Goal: Task Accomplishment & Management: Complete application form

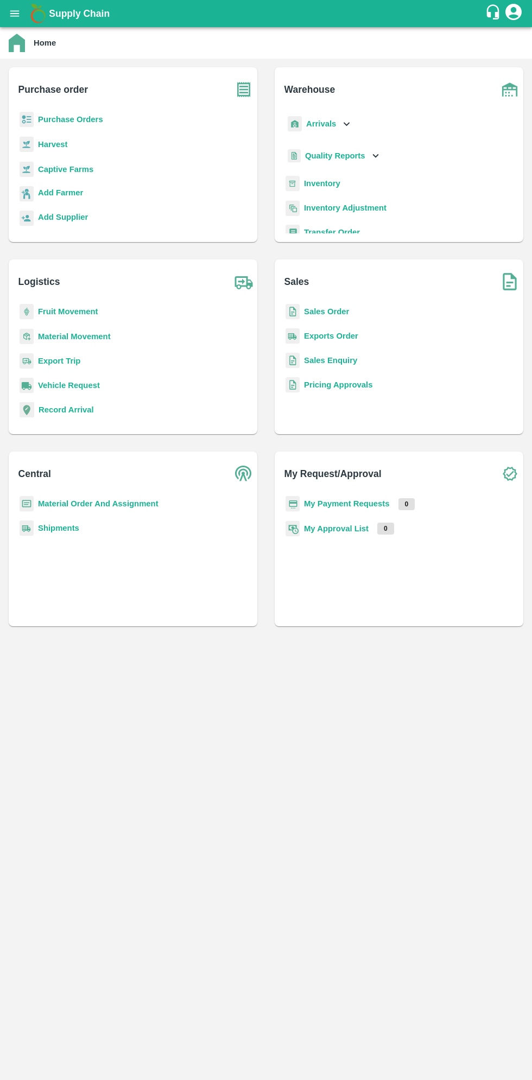
click at [20, 14] on icon "open drawer" at bounding box center [15, 14] width 12 height 12
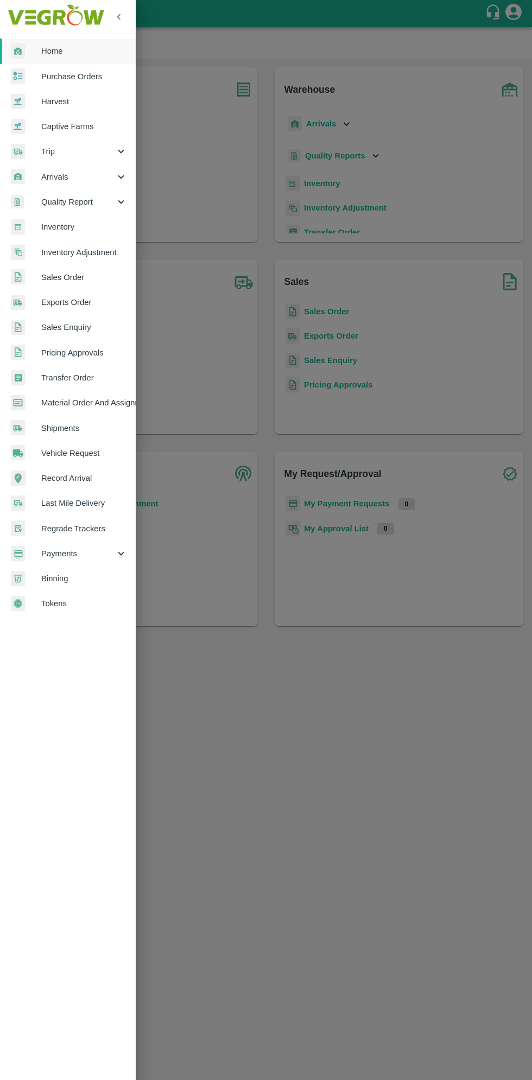
click at [72, 176] on span "Arrivals" at bounding box center [78, 177] width 74 height 12
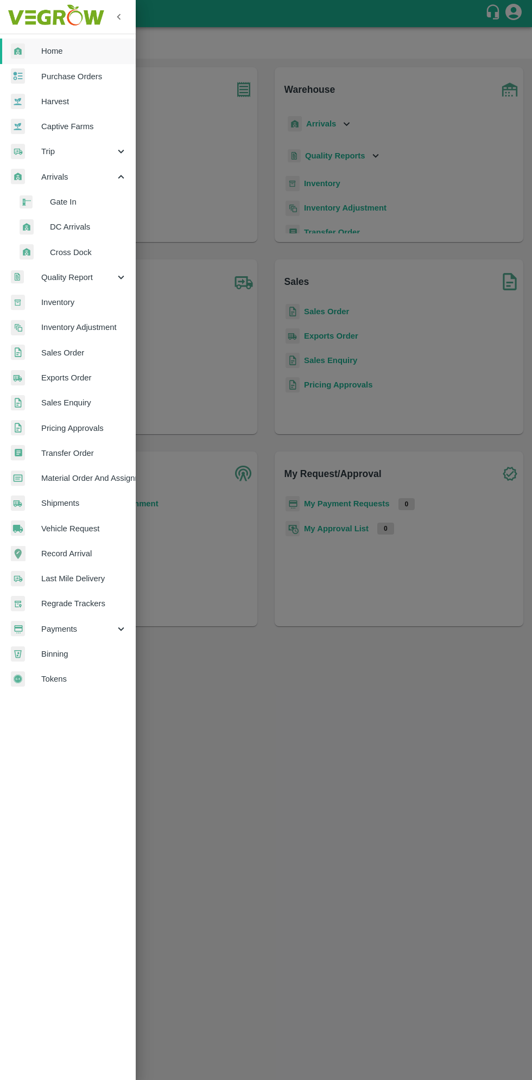
click at [79, 239] on li "DC Arrivals" at bounding box center [72, 226] width 127 height 25
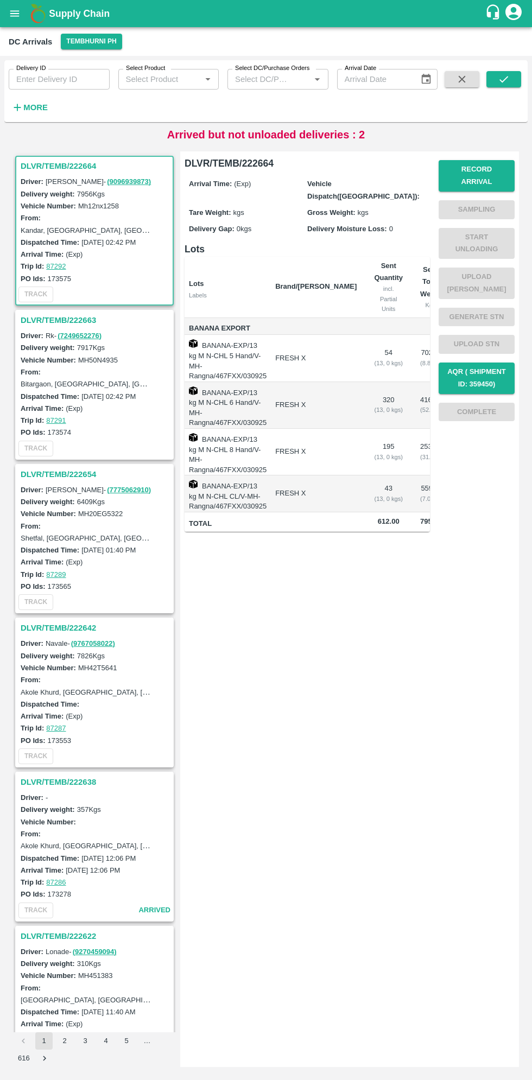
click at [491, 501] on div "Record Arrival Sampling Start Unloading Upload Tare Weight Generate STN Upload …" at bounding box center [472, 339] width 85 height 384
click at [522, 1004] on div "DLVR/TEMB/222664 Driver: Samadhan - ( 9096939873 ) Delivery weight: 7956 Kgs Ve…" at bounding box center [266, 609] width 515 height 924
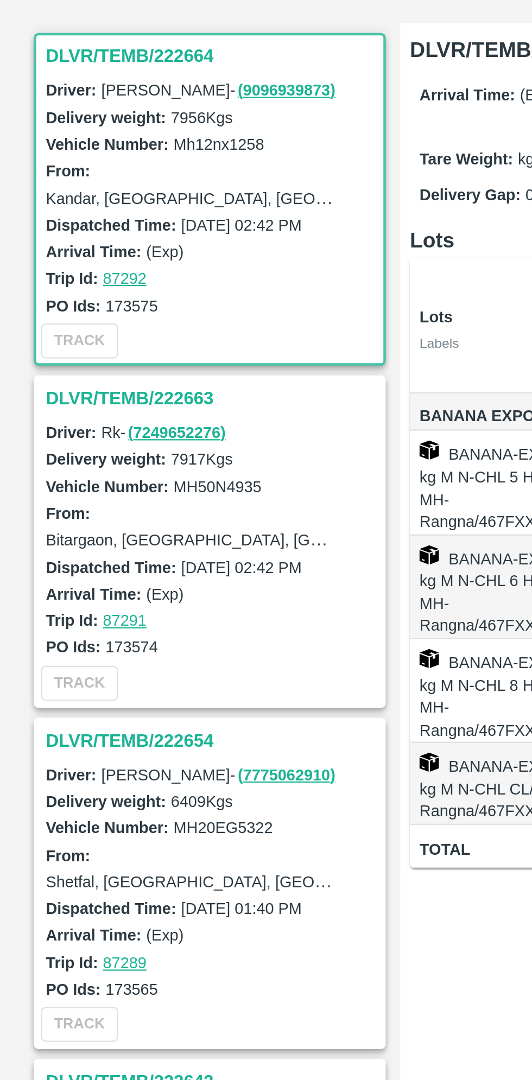
scroll to position [2, 0]
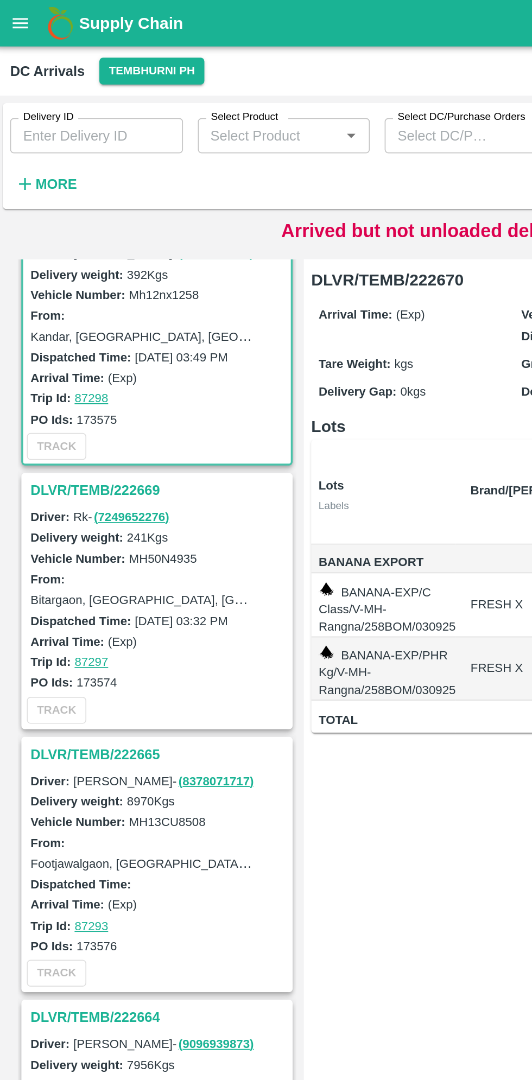
scroll to position [39, 0]
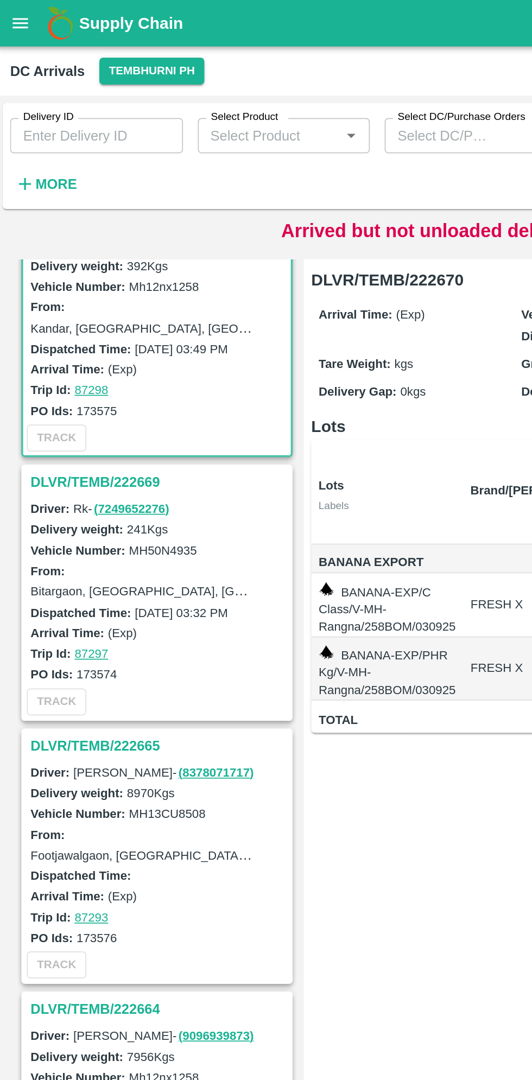
click at [76, 435] on h3 "DLVR/TEMB/222665" at bounding box center [96, 436] width 151 height 14
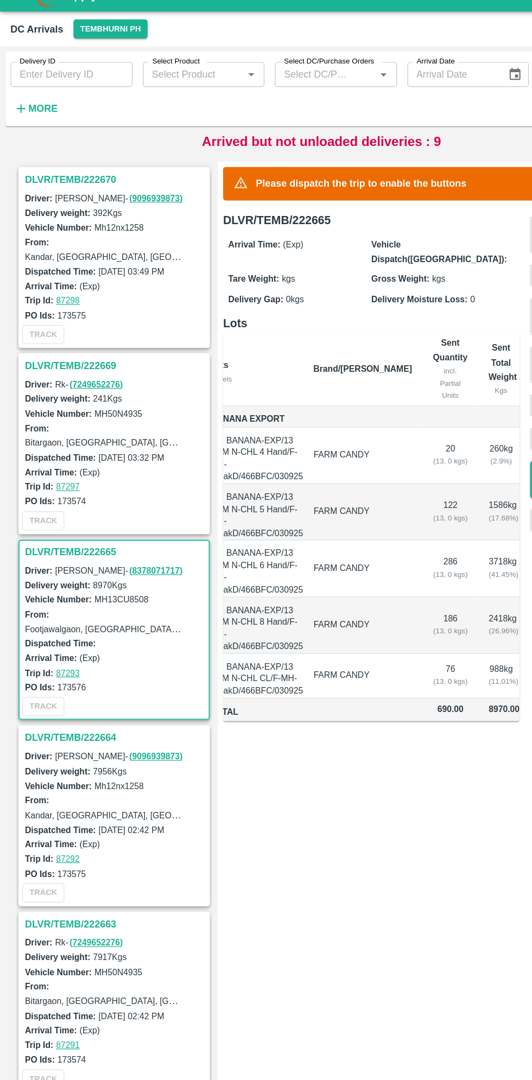
click at [64, 476] on h3 "DLVR/TEMB/222665" at bounding box center [96, 474] width 151 height 14
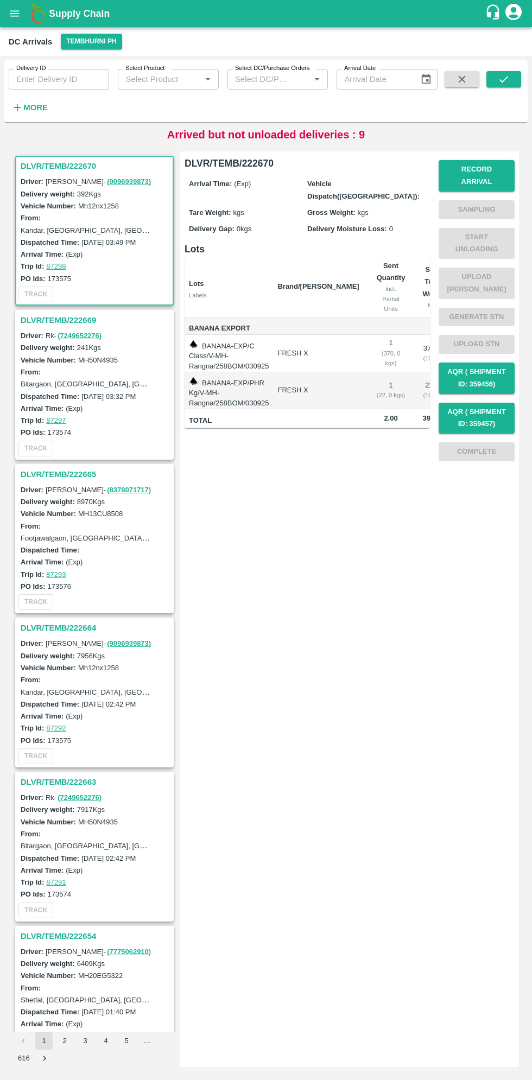
click at [54, 471] on h3 "DLVR/TEMB/222665" at bounding box center [96, 474] width 151 height 14
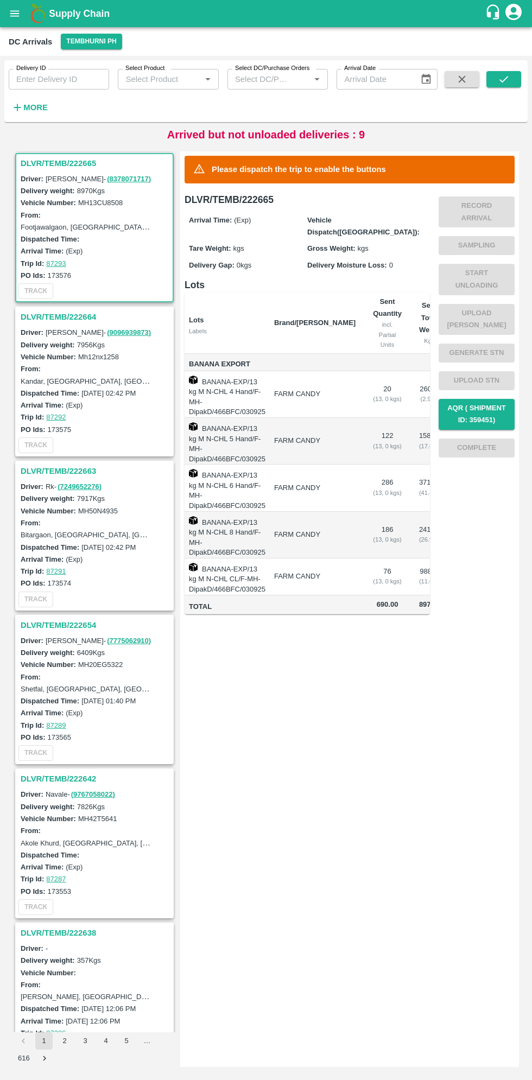
scroll to position [294, 0]
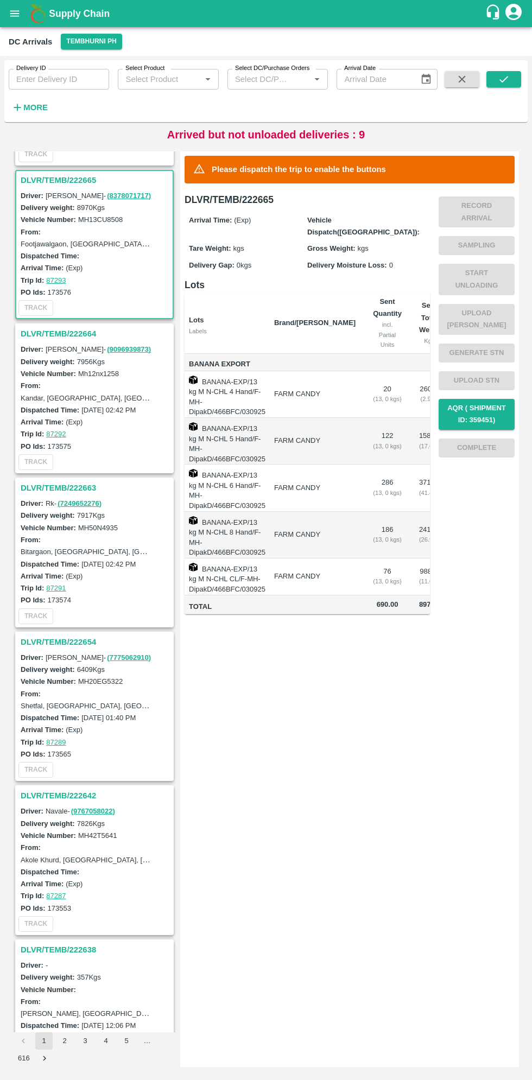
click at [70, 635] on h3 "DLVR/TEMB/222654" at bounding box center [96, 642] width 151 height 14
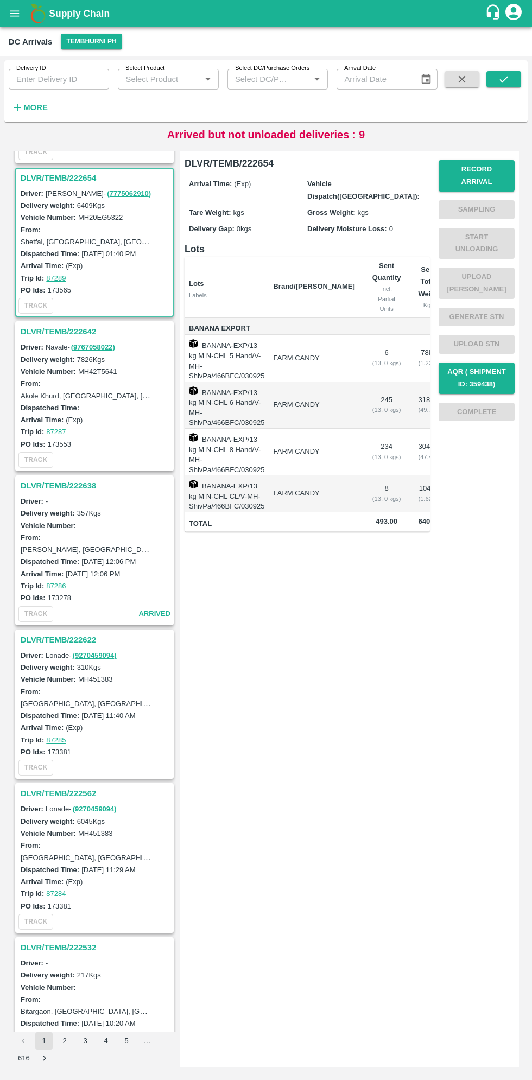
scroll to position [771, 0]
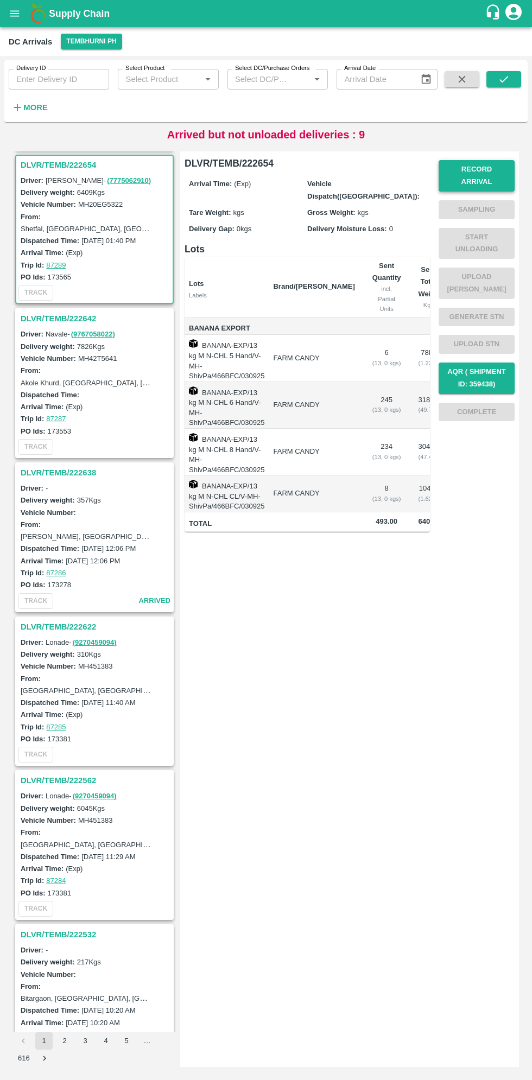
click at [485, 169] on button "Record Arrival" at bounding box center [477, 175] width 76 height 31
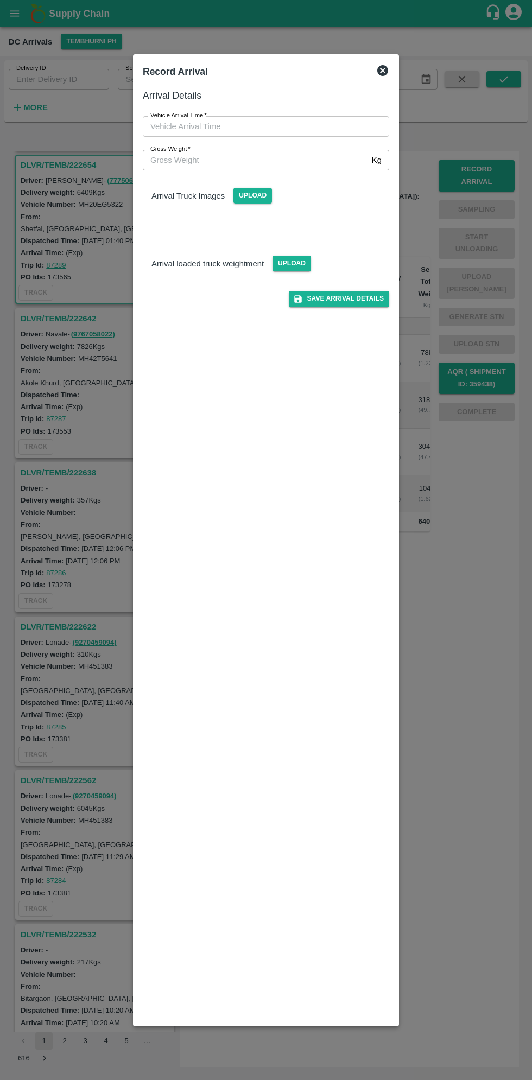
click at [5, 939] on div at bounding box center [266, 540] width 532 height 1080
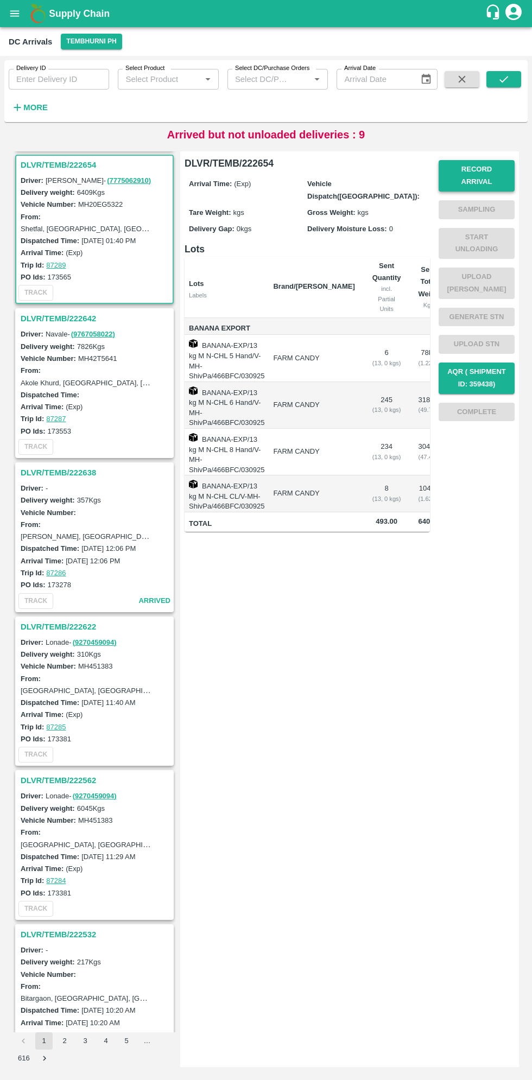
click at [490, 169] on button "Record Arrival" at bounding box center [477, 175] width 76 height 31
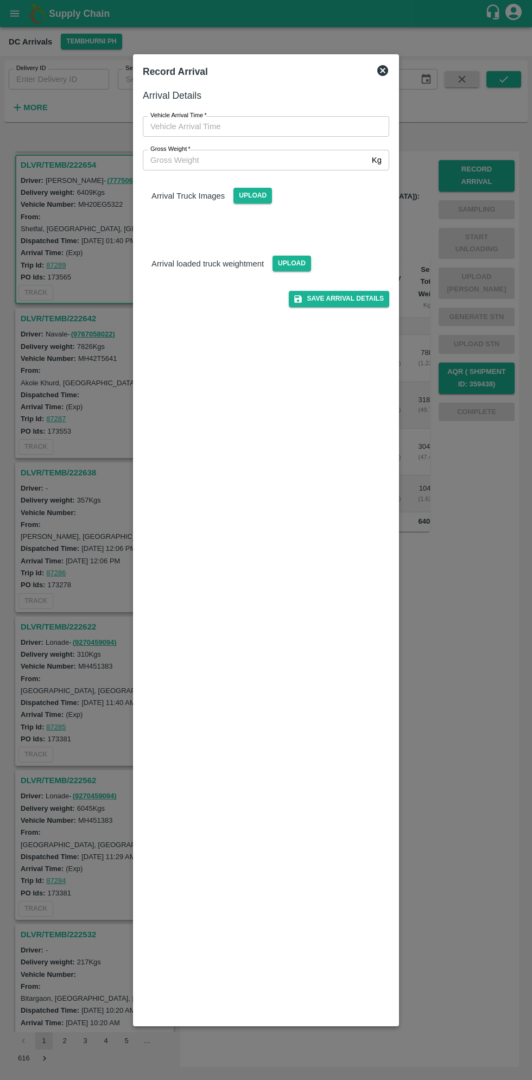
click at [261, 126] on input "Vehicle Arrival Time   *" at bounding box center [262, 126] width 239 height 21
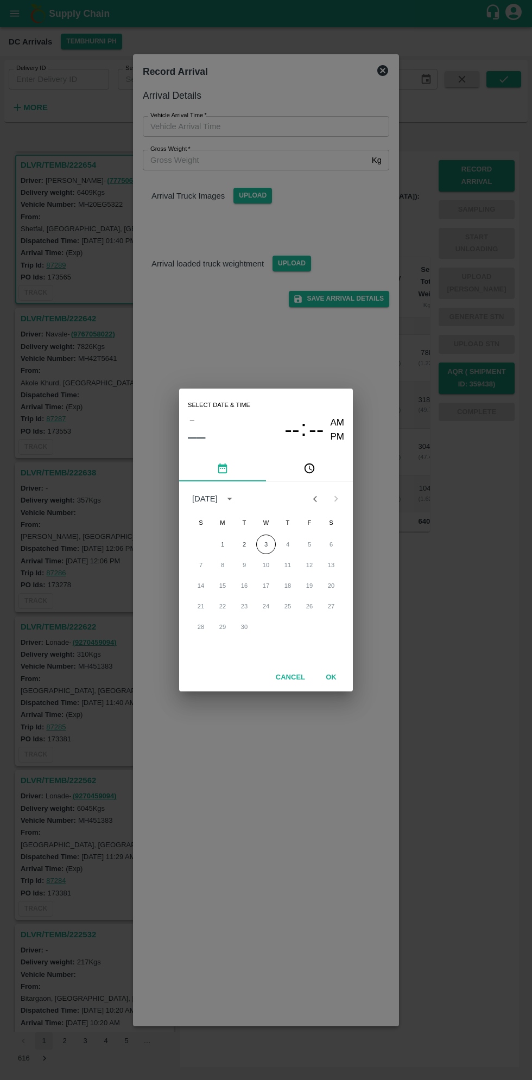
click at [321, 463] on button "pick time" at bounding box center [309, 468] width 87 height 26
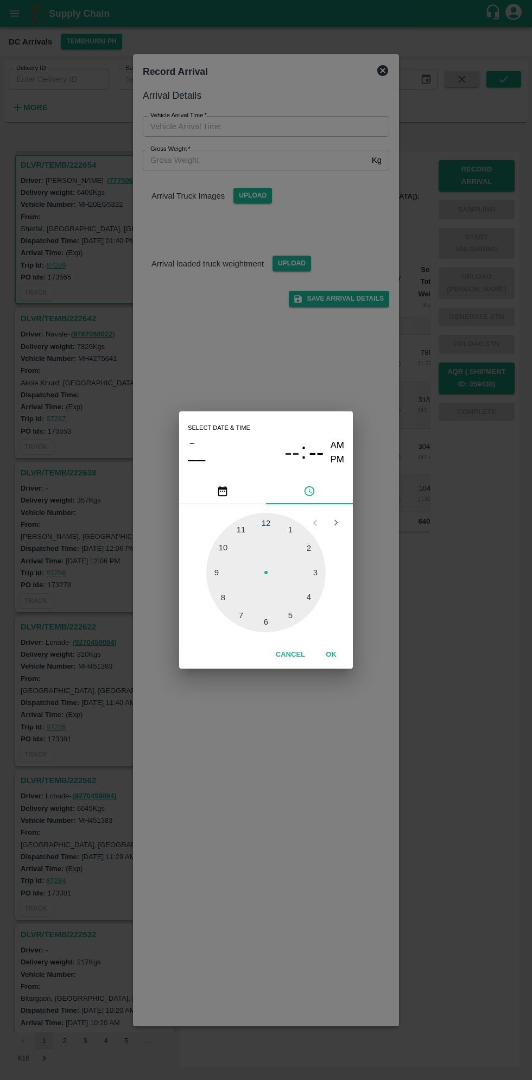
click at [320, 576] on div at bounding box center [265, 572] width 119 height 119
click at [220, 562] on div at bounding box center [265, 572] width 119 height 119
type input "03/09/2025 03:47 AM"
click at [331, 655] on button "OK" at bounding box center [331, 654] width 35 height 19
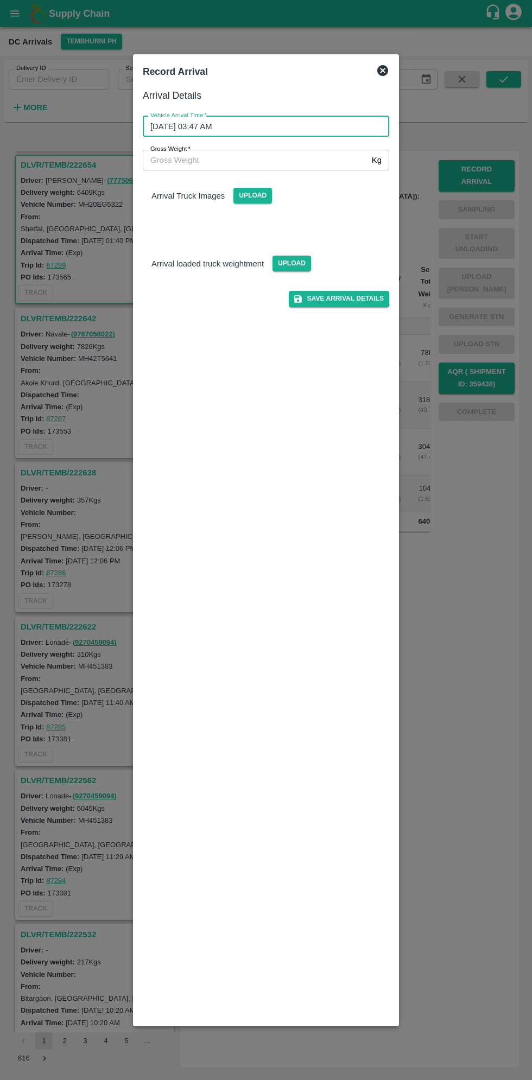
click at [316, 162] on input "Gross Weight   *" at bounding box center [255, 160] width 225 height 21
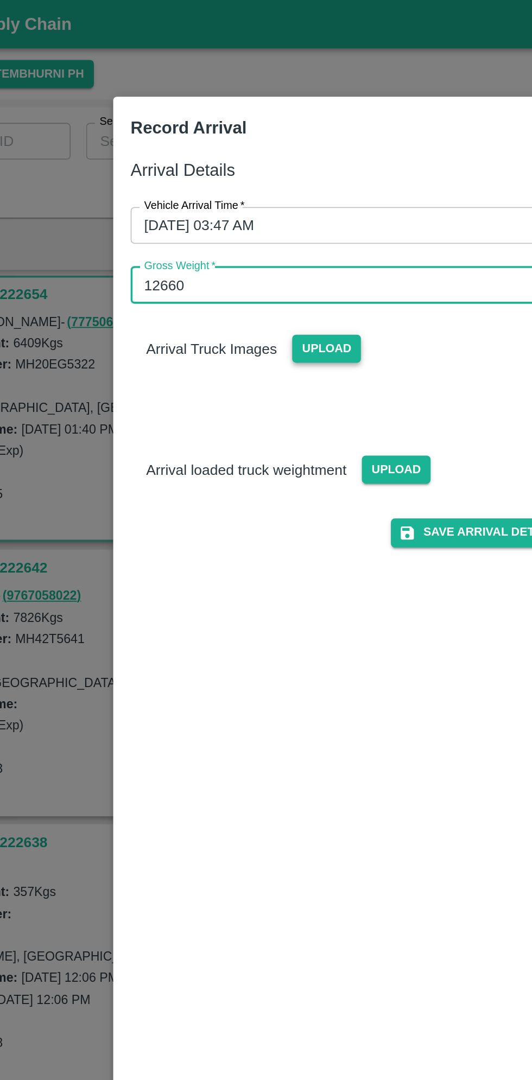
type input "12660"
click at [250, 194] on span "Upload" at bounding box center [252, 196] width 39 height 16
click at [0, 0] on input "Upload" at bounding box center [0, 0] width 0 height 0
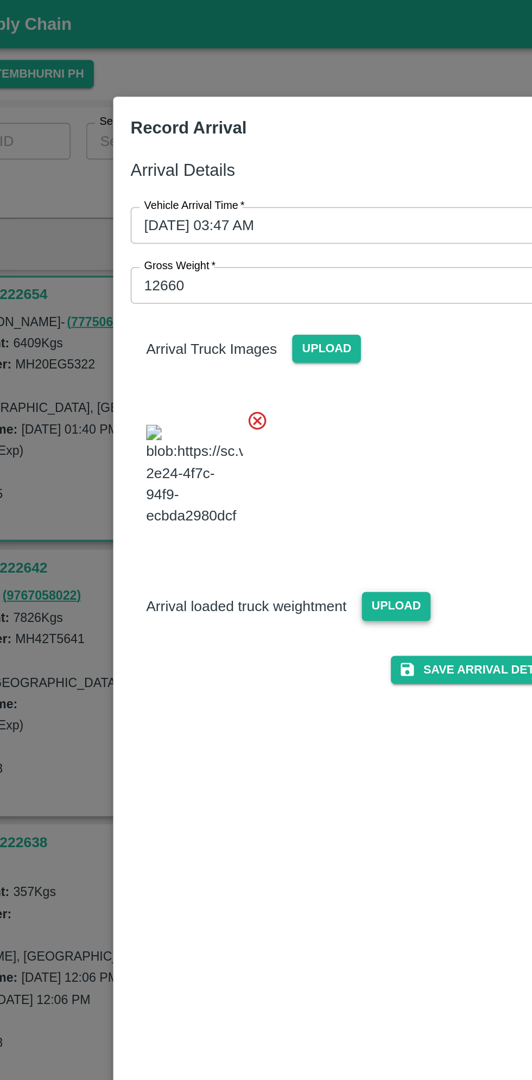
click at [287, 348] on span "Upload" at bounding box center [291, 340] width 39 height 16
click at [0, 0] on input "Upload" at bounding box center [0, 0] width 0 height 0
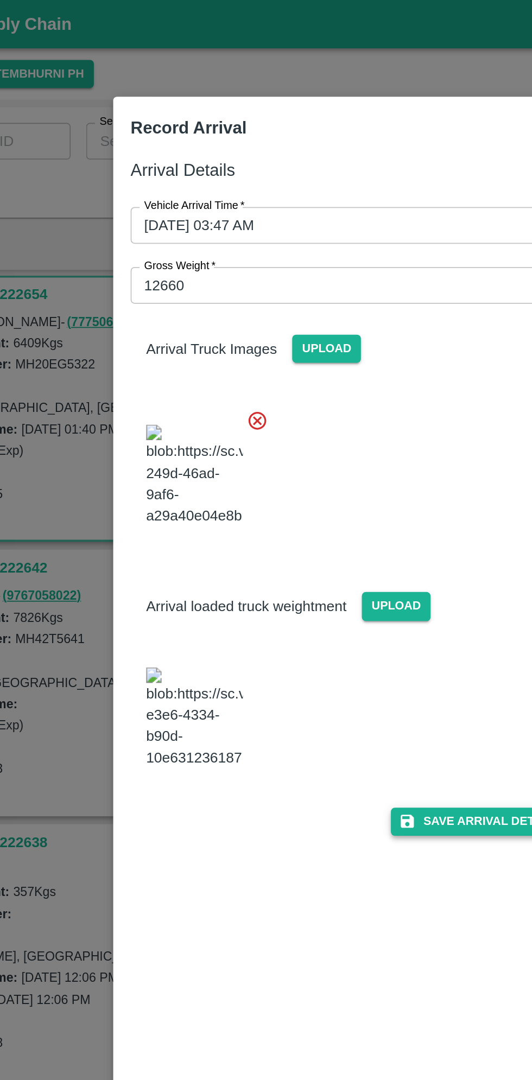
click at [342, 469] on button "Save Arrival Details" at bounding box center [339, 461] width 100 height 16
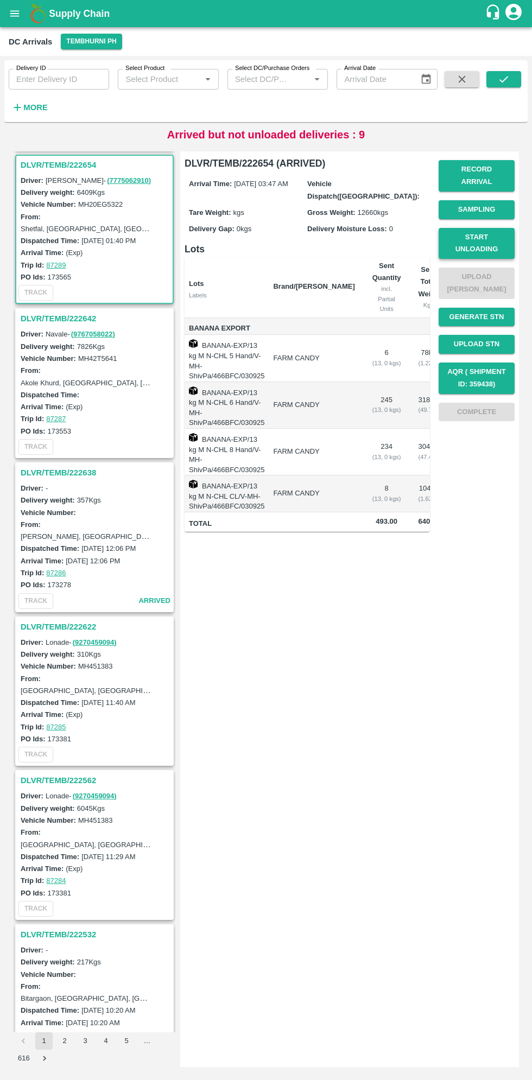
click at [478, 237] on button "Start Unloading" at bounding box center [477, 243] width 76 height 31
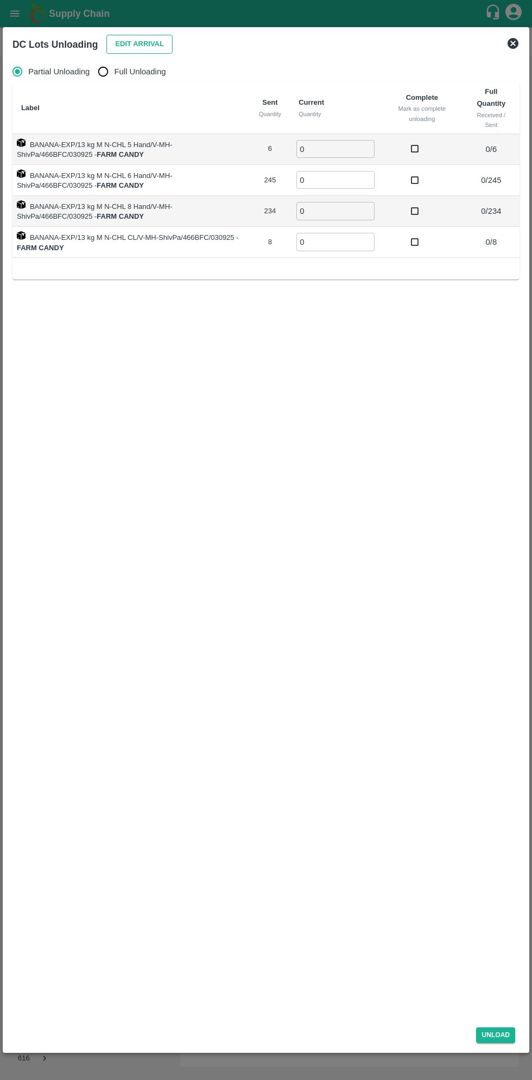
click at [122, 45] on button "Edit Arrival" at bounding box center [139, 44] width 66 height 19
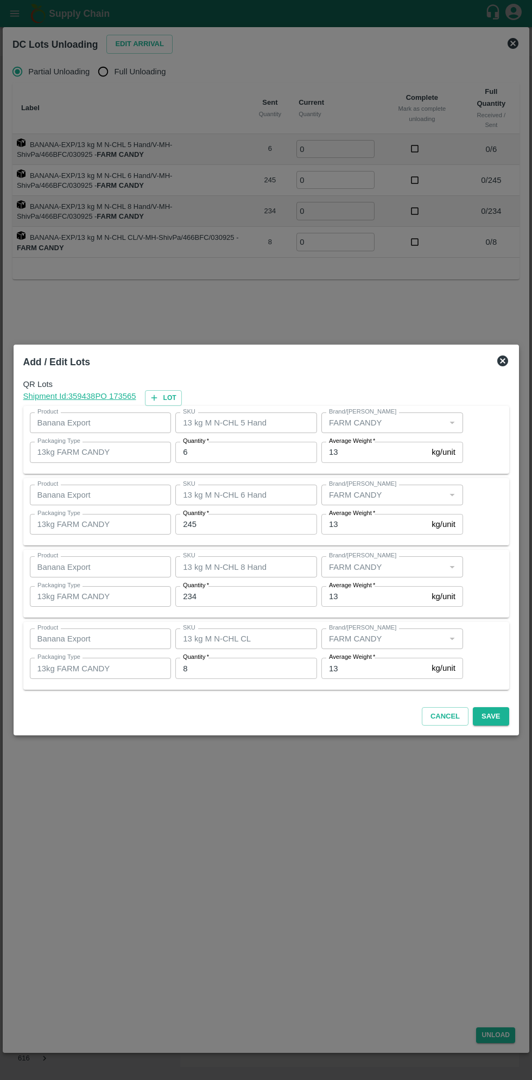
click at [513, 361] on div "Add / Edit Lots QR Lots Shipment Id: 359438 PO 173565 Lot Product Banana Export…" at bounding box center [266, 540] width 505 height 391
click at [505, 357] on icon at bounding box center [502, 360] width 11 height 11
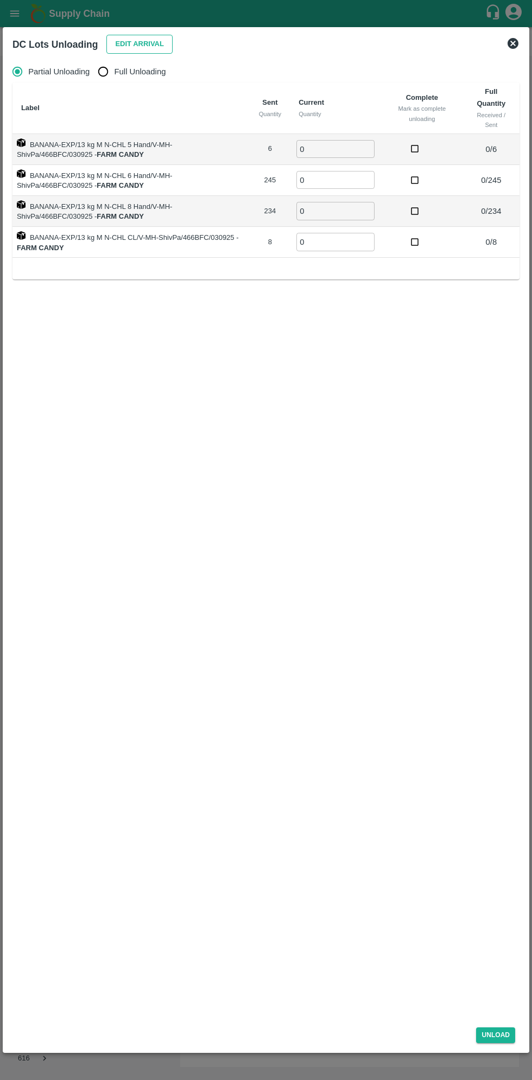
click at [151, 44] on button "Edit Arrival" at bounding box center [139, 44] width 66 height 19
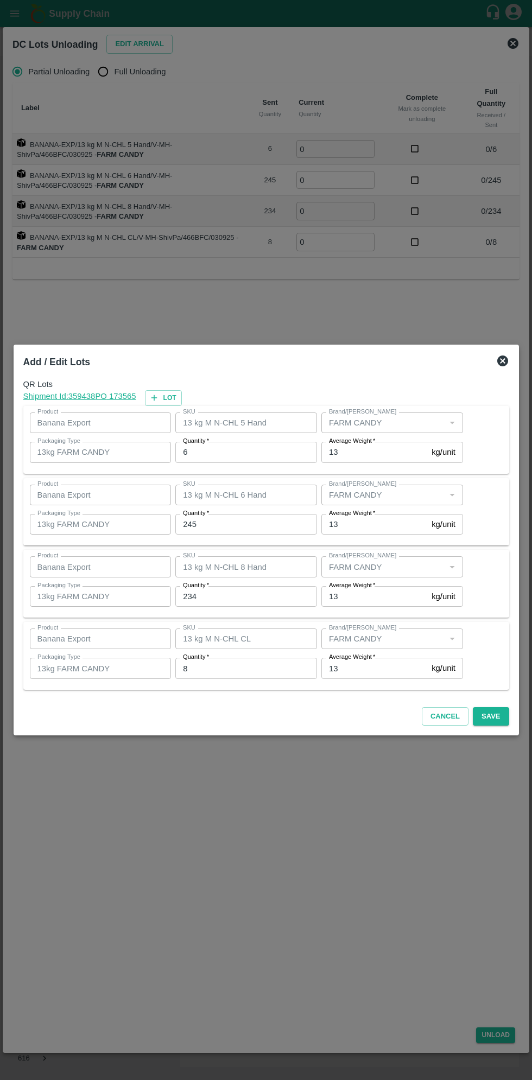
click at [246, 452] on input "6" at bounding box center [246, 452] width 142 height 21
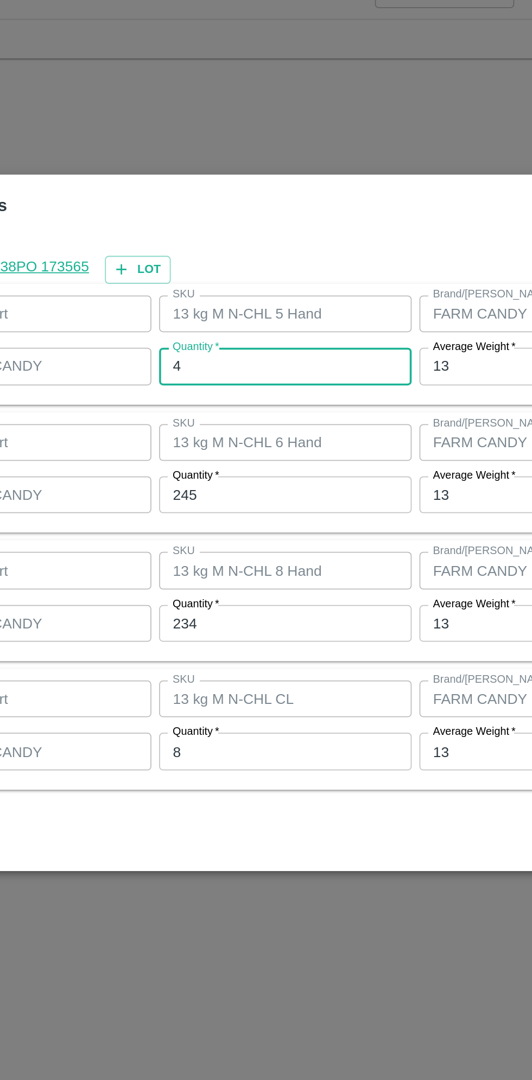
type input "4"
click at [209, 526] on input "245" at bounding box center [246, 524] width 142 height 21
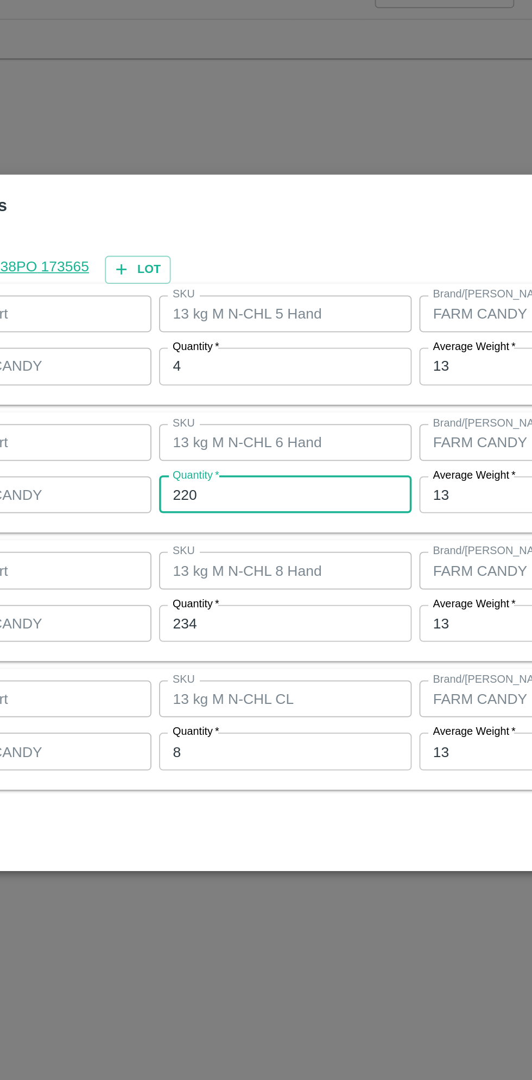
type input "220"
click at [220, 600] on input "234" at bounding box center [246, 596] width 142 height 21
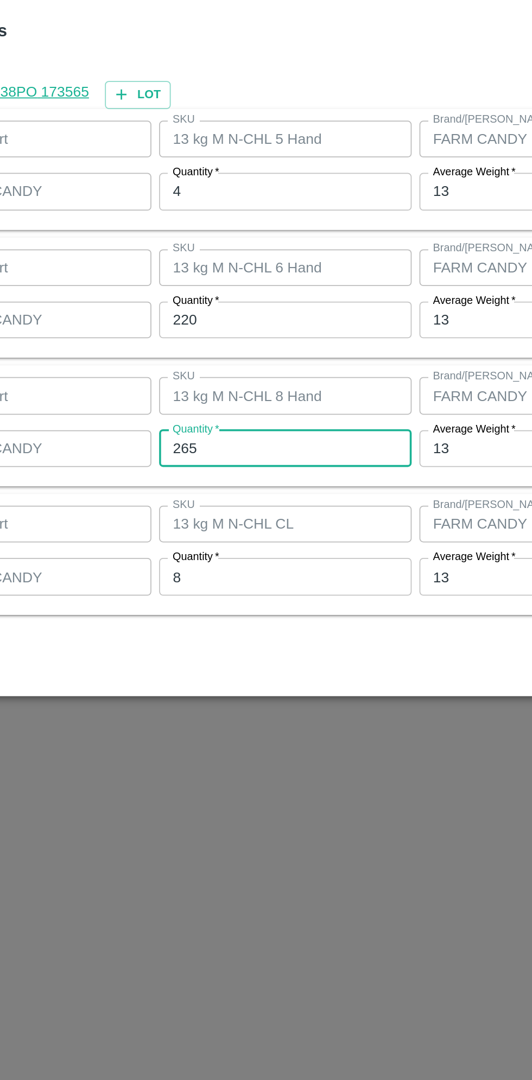
type input "265"
click at [208, 670] on input "8" at bounding box center [246, 668] width 142 height 21
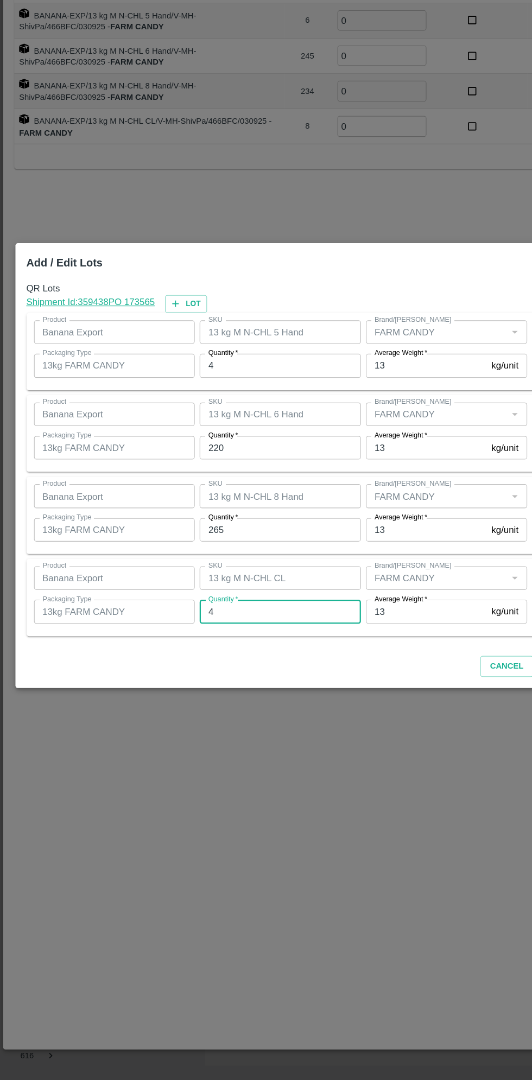
scroll to position [0, 0]
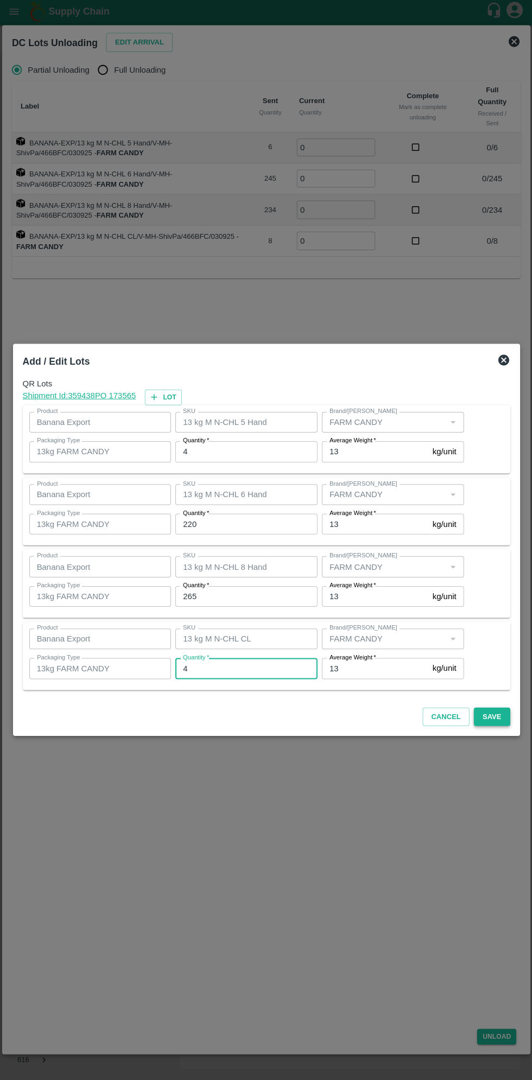
type input "4"
click at [504, 717] on button "Save" at bounding box center [491, 716] width 36 height 19
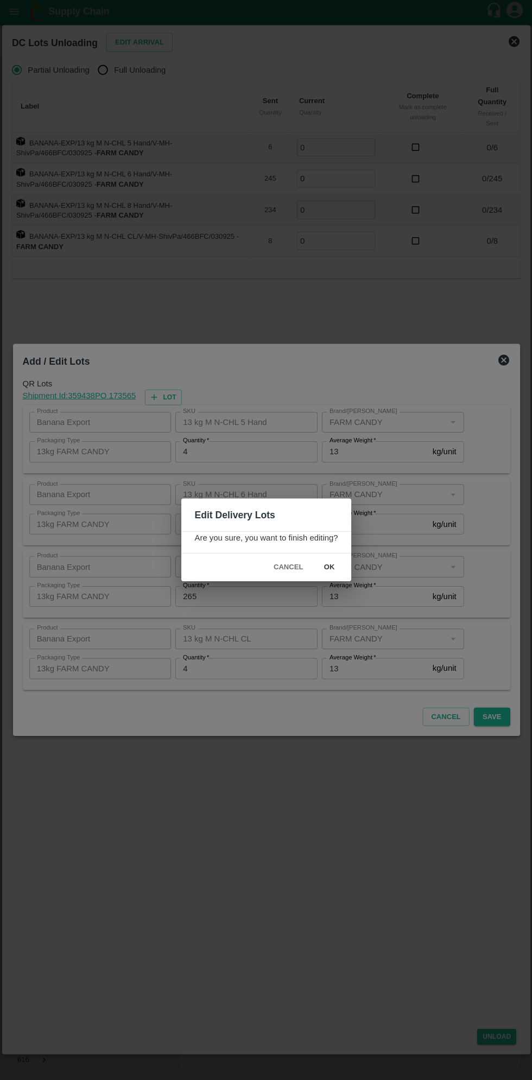
click at [344, 575] on button "ok" at bounding box center [329, 567] width 35 height 19
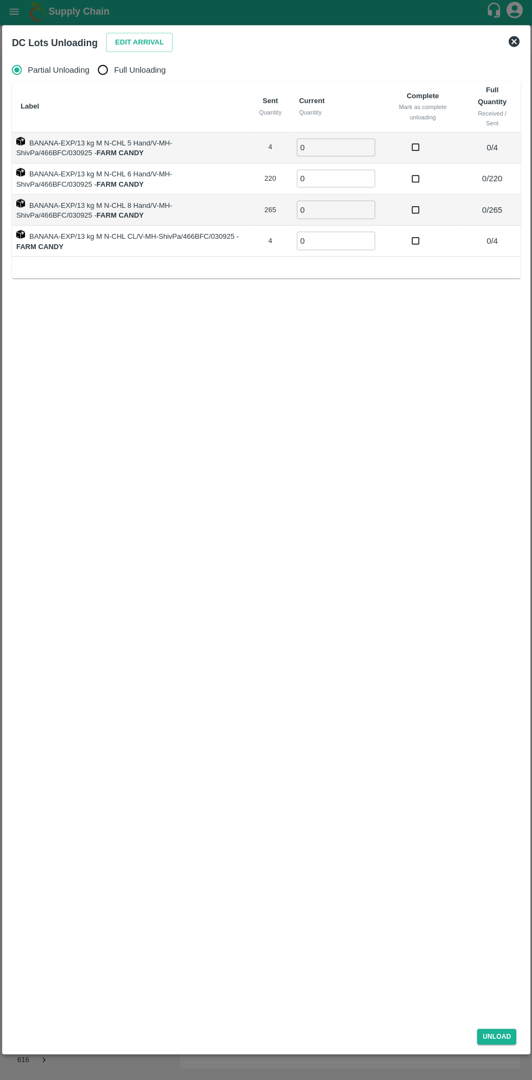
click at [113, 73] on input "Full Unloading" at bounding box center [103, 72] width 22 height 22
radio input "true"
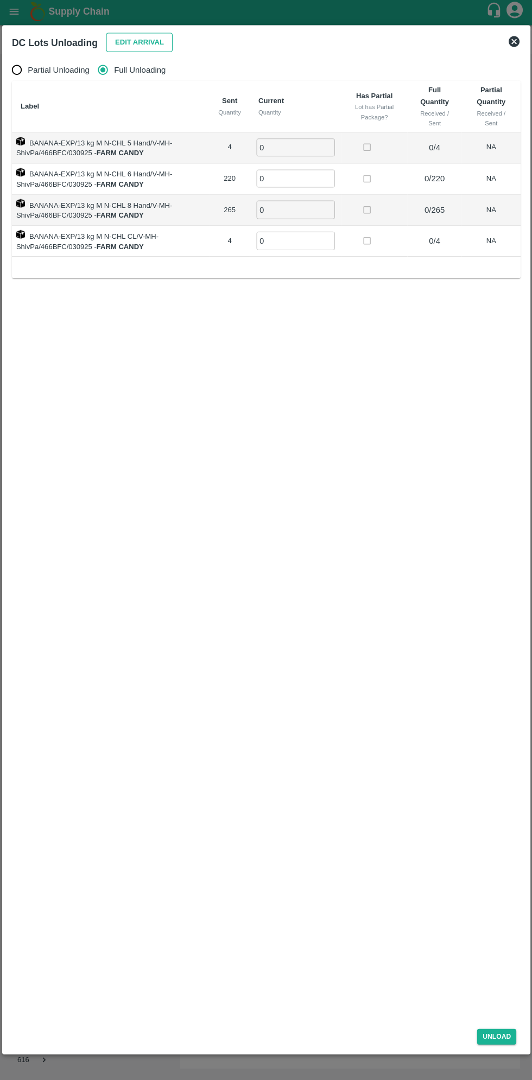
click at [139, 44] on button "Edit Arrival" at bounding box center [139, 44] width 66 height 19
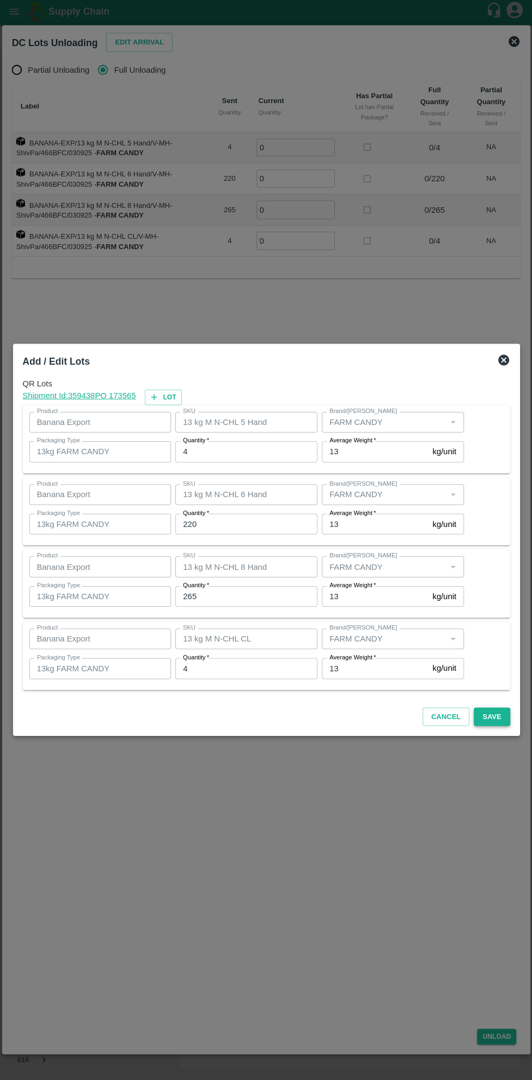
click at [497, 717] on button "Save" at bounding box center [491, 716] width 36 height 19
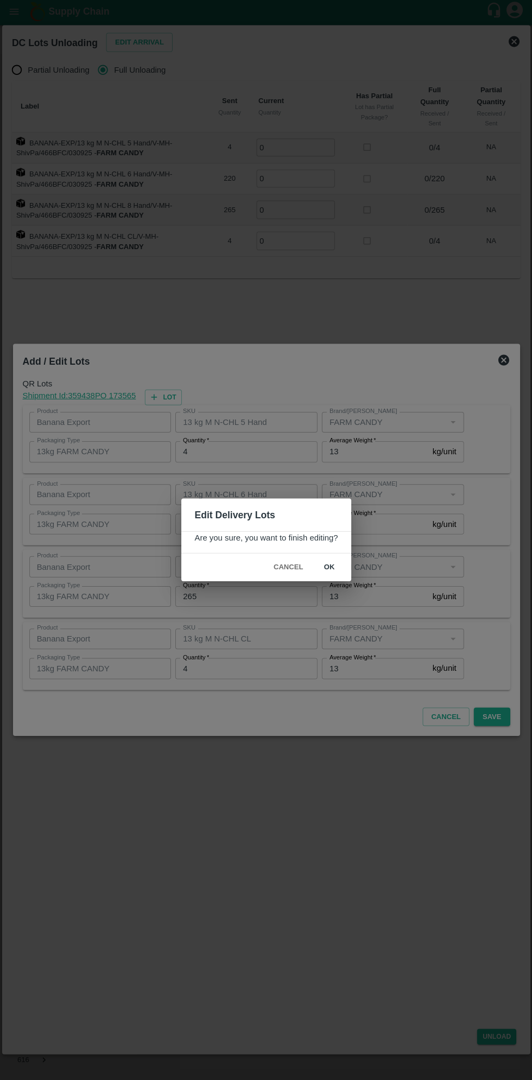
click at [328, 567] on button "ok" at bounding box center [329, 567] width 35 height 19
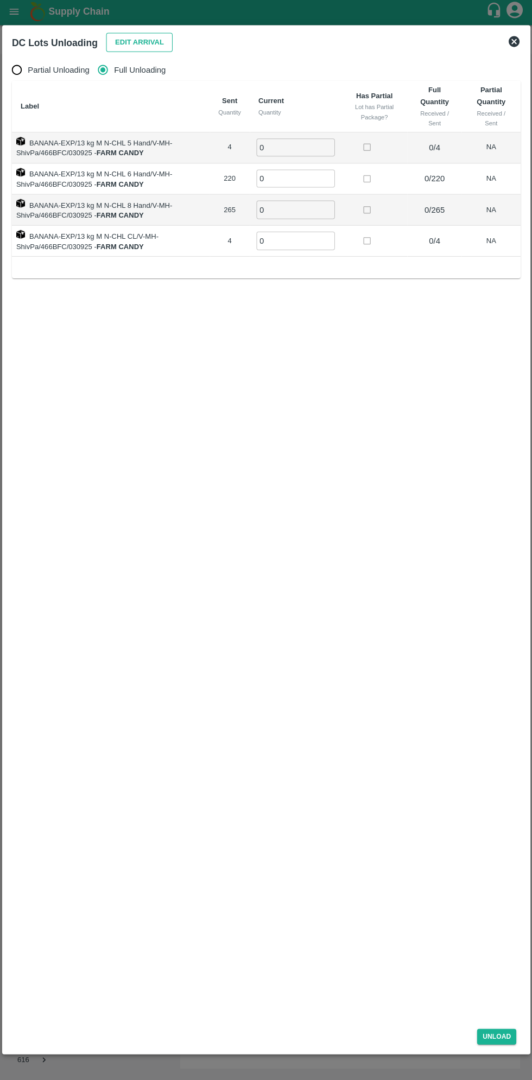
click at [141, 42] on button "Edit Arrival" at bounding box center [139, 44] width 66 height 19
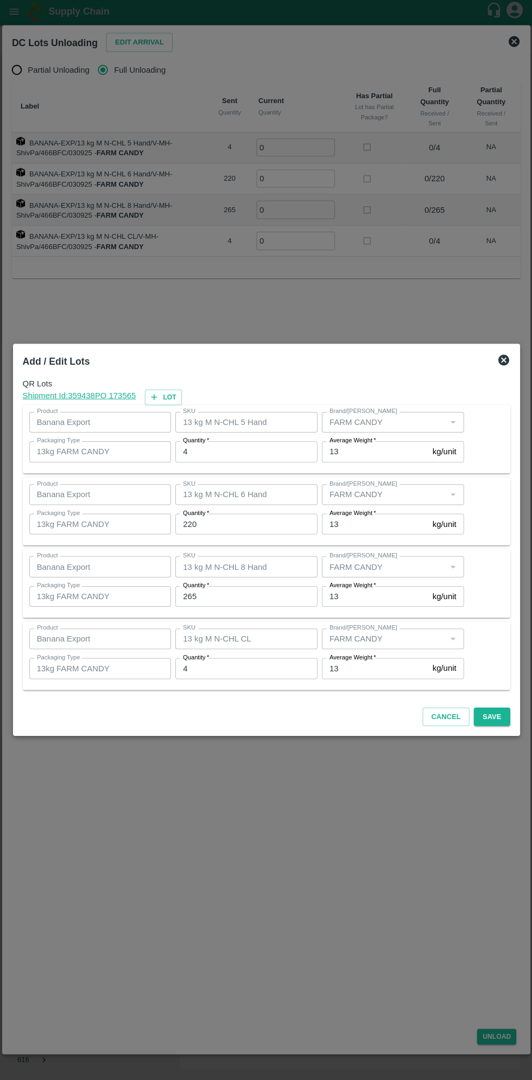
click at [504, 356] on icon at bounding box center [502, 360] width 11 height 11
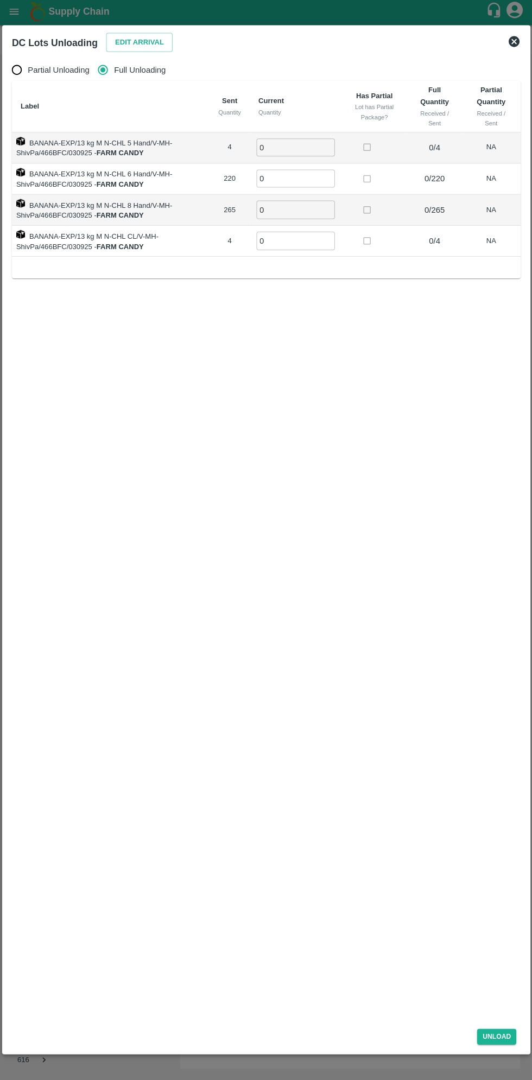
click at [301, 144] on input "0" at bounding box center [295, 149] width 78 height 18
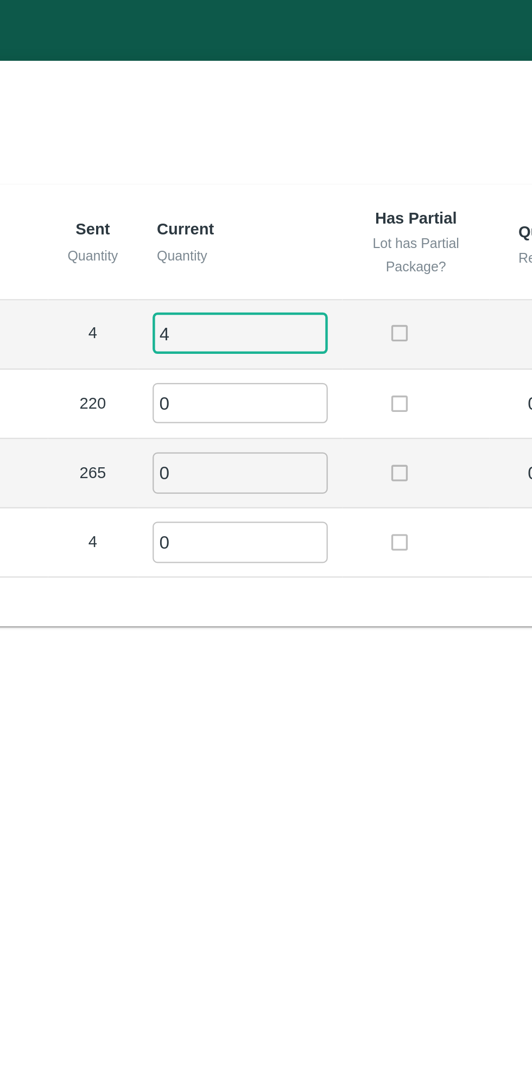
type input "4"
click at [278, 179] on input "0" at bounding box center [295, 180] width 78 height 18
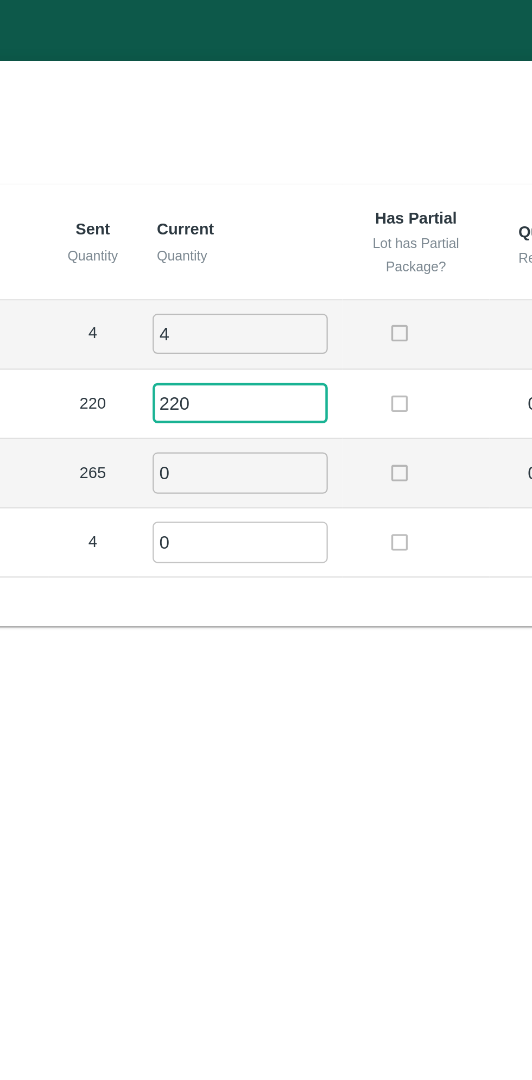
type input "220"
click at [284, 207] on input "0" at bounding box center [295, 211] width 78 height 18
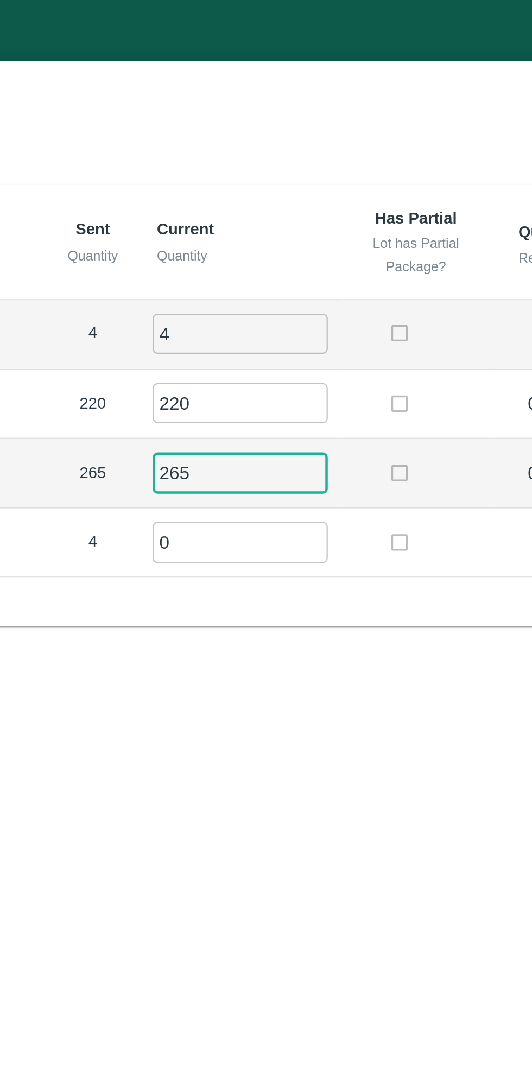
type input "265"
click at [290, 244] on input "0" at bounding box center [295, 242] width 78 height 18
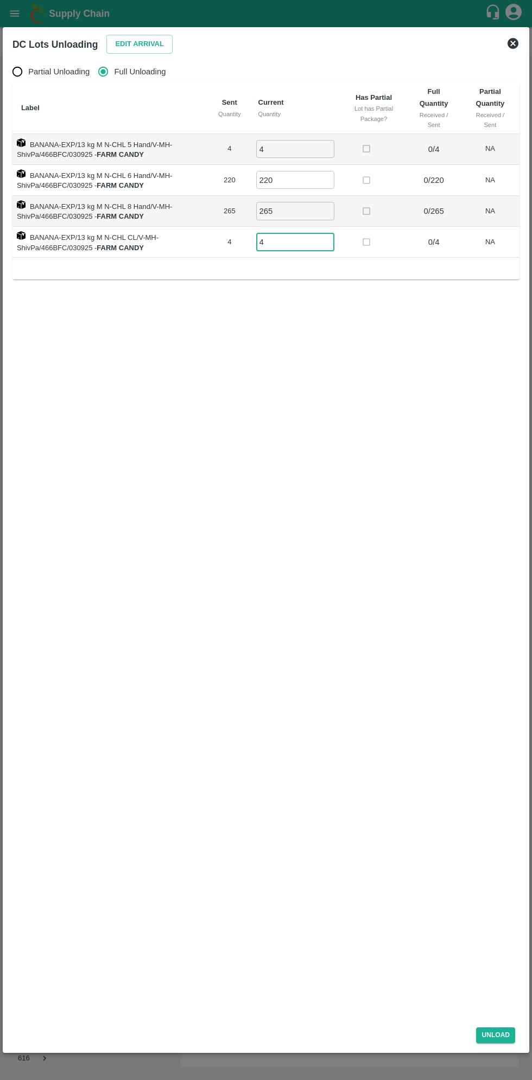
type input "4"
click at [512, 1053] on div "DC Lots Unloading Edit Arrival Partial Unloading Full Unloading Label Sent Quan…" at bounding box center [266, 540] width 526 height 1026
click at [497, 1038] on button "Unload" at bounding box center [495, 1035] width 39 height 16
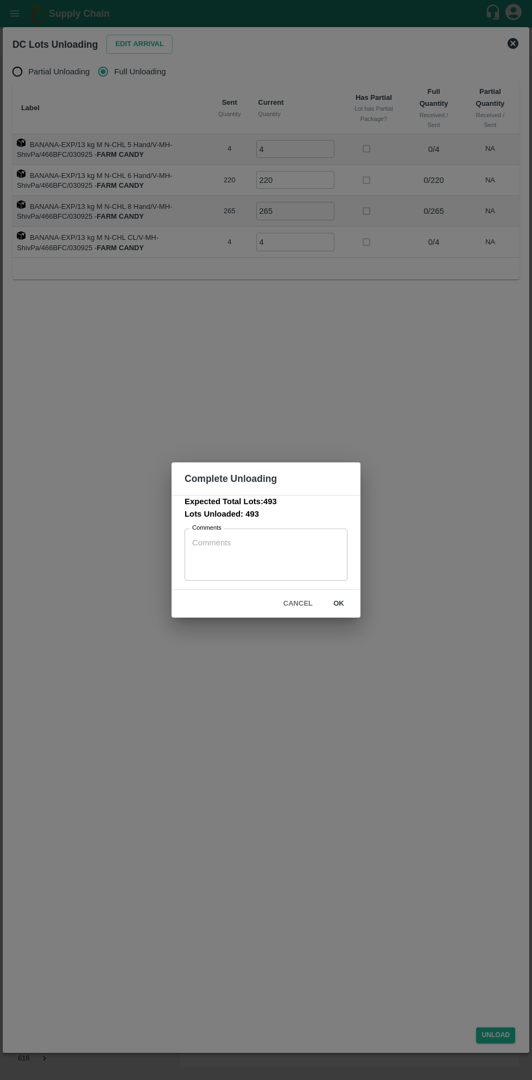
click at [351, 602] on button "ok" at bounding box center [338, 603] width 35 height 19
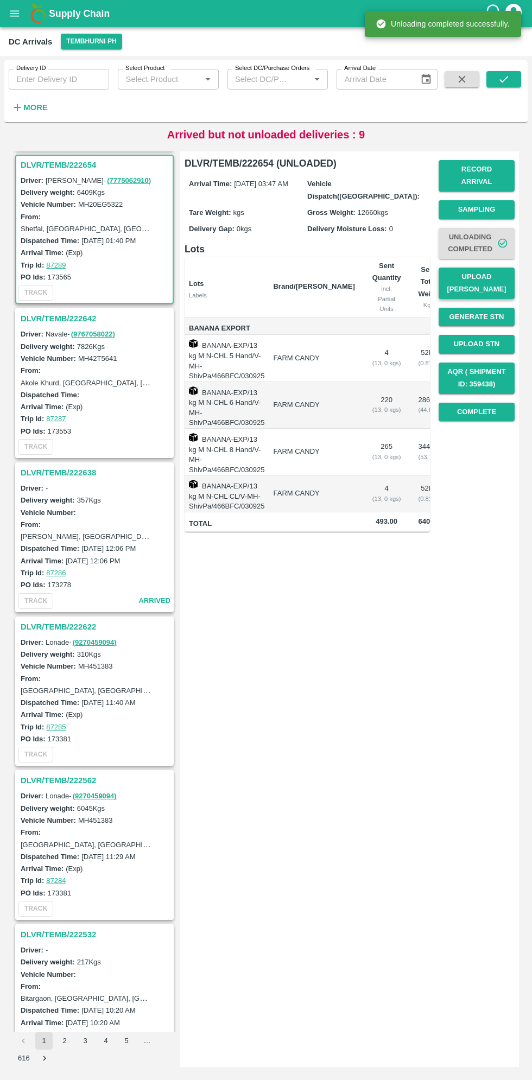
click at [496, 277] on button "Upload [PERSON_NAME]" at bounding box center [477, 283] width 76 height 31
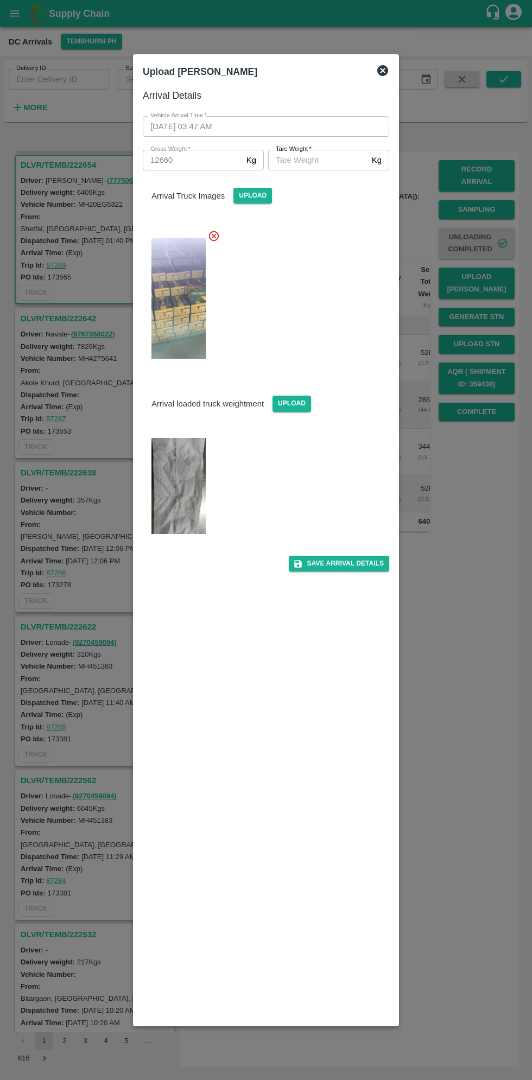
click at [314, 160] on input "[PERSON_NAME]   *" at bounding box center [317, 160] width 99 height 21
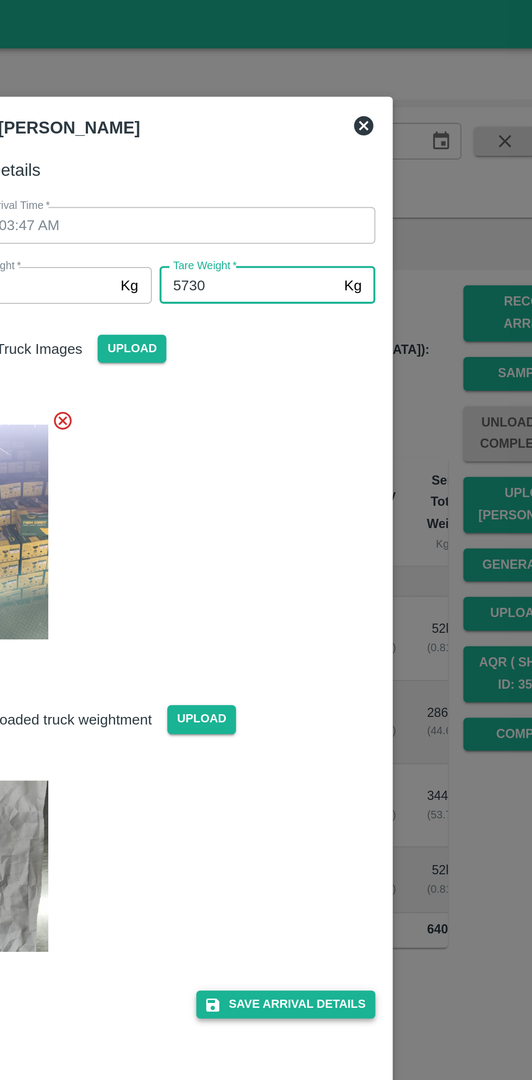
type input "5730"
click at [350, 565] on button "Save Arrival Details" at bounding box center [339, 564] width 100 height 16
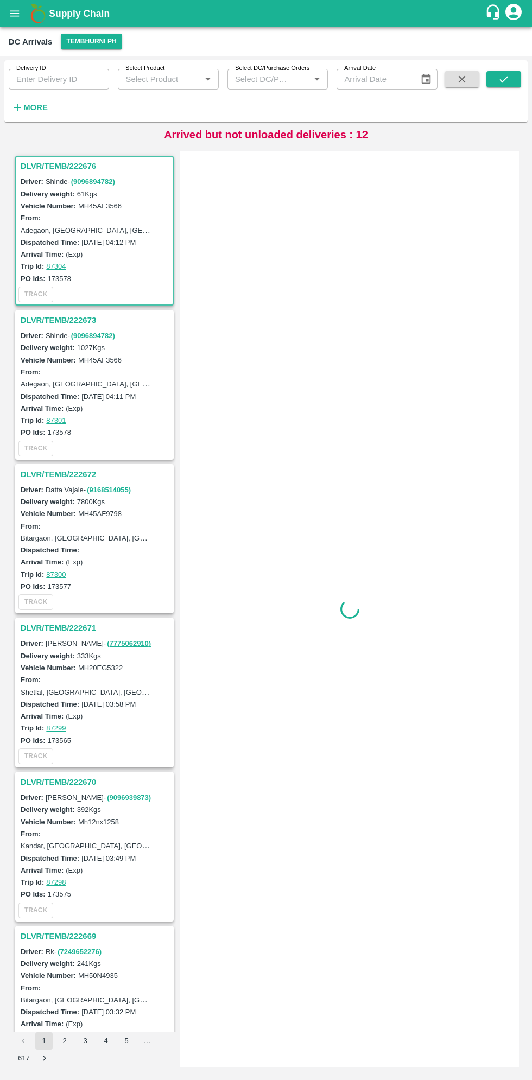
click at [107, 641] on link "( 7775062910 )" at bounding box center [129, 643] width 44 height 8
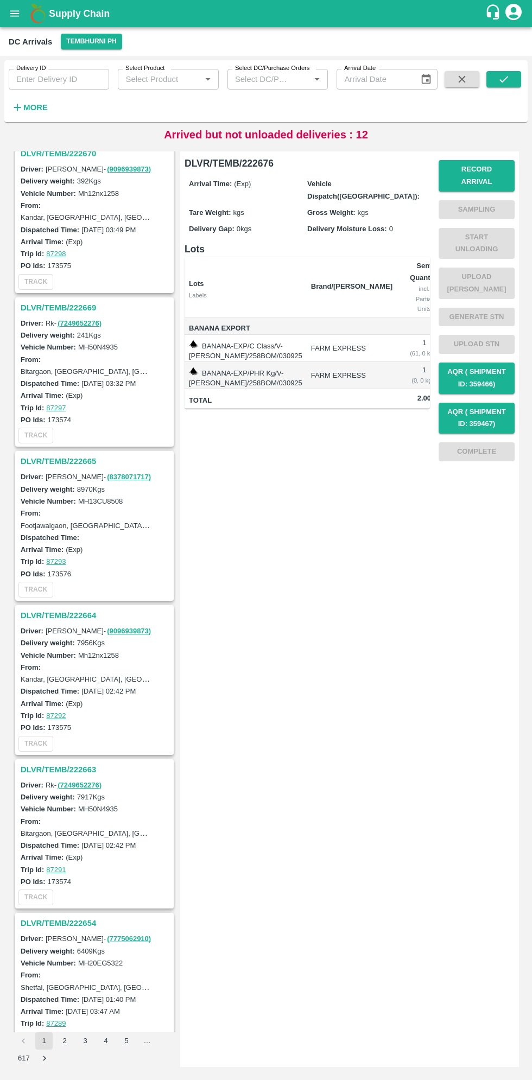
scroll to position [630, 0]
click at [58, 780] on link "( 7249652276 )" at bounding box center [80, 784] width 44 height 8
click at [42, 767] on h3 "DLVR/TEMB/222663" at bounding box center [96, 768] width 151 height 14
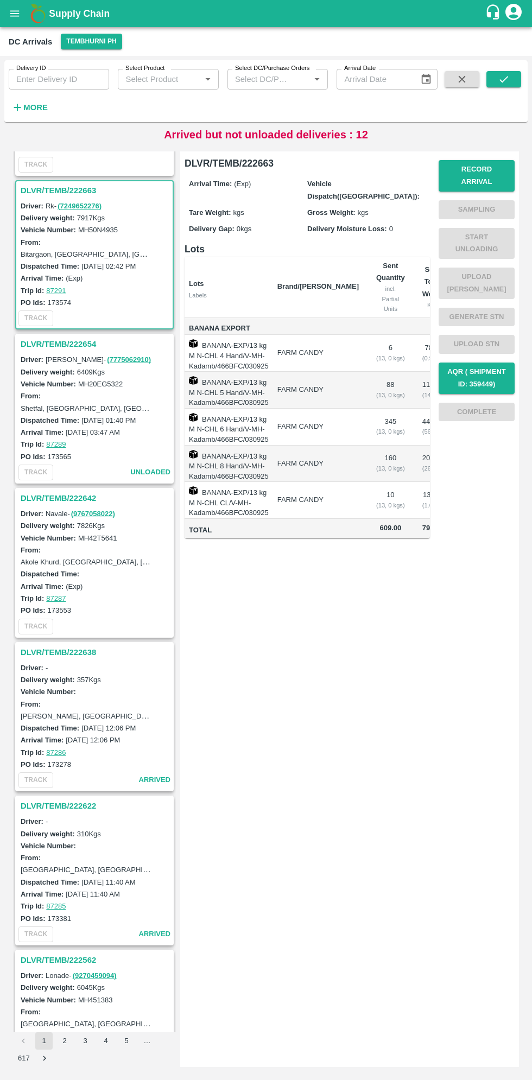
scroll to position [1232, 0]
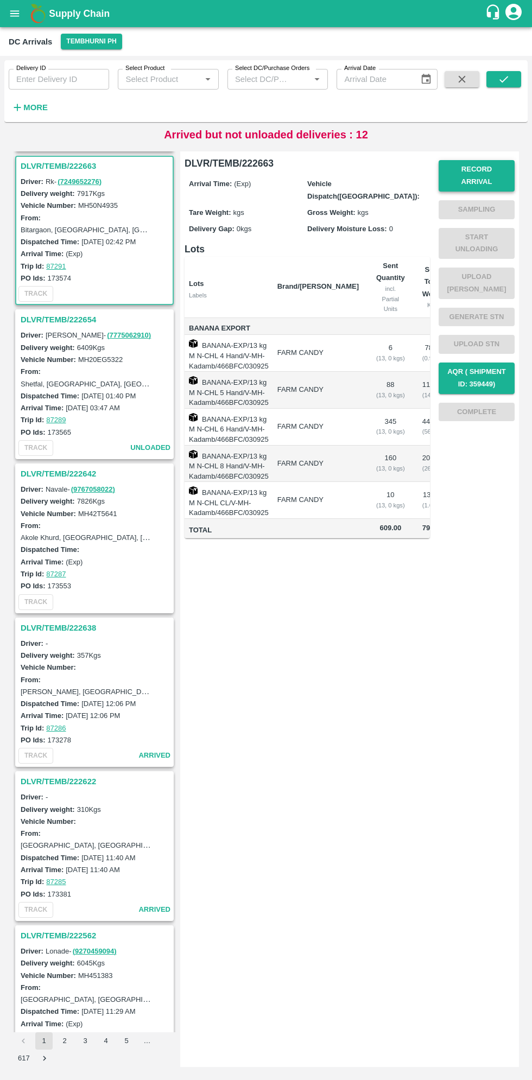
click at [487, 170] on button "Record Arrival" at bounding box center [477, 175] width 76 height 31
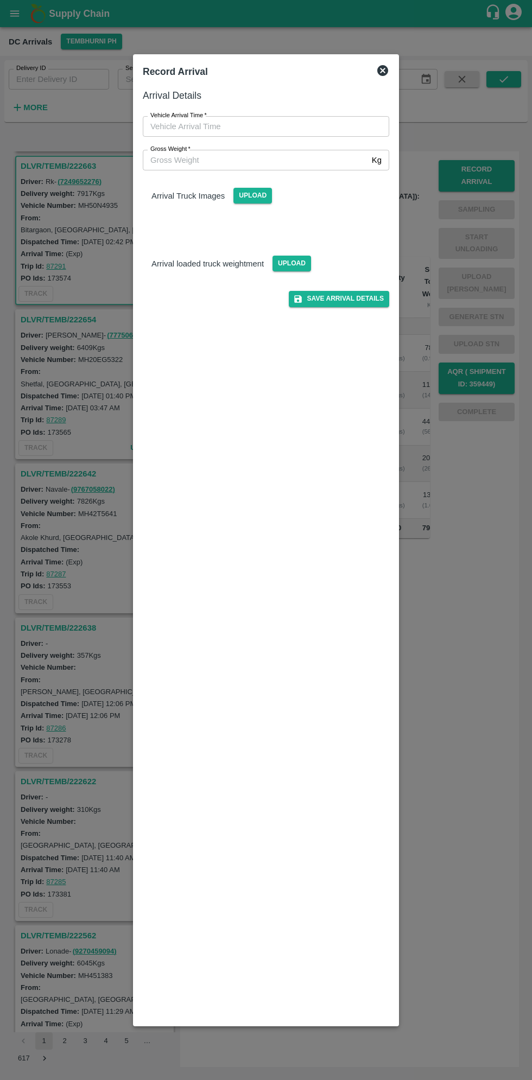
click at [177, 125] on input "Vehicle Arrival Time   *" at bounding box center [262, 126] width 239 height 21
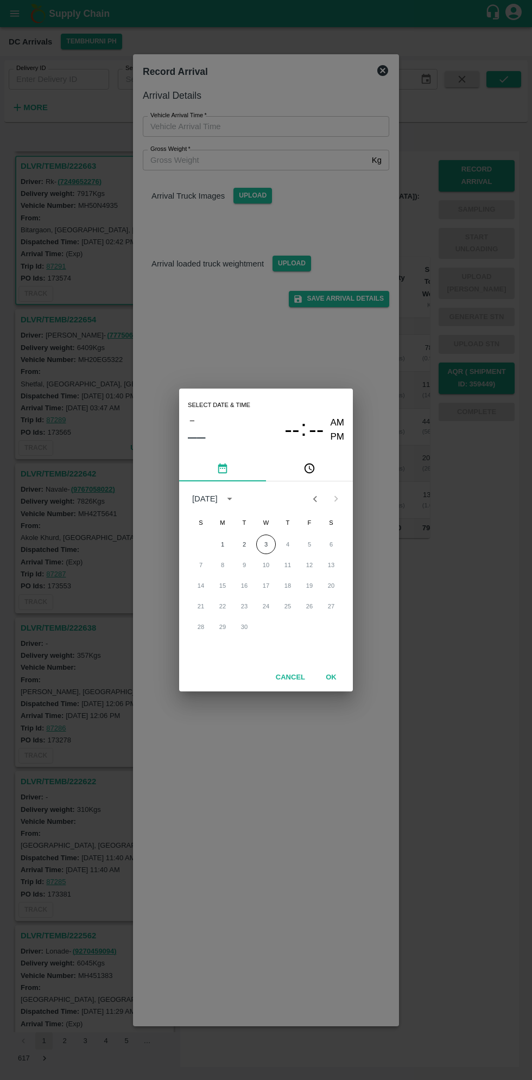
click at [328, 467] on button "pick time" at bounding box center [309, 468] width 87 height 26
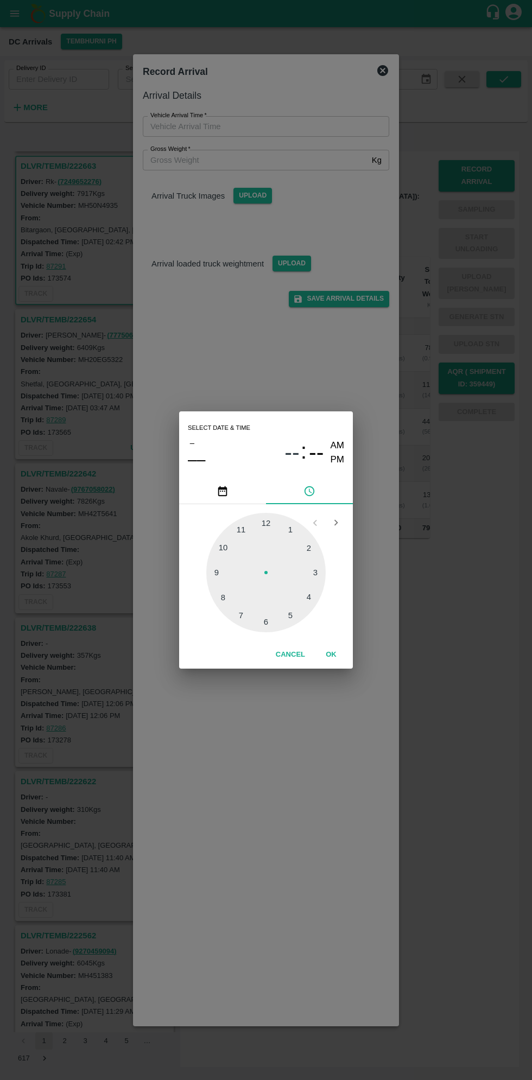
click at [315, 603] on div at bounding box center [265, 572] width 119 height 119
click at [284, 618] on div at bounding box center [265, 572] width 119 height 119
type input "03/09/2025 04:26 AM"
click at [331, 655] on button "OK" at bounding box center [331, 654] width 35 height 19
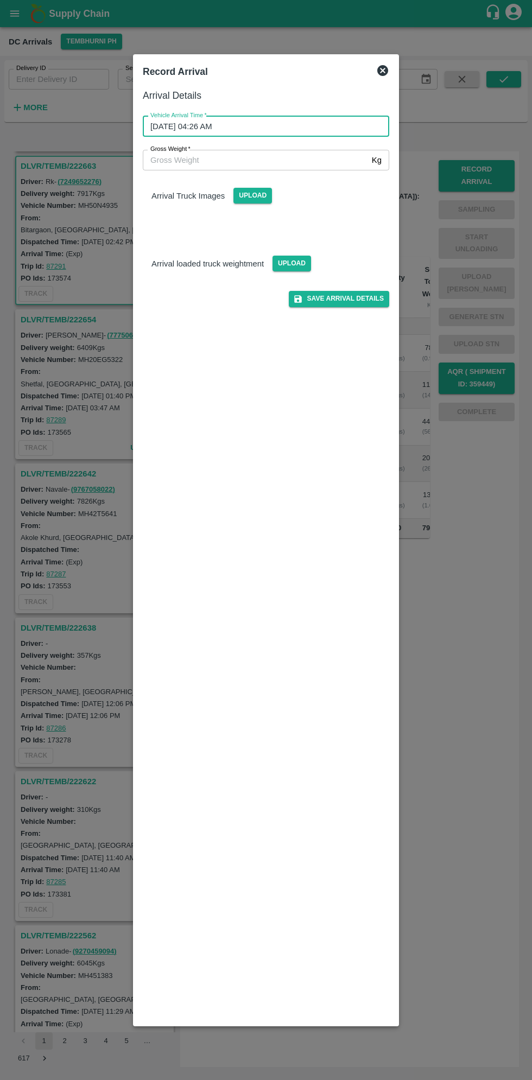
click at [183, 159] on input "Gross Weight   *" at bounding box center [255, 160] width 225 height 21
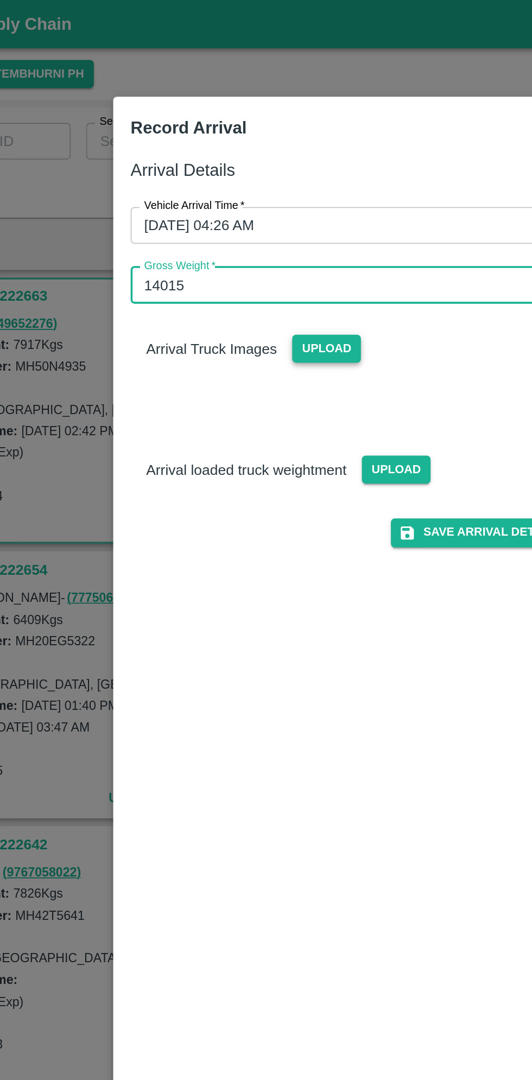
type input "14015"
click at [244, 202] on span "Upload" at bounding box center [252, 196] width 39 height 16
click at [0, 0] on input "Upload" at bounding box center [0, 0] width 0 height 0
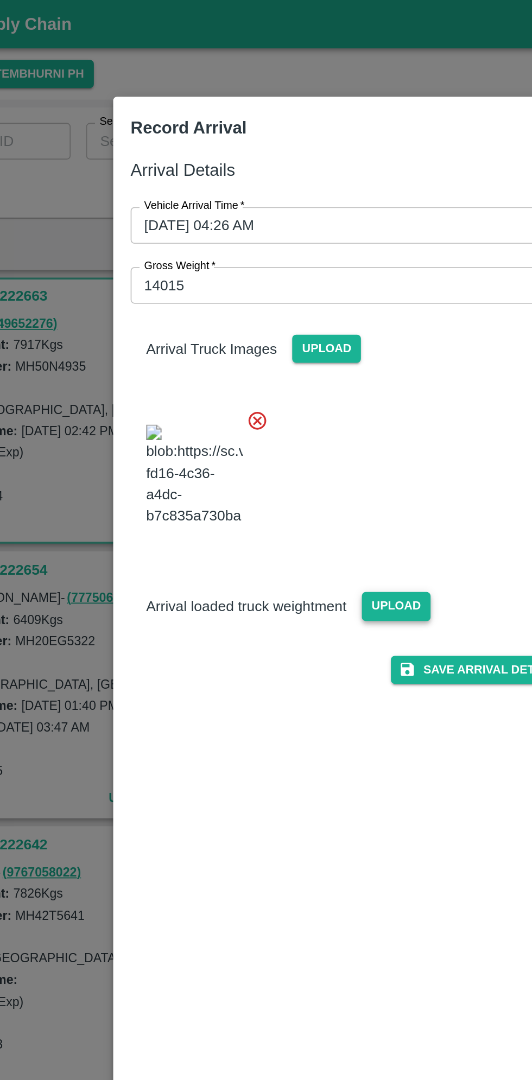
click at [294, 348] on span "Upload" at bounding box center [291, 340] width 39 height 16
click at [0, 0] on input "Upload" at bounding box center [0, 0] width 0 height 0
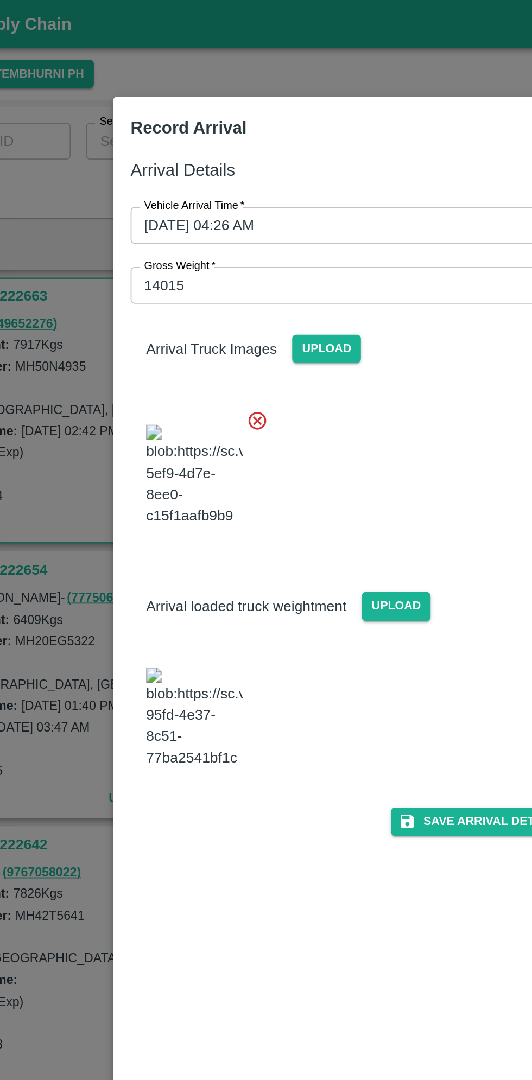
click at [183, 431] on img at bounding box center [178, 402] width 54 height 57
click at [335, 469] on button "Save Arrival Details" at bounding box center [339, 461] width 100 height 16
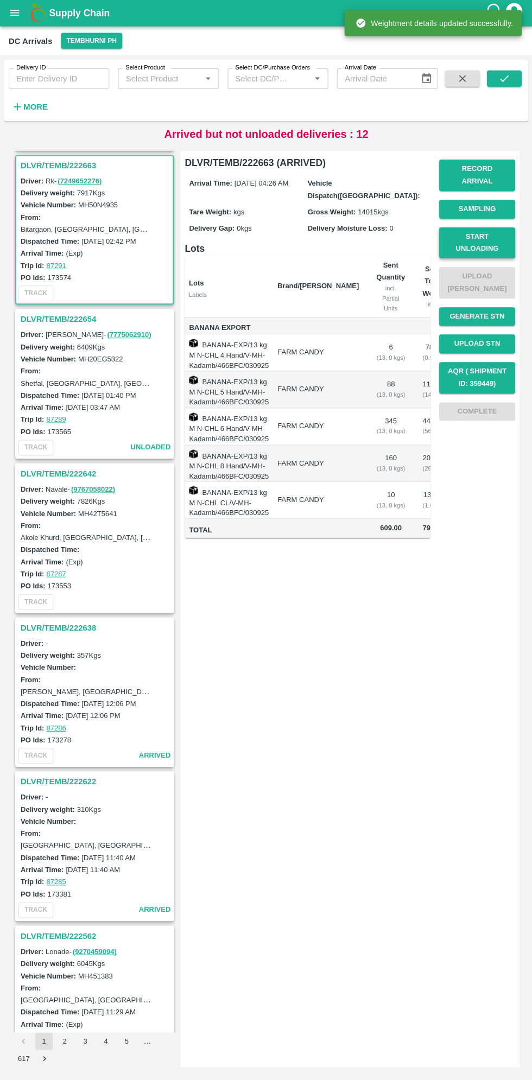
click at [501, 240] on button "Start Unloading" at bounding box center [477, 243] width 76 height 31
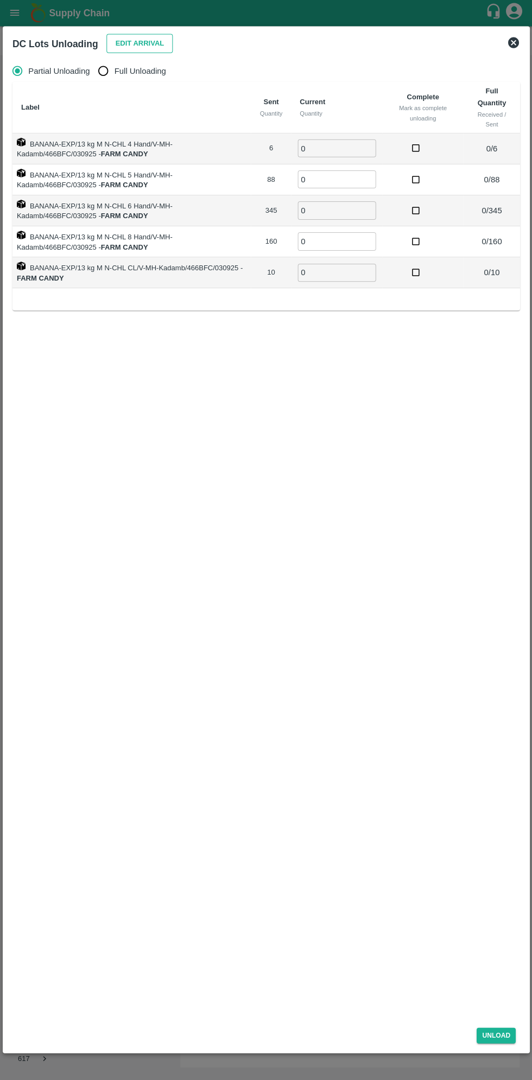
click at [134, 39] on button "Edit Arrival" at bounding box center [139, 44] width 66 height 19
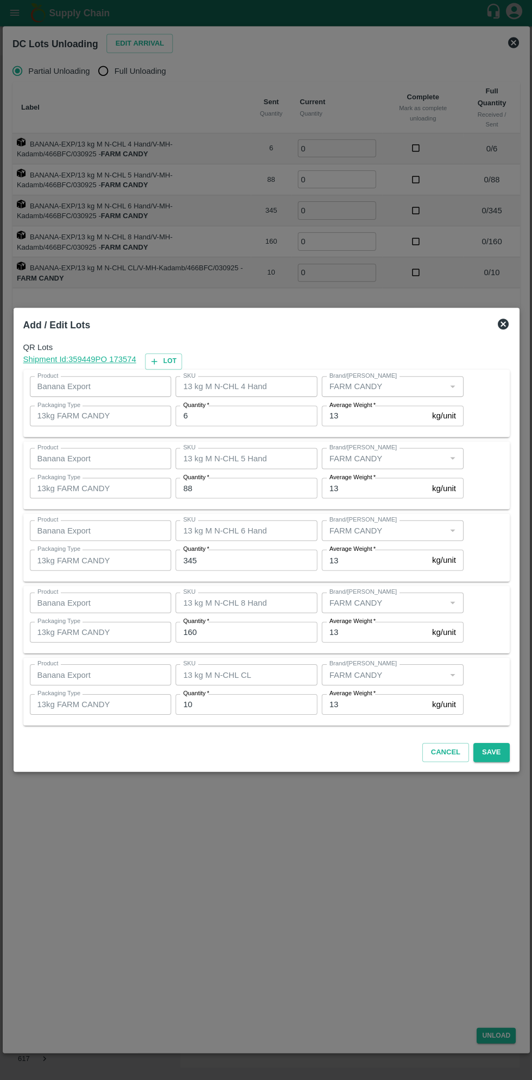
click at [507, 340] on div "QR Lots Shipment Id: 359449 PO 173574 Lot Product Banana Export Product SKU 13 …" at bounding box center [266, 536] width 494 height 397
click at [509, 332] on div "Add / Edit Lots" at bounding box center [266, 326] width 494 height 24
click at [501, 324] on icon at bounding box center [502, 324] width 13 height 13
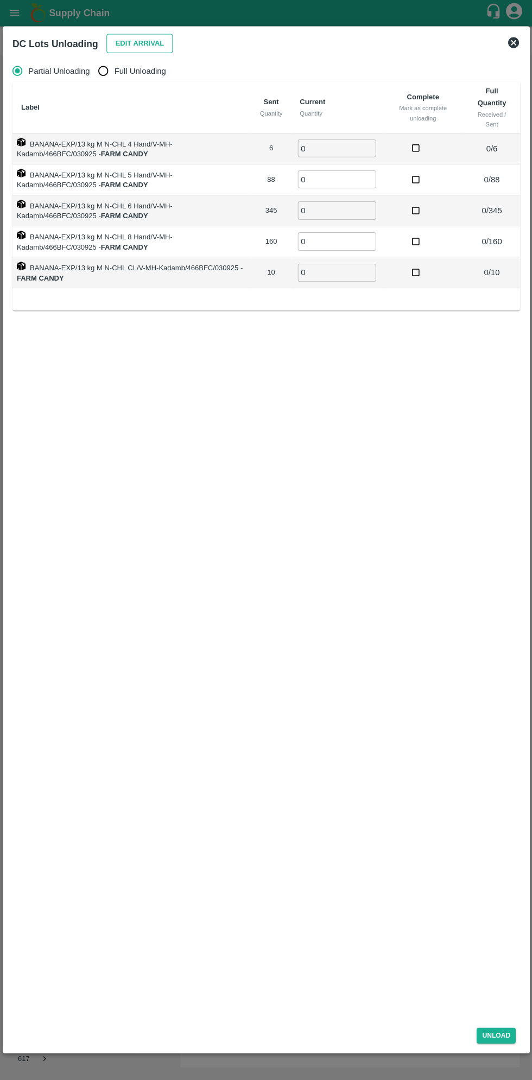
click at [128, 44] on button "Edit Arrival" at bounding box center [139, 44] width 66 height 19
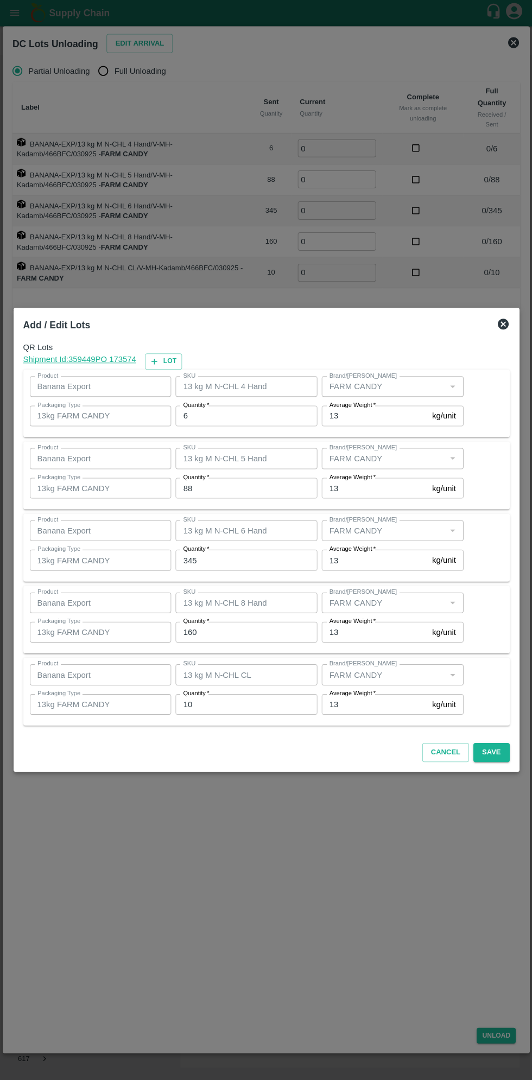
click at [522, 328] on div at bounding box center [266, 540] width 532 height 1080
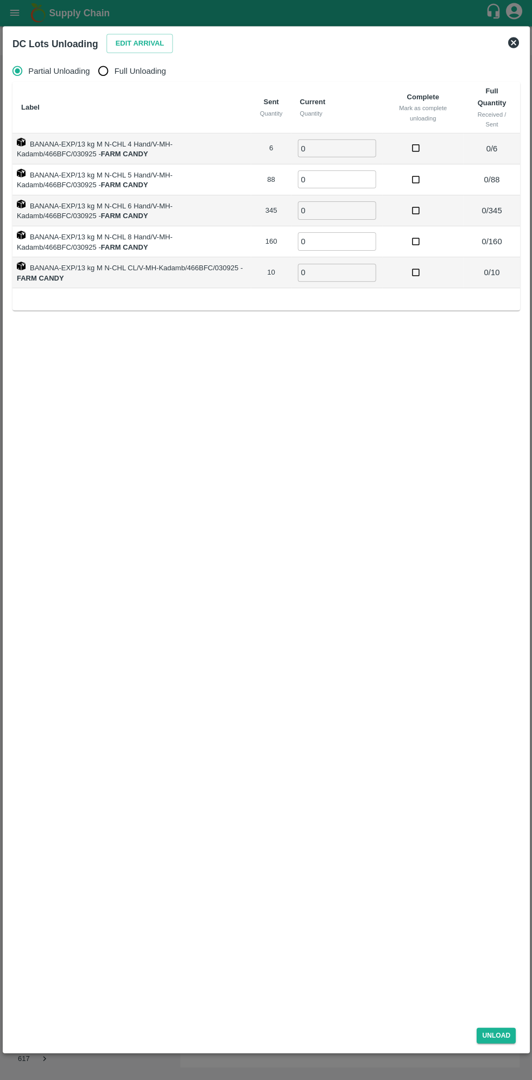
click at [109, 72] on input "Full Unloading" at bounding box center [103, 72] width 22 height 22
radio input "true"
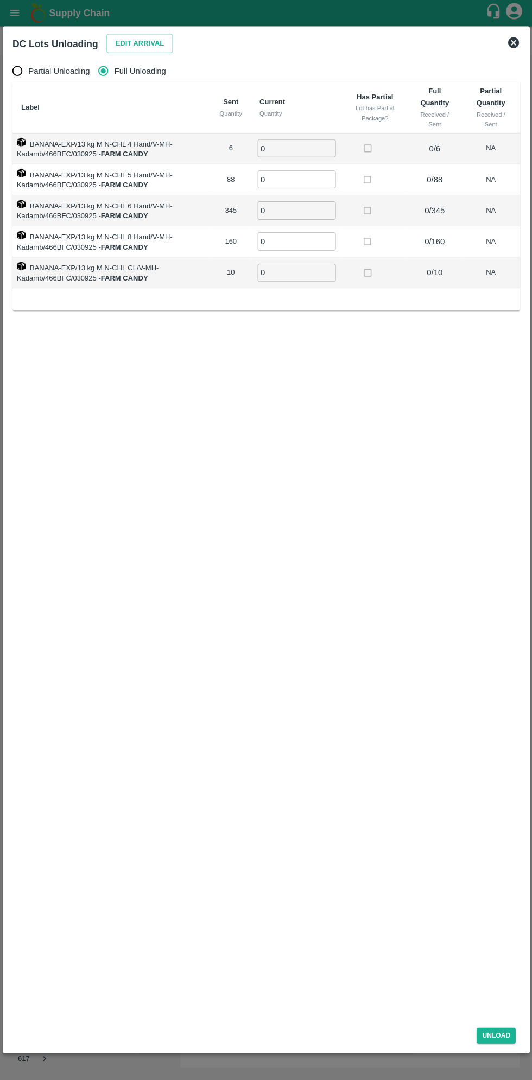
click at [18, 80] on input "Partial Unloading" at bounding box center [18, 72] width 22 height 22
radio input "true"
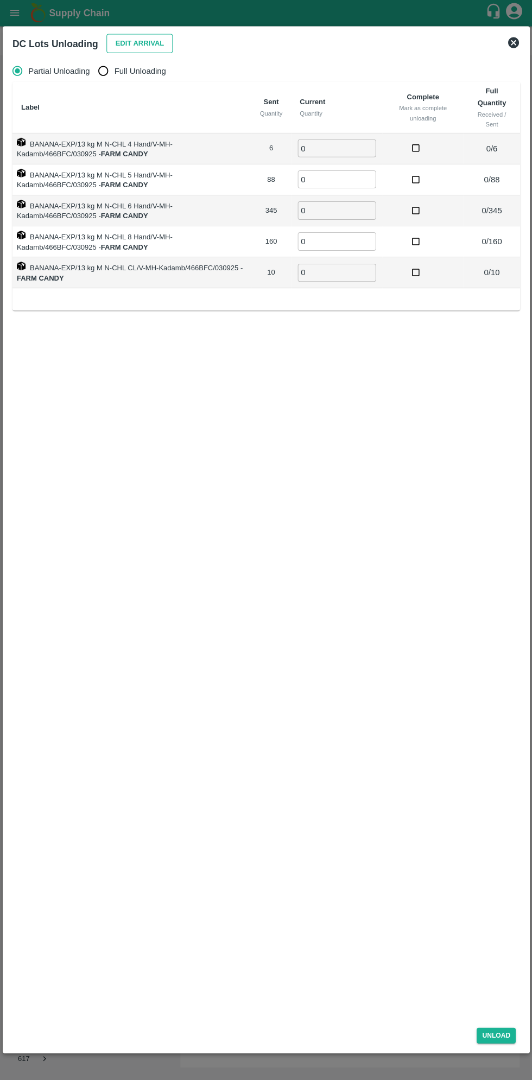
click at [122, 46] on button "Edit Arrival" at bounding box center [139, 44] width 66 height 19
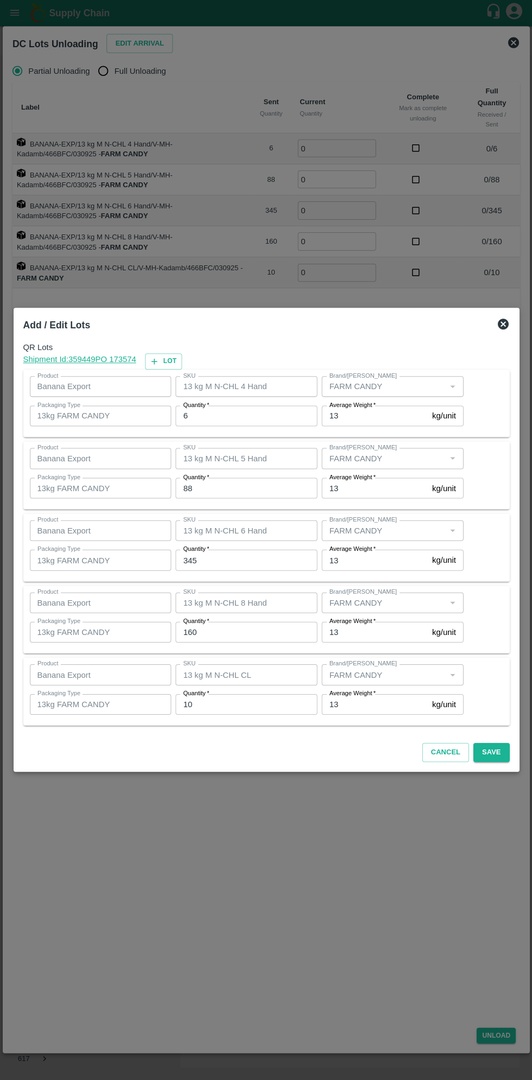
click at [350, 865] on div at bounding box center [266, 540] width 532 height 1080
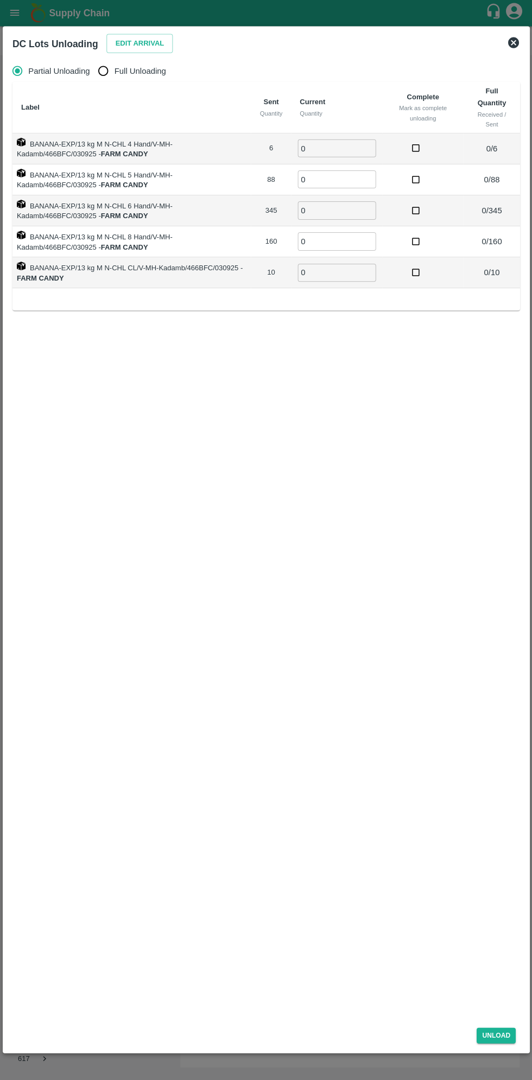
click at [335, 147] on input "0" at bounding box center [336, 149] width 78 height 18
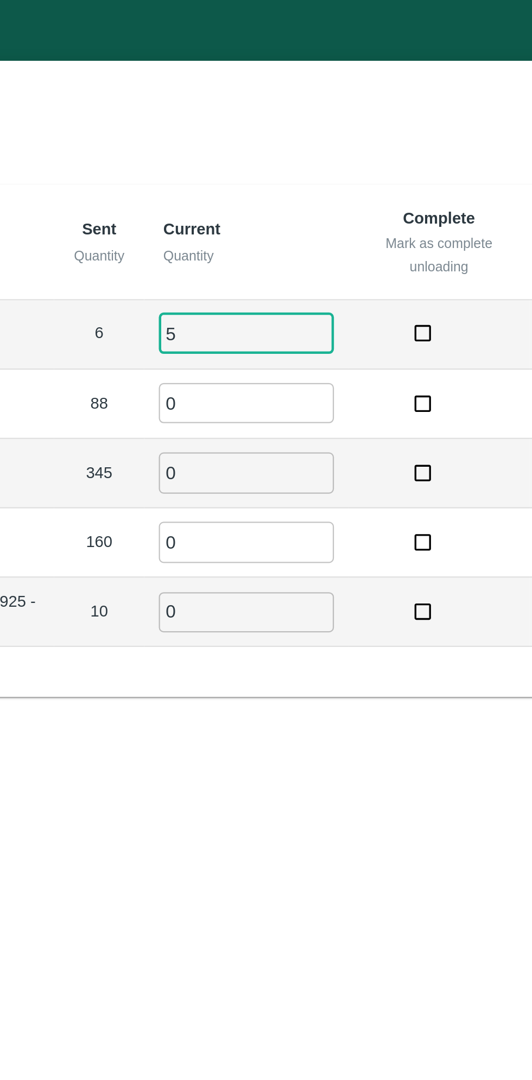
type input "5"
click at [322, 177] on input "0" at bounding box center [336, 180] width 78 height 18
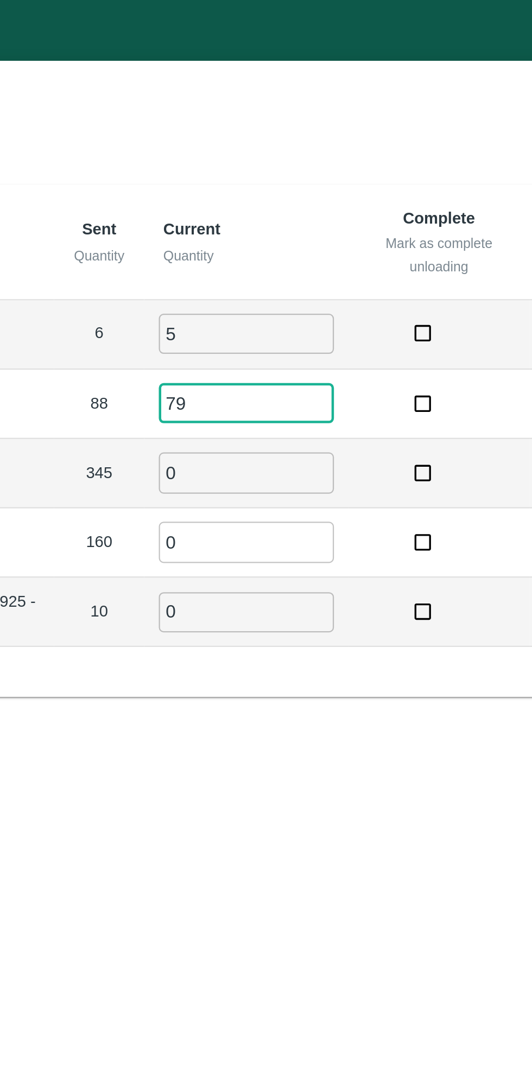
type input "79"
click at [318, 212] on input "0" at bounding box center [336, 211] width 78 height 18
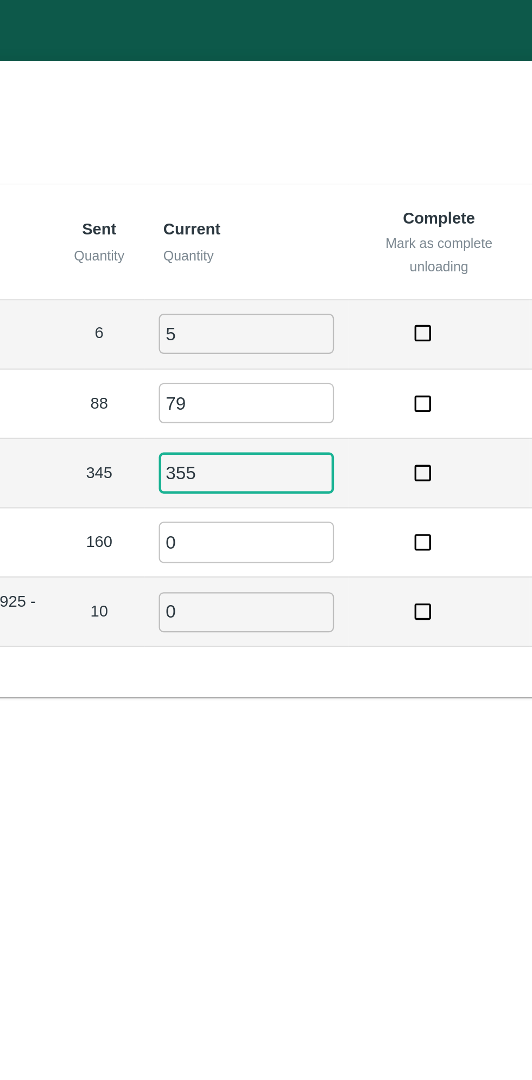
type input "355"
click at [314, 240] on input "0" at bounding box center [336, 242] width 78 height 18
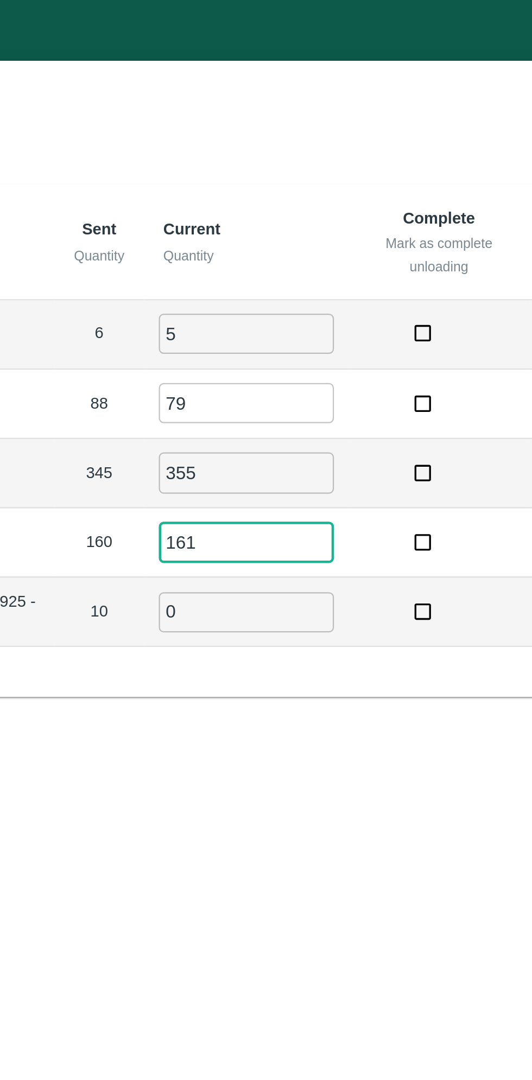
type input "161"
click at [315, 274] on input "0" at bounding box center [336, 273] width 78 height 18
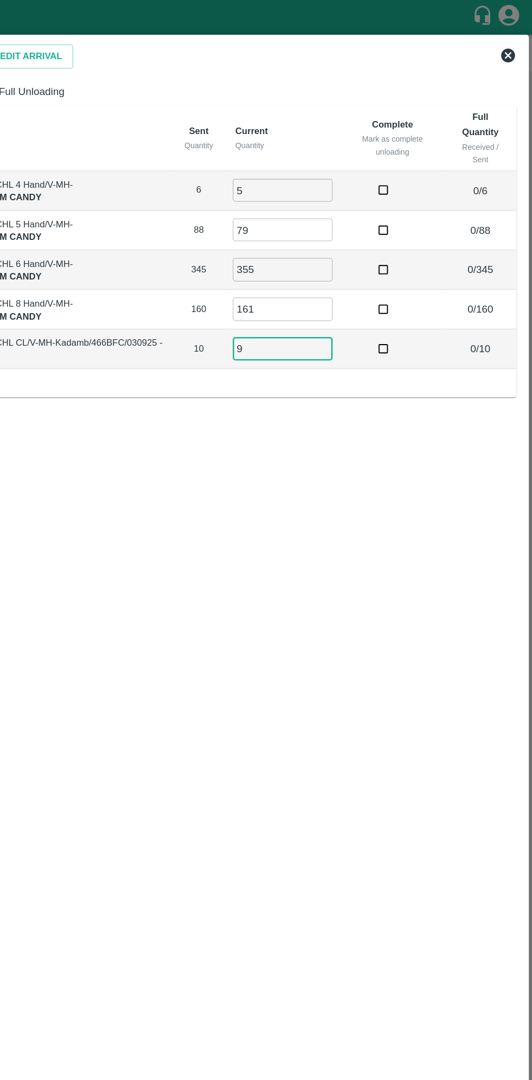
scroll to position [0, 0]
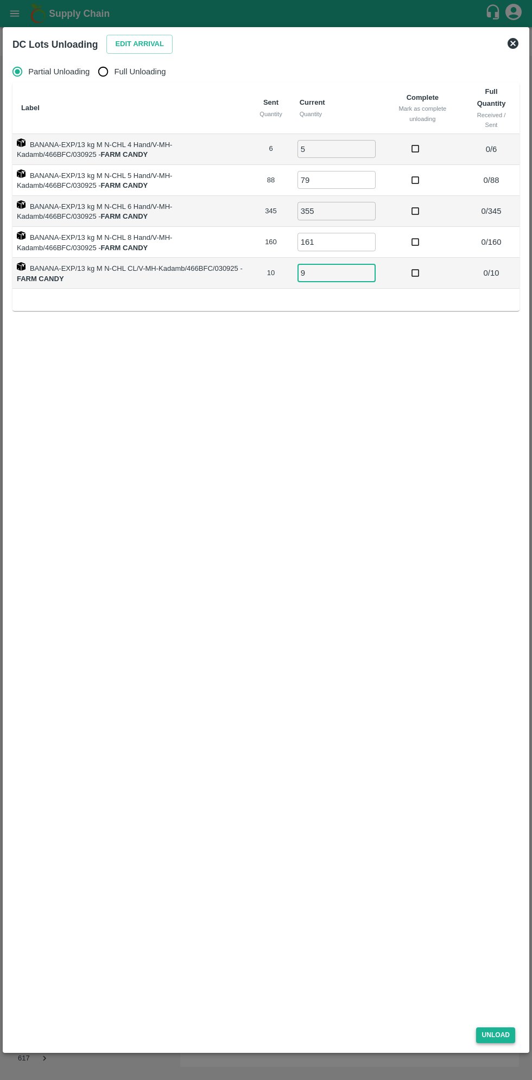
type input "9"
click at [505, 1041] on button "Unload" at bounding box center [495, 1035] width 39 height 16
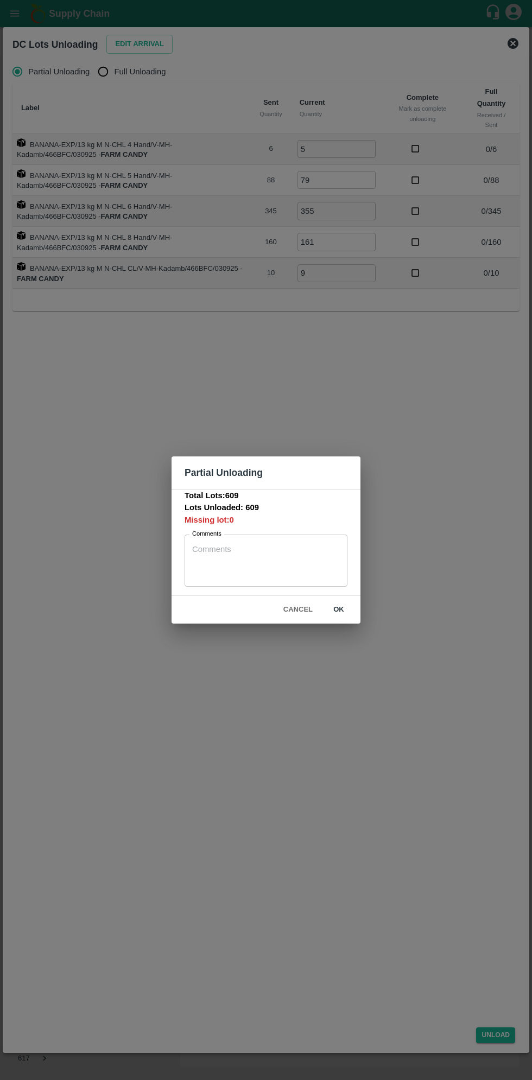
click at [429, 772] on div "Partial Unloading Total Lots: 609 Lots Unloaded: 609 Missing lot: 0 Comments x …" at bounding box center [266, 540] width 532 height 1080
click at [302, 612] on button "Cancel" at bounding box center [298, 609] width 38 height 19
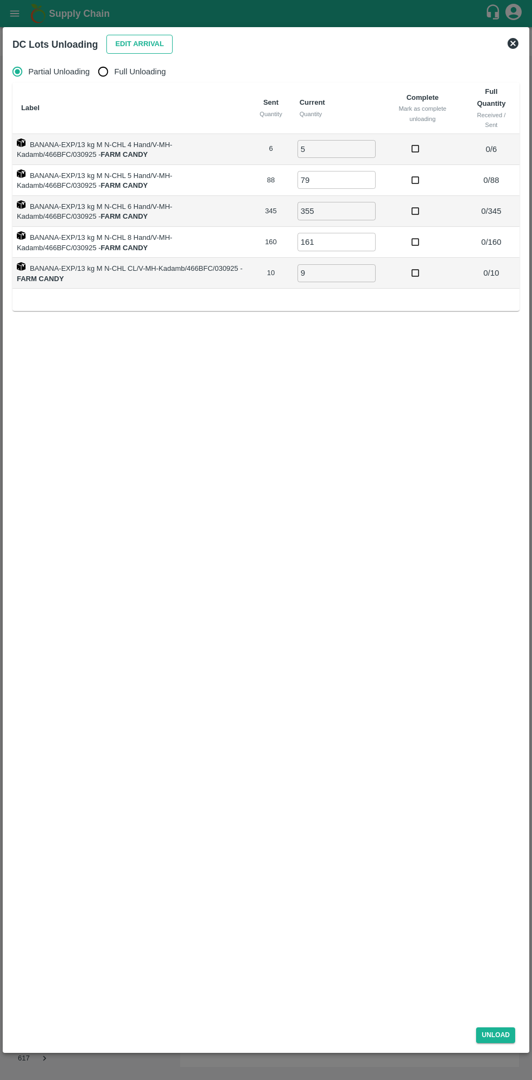
click at [121, 44] on button "Edit Arrival" at bounding box center [139, 44] width 66 height 19
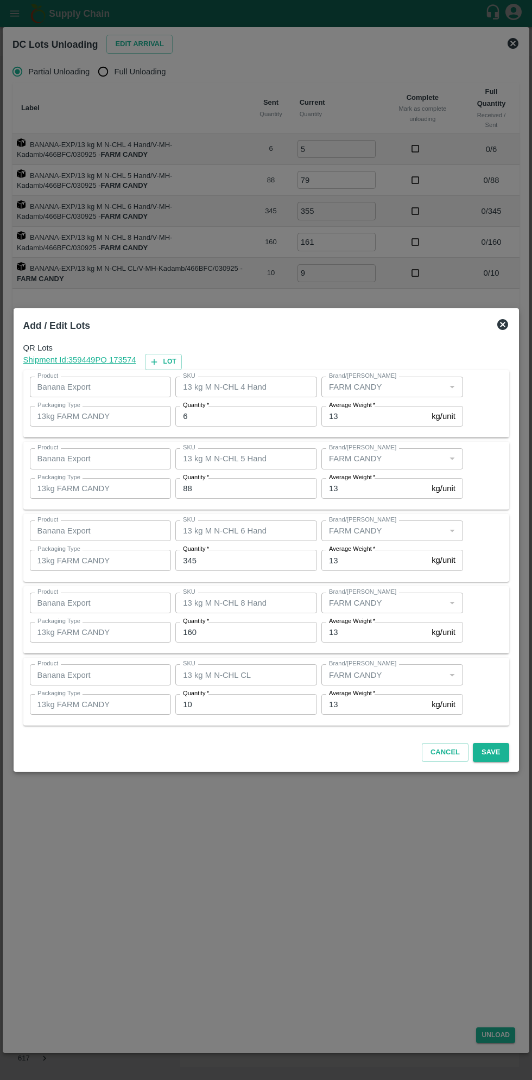
click at [225, 416] on input "6" at bounding box center [246, 416] width 142 height 21
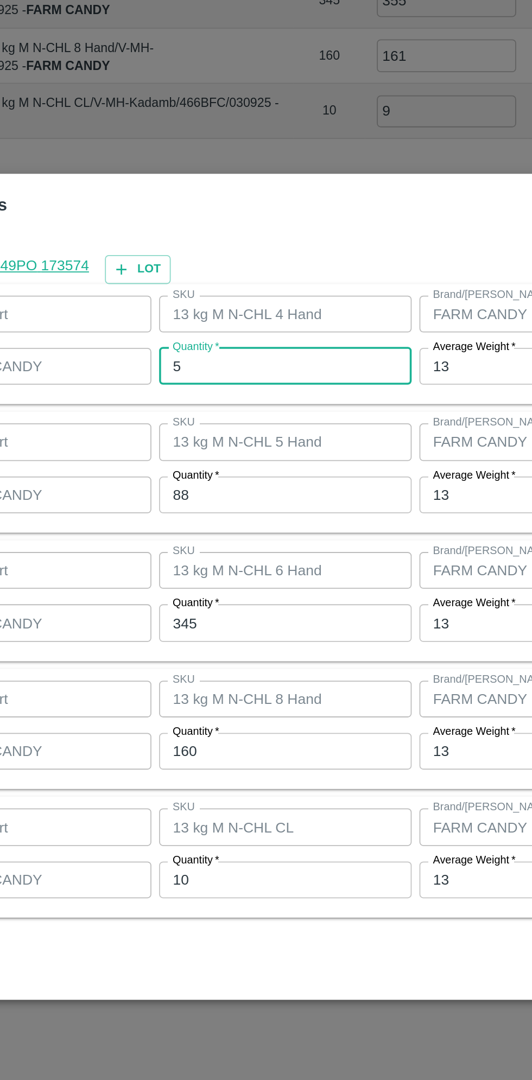
type input "5"
click at [213, 483] on input "88" at bounding box center [246, 488] width 142 height 21
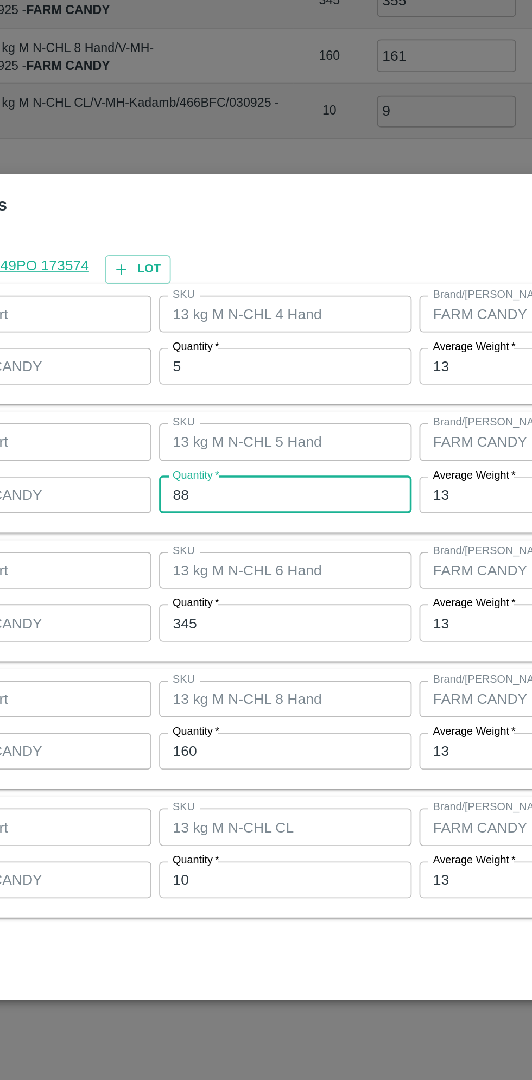
type input "8"
type input "79"
click at [214, 564] on input "345" at bounding box center [246, 560] width 142 height 21
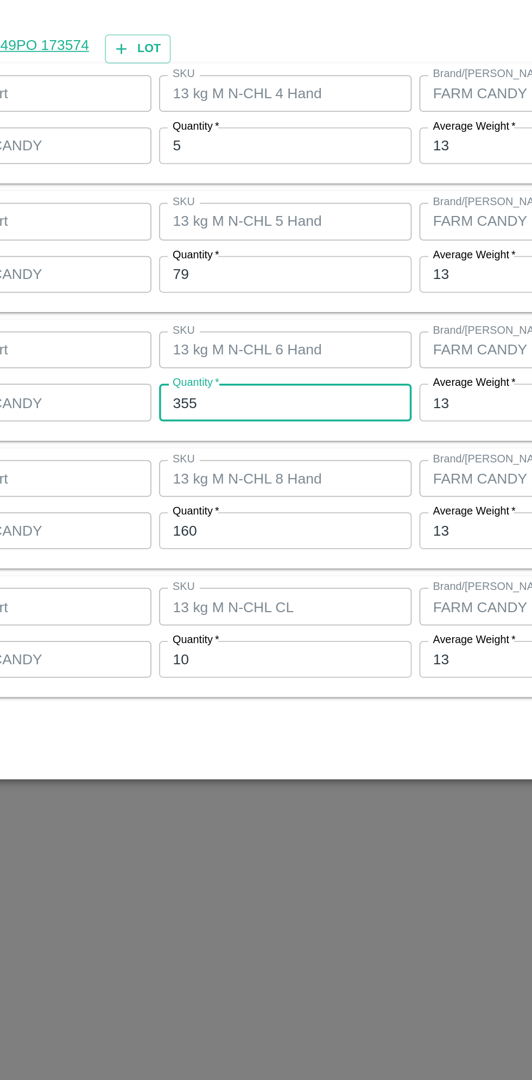
type input "355"
click at [213, 634] on input "160" at bounding box center [246, 632] width 142 height 21
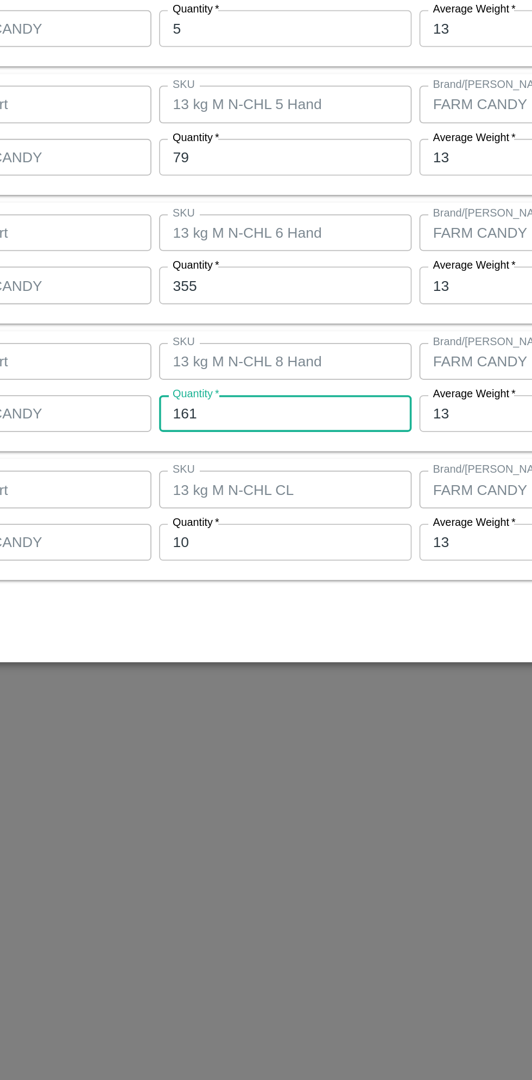
type input "161"
click at [202, 708] on input "10" at bounding box center [246, 704] width 142 height 21
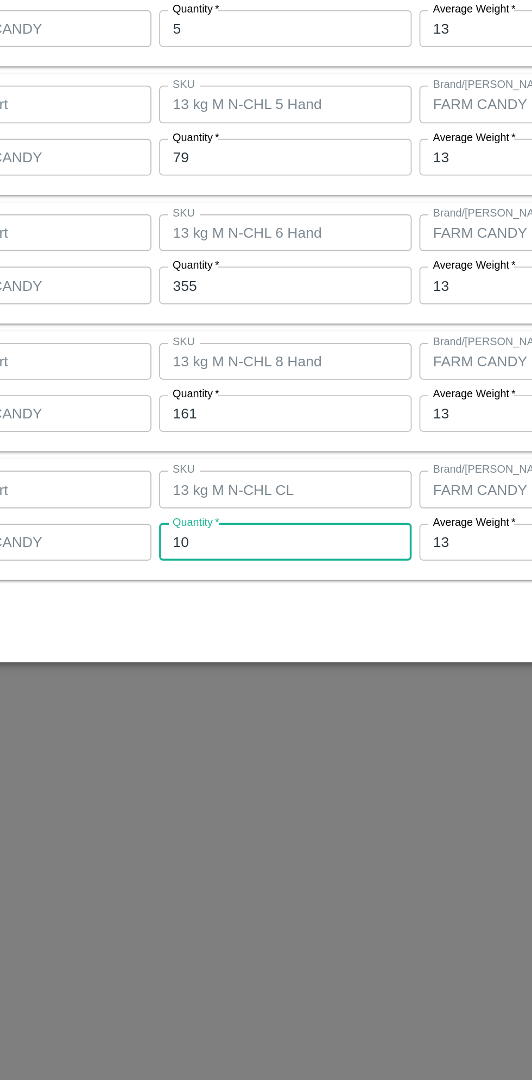
type input "1"
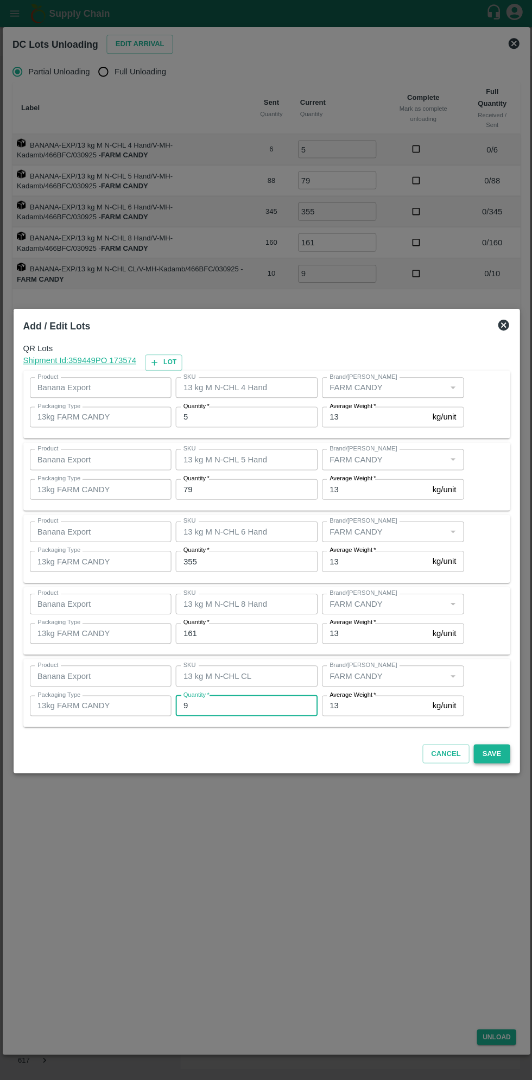
type input "9"
click at [496, 748] on button "Save" at bounding box center [491, 752] width 36 height 19
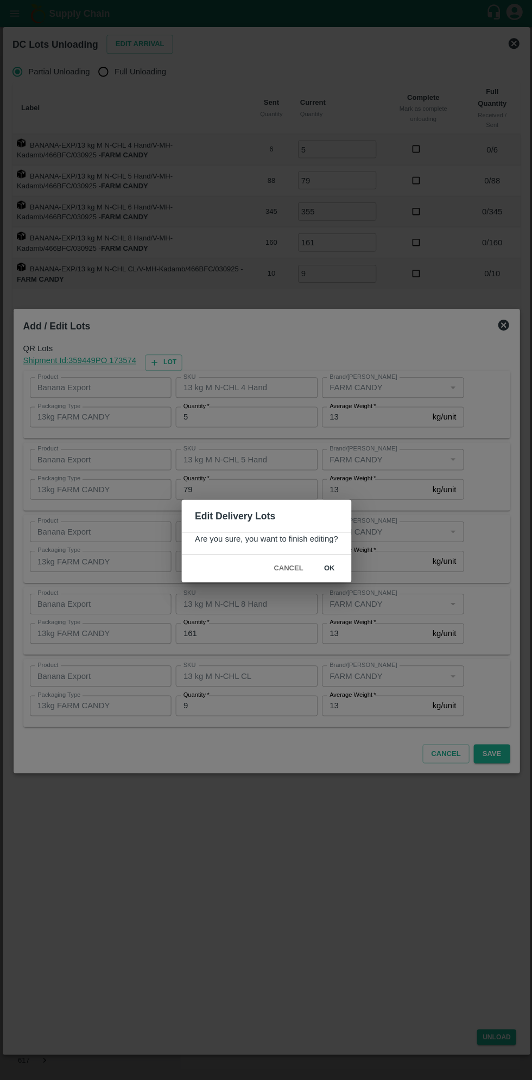
click at [328, 567] on button "ok" at bounding box center [329, 567] width 35 height 19
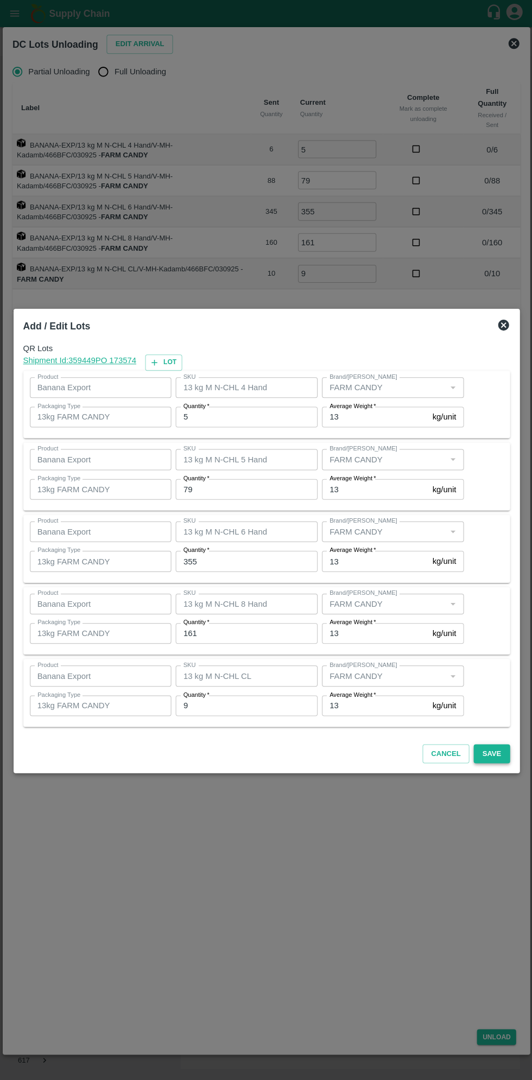
click at [505, 757] on button "Save" at bounding box center [491, 752] width 36 height 19
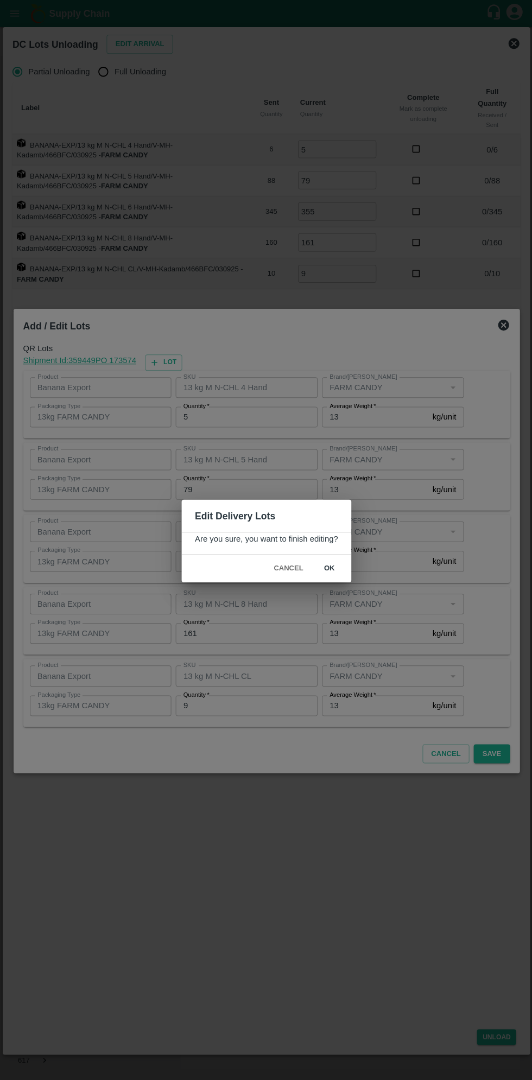
click at [328, 567] on button "ok" at bounding box center [329, 567] width 35 height 19
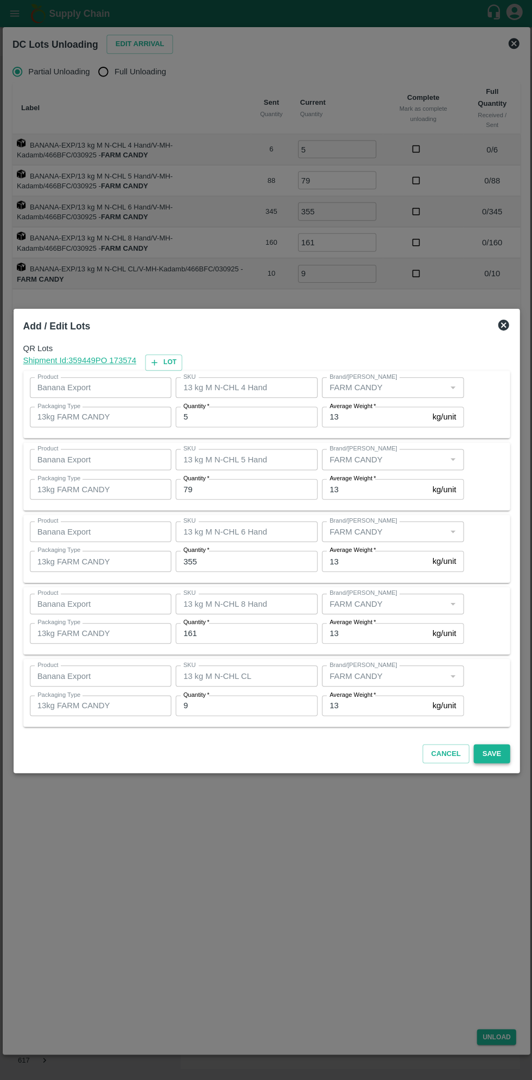
click at [497, 754] on button "Save" at bounding box center [491, 752] width 36 height 19
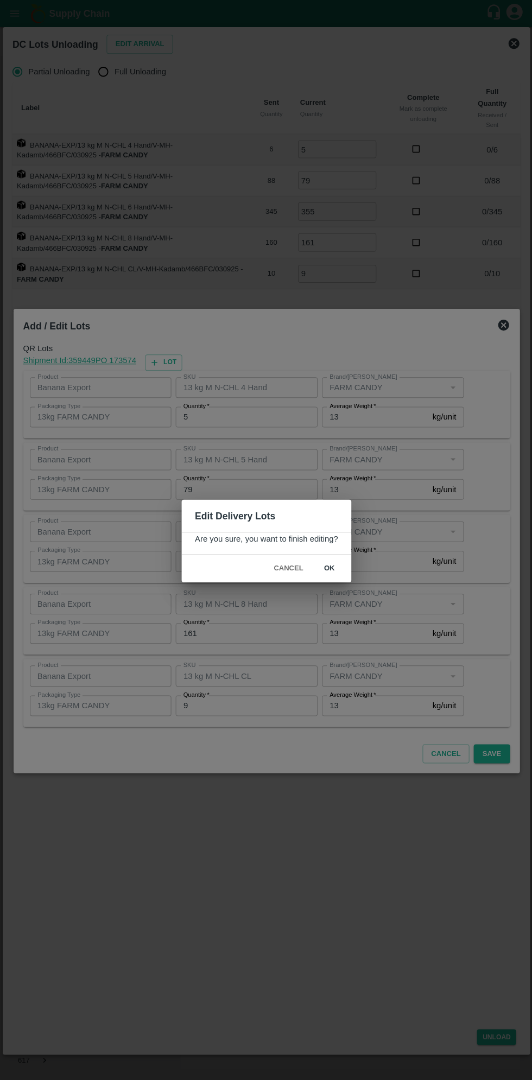
click at [328, 567] on button "ok" at bounding box center [329, 567] width 35 height 19
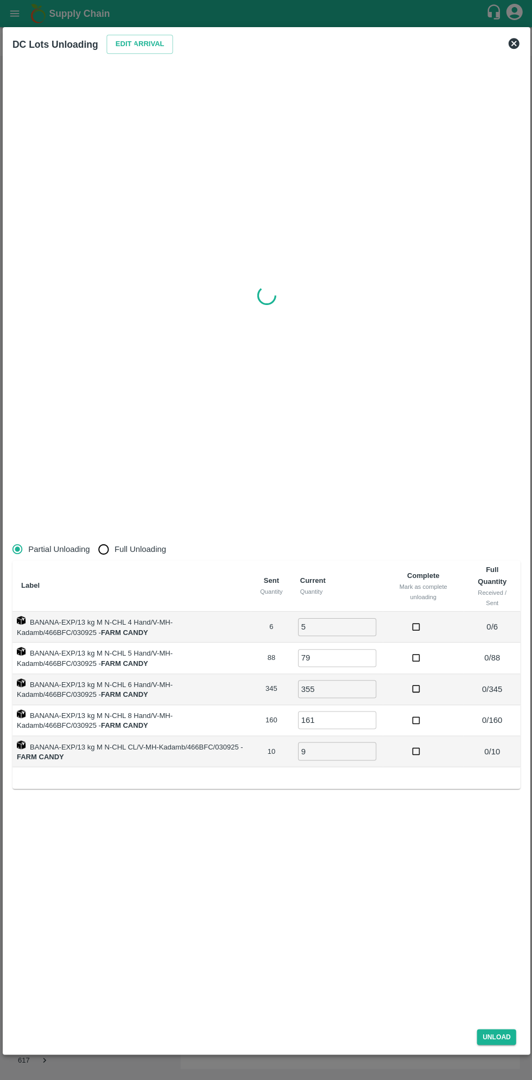
type input "0"
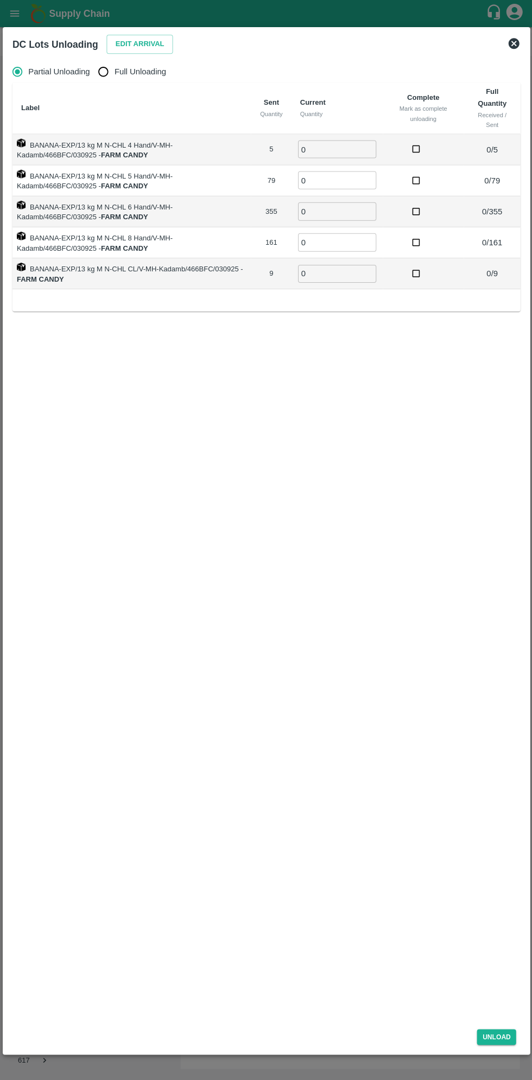
click at [111, 72] on input "Full Unloading" at bounding box center [103, 72] width 22 height 22
radio input "true"
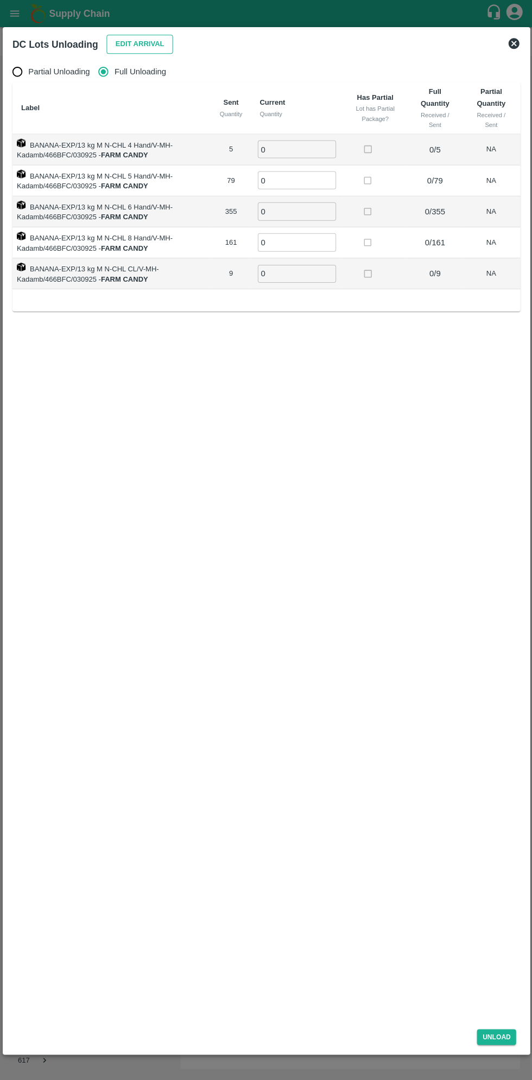
click at [129, 44] on button "Edit Arrival" at bounding box center [139, 44] width 66 height 19
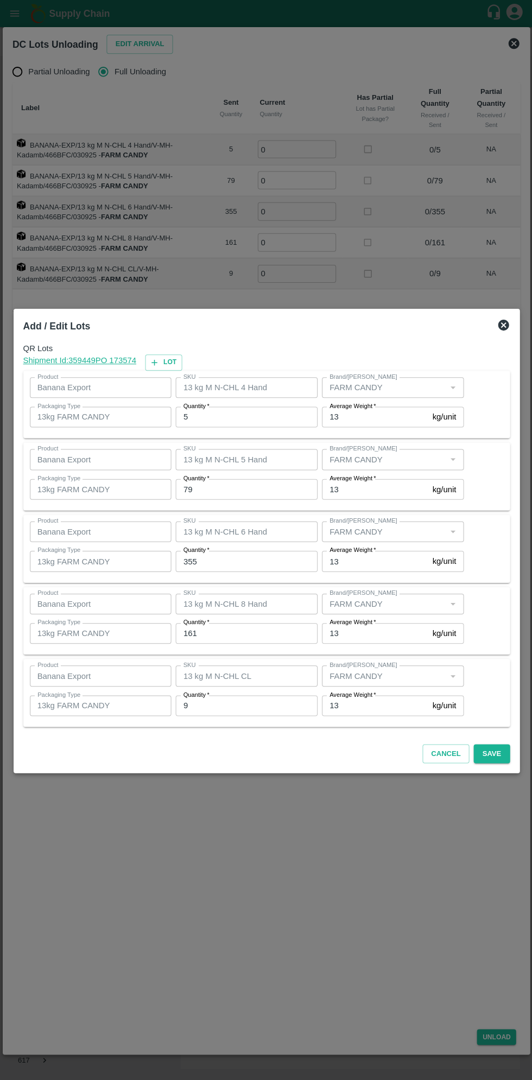
click at [228, 416] on input "5" at bounding box center [246, 416] width 142 height 21
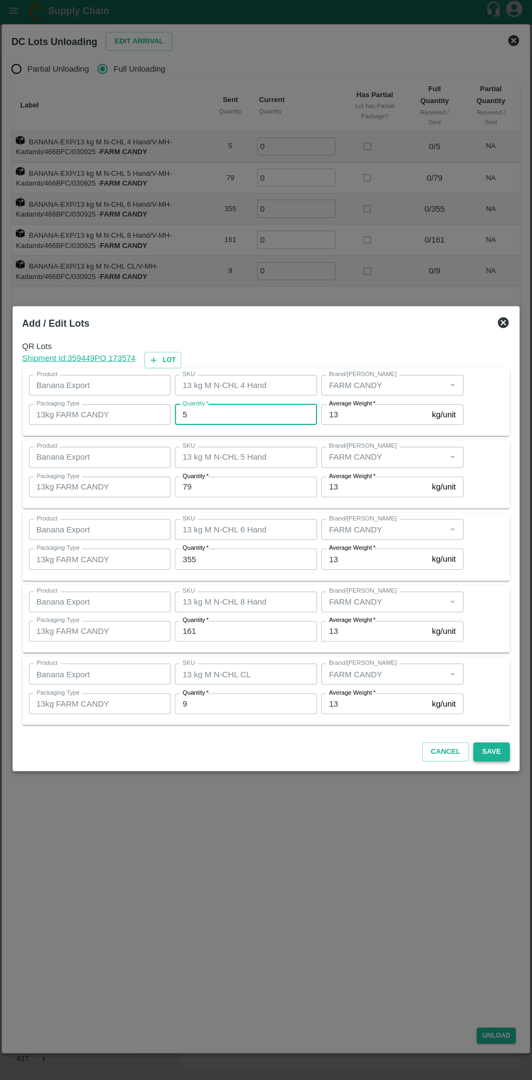
click at [504, 744] on button "Save" at bounding box center [491, 752] width 36 height 19
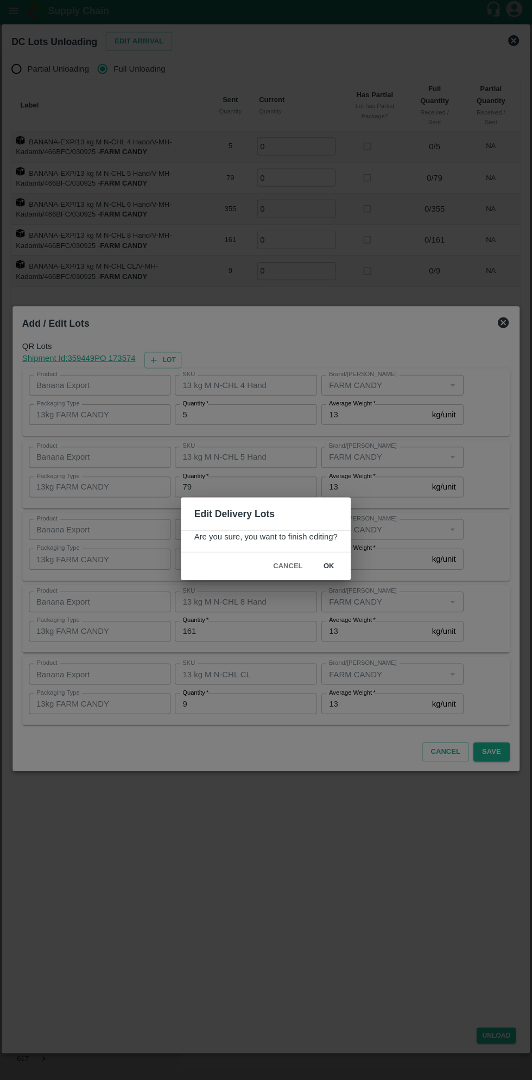
click at [331, 570] on button "ok" at bounding box center [329, 567] width 35 height 19
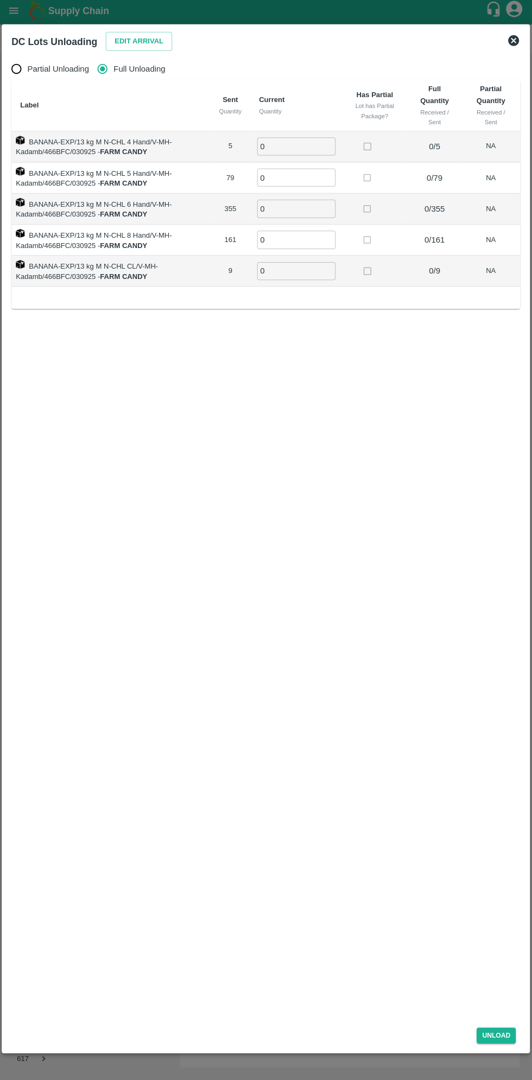
click at [291, 149] on input "0" at bounding box center [296, 149] width 78 height 18
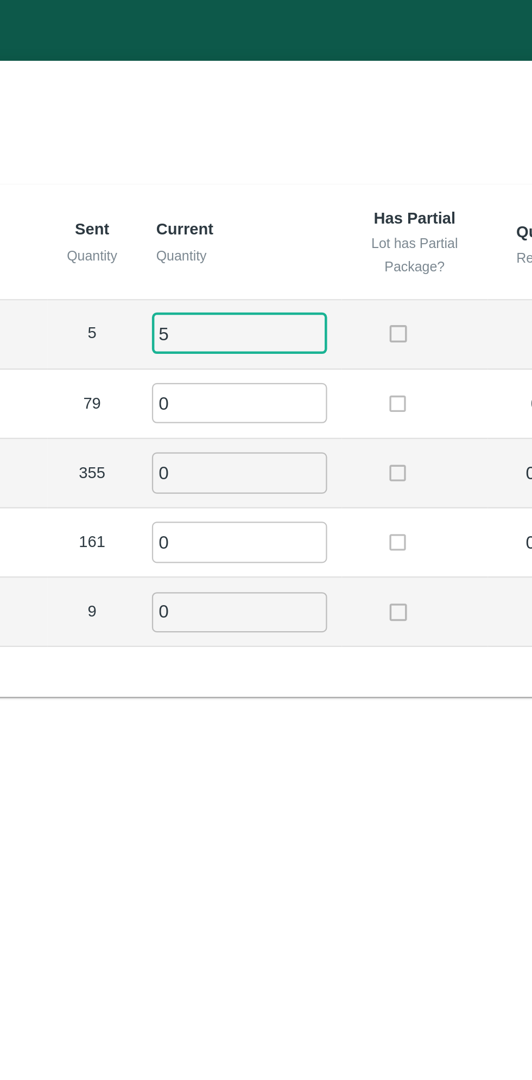
type input "5"
click at [287, 174] on input "0" at bounding box center [296, 180] width 78 height 18
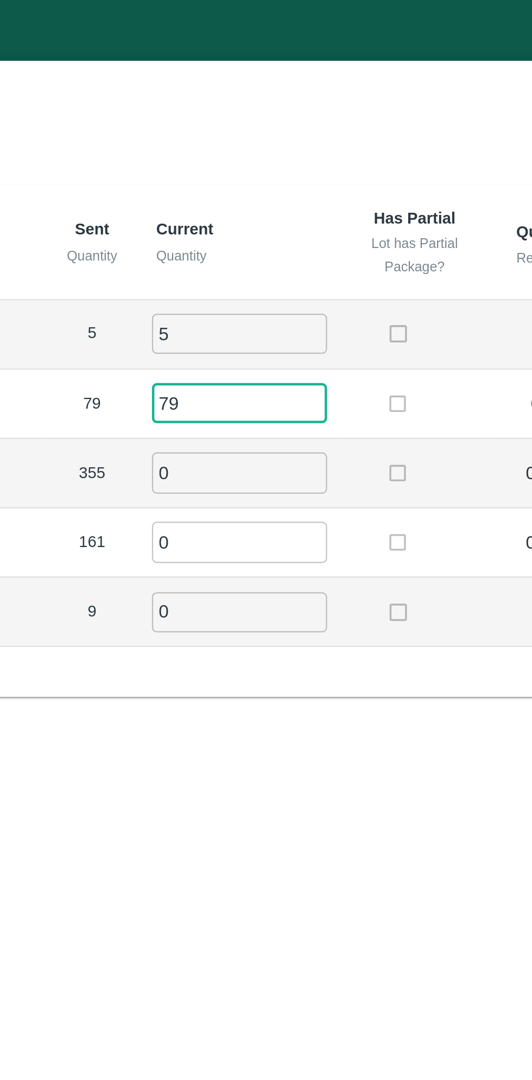
type input "79"
click at [285, 209] on input "0" at bounding box center [296, 211] width 78 height 18
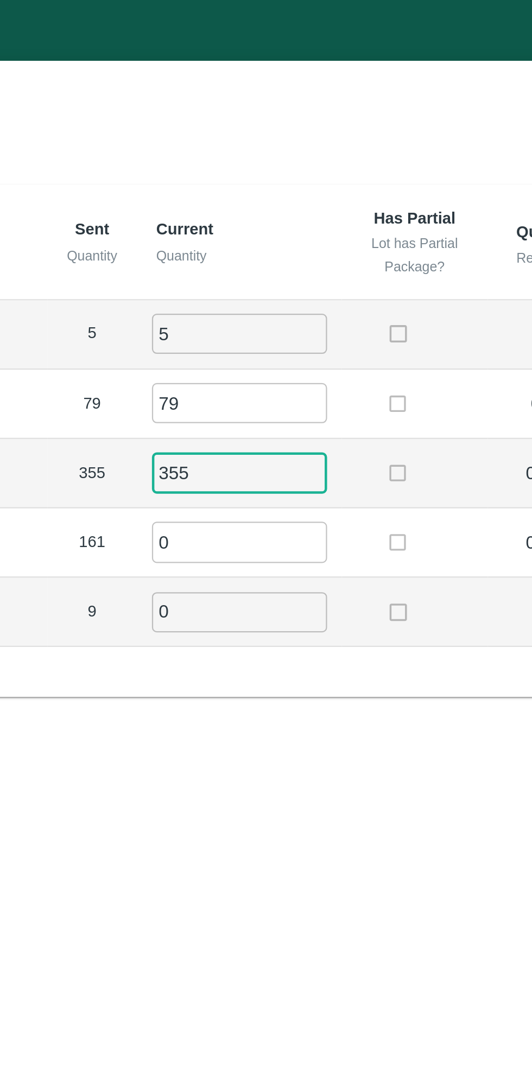
type input "355"
click at [285, 240] on input "0" at bounding box center [296, 242] width 78 height 18
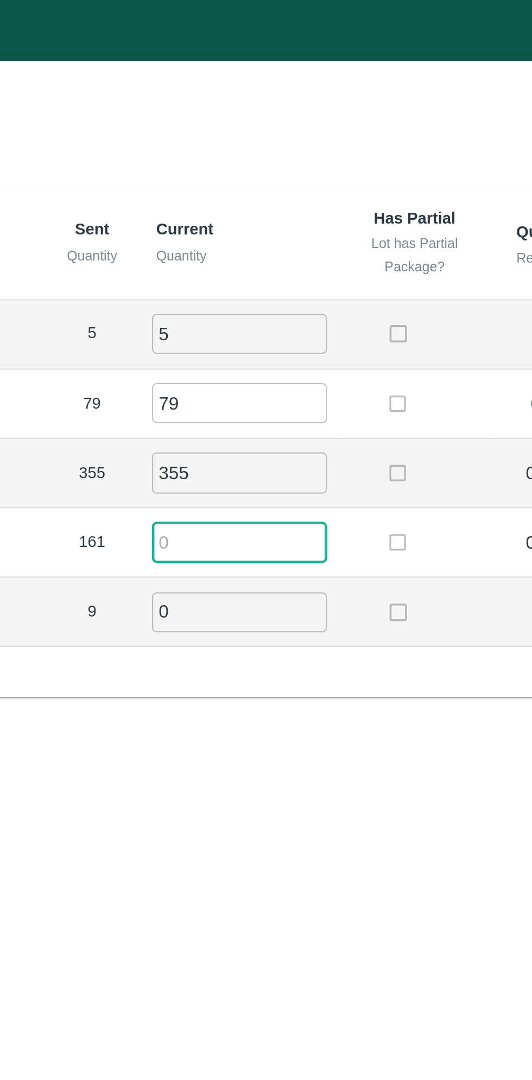
type input "7"
type input "161"
click at [288, 270] on input "0" at bounding box center [296, 273] width 78 height 18
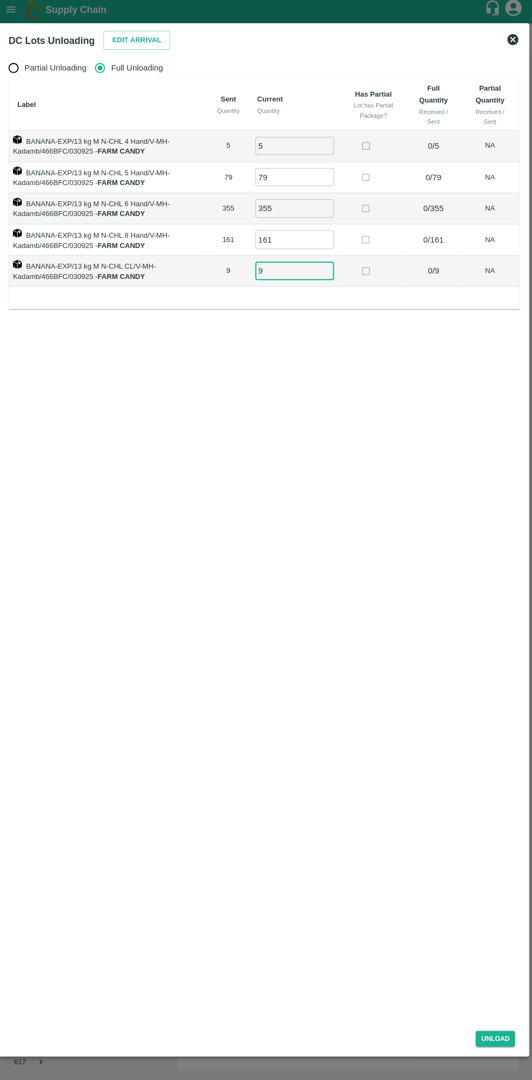
type input "9"
click at [504, 1044] on div "Unload" at bounding box center [266, 1033] width 516 height 29
click at [514, 1038] on button "Unload" at bounding box center [495, 1035] width 39 height 16
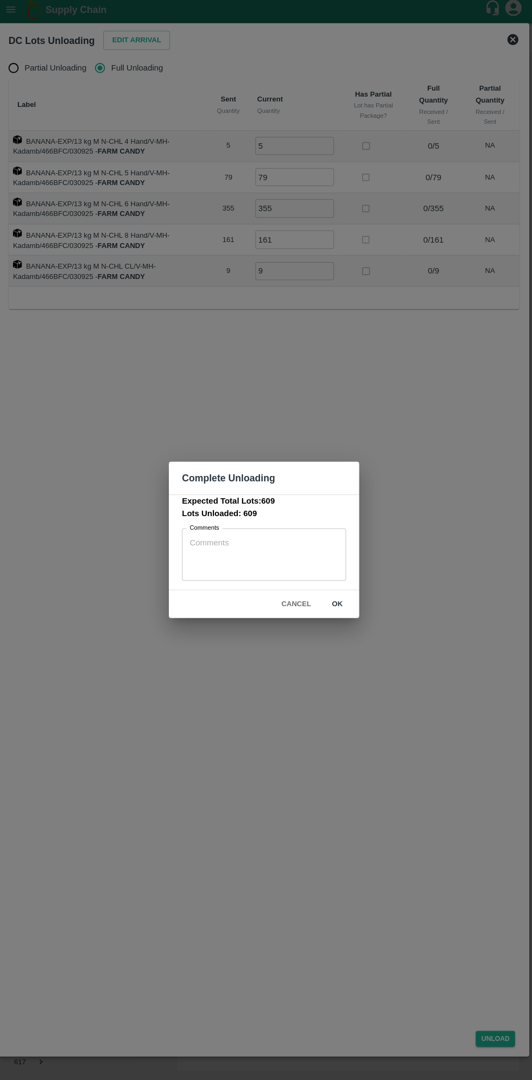
click at [342, 604] on button "ok" at bounding box center [338, 603] width 35 height 19
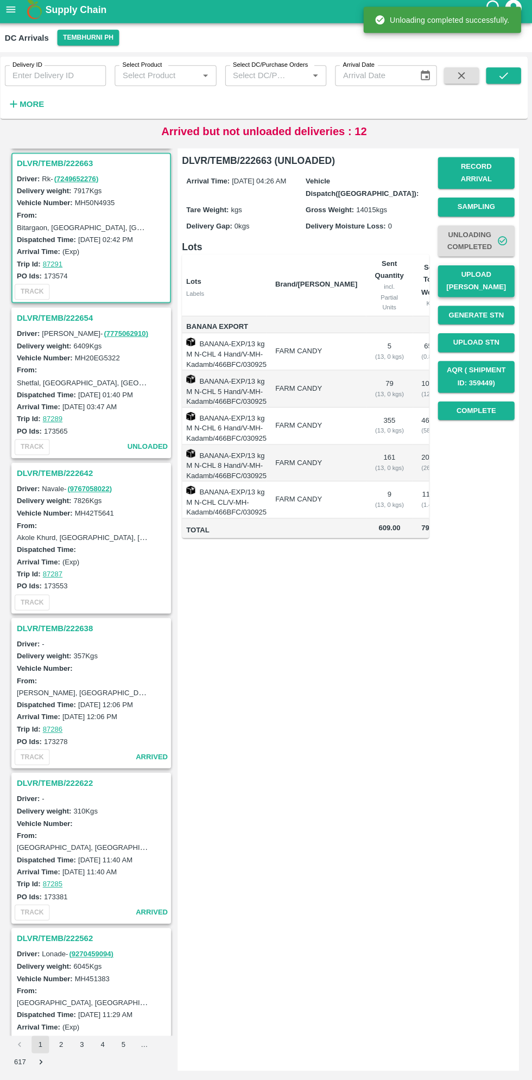
click at [507, 271] on button "Upload [PERSON_NAME]" at bounding box center [477, 283] width 76 height 31
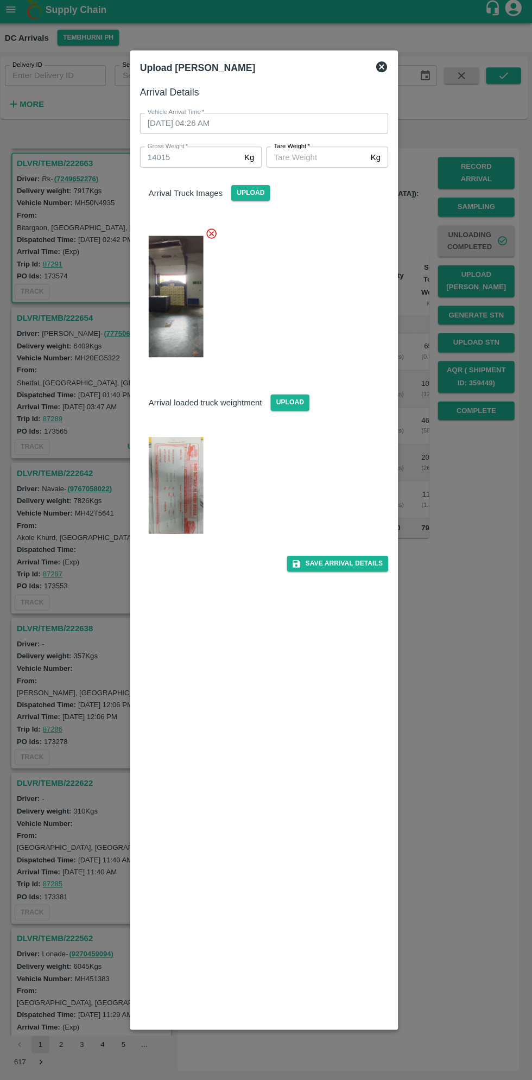
click at [317, 158] on input "[PERSON_NAME]   *" at bounding box center [317, 160] width 99 height 21
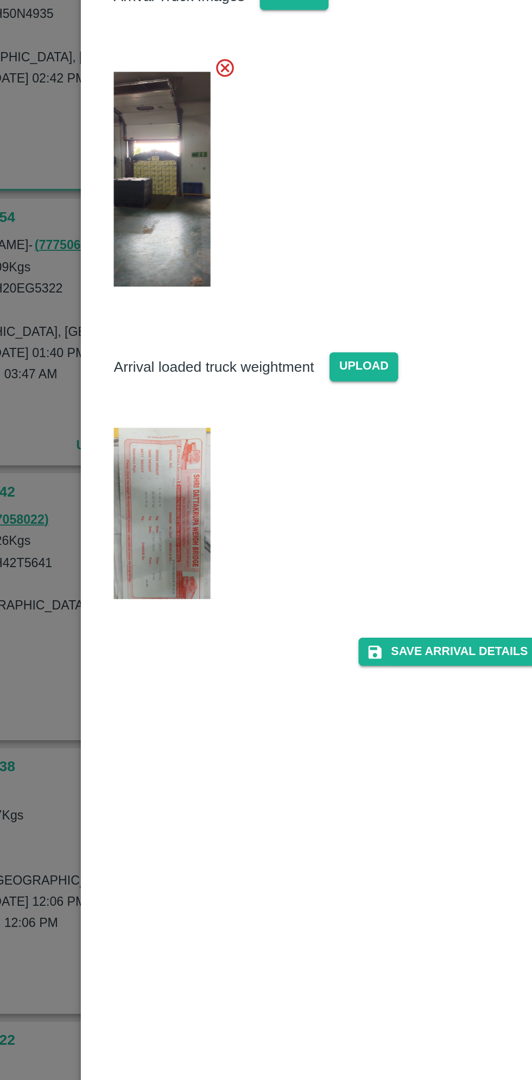
click at [185, 490] on img at bounding box center [178, 486] width 54 height 97
click at [179, 488] on img at bounding box center [178, 486] width 54 height 97
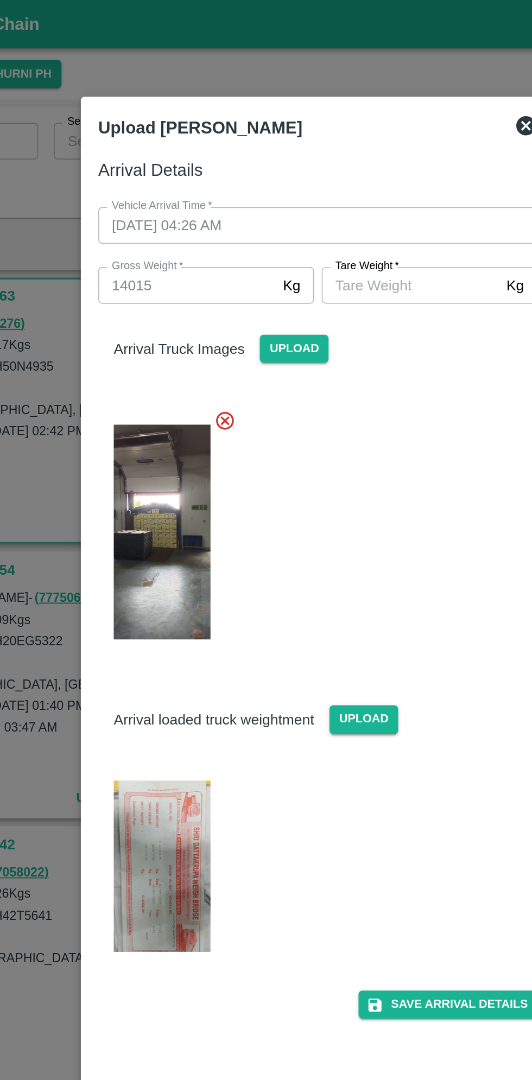
click at [306, 164] on input "[PERSON_NAME]   *" at bounding box center [317, 160] width 99 height 21
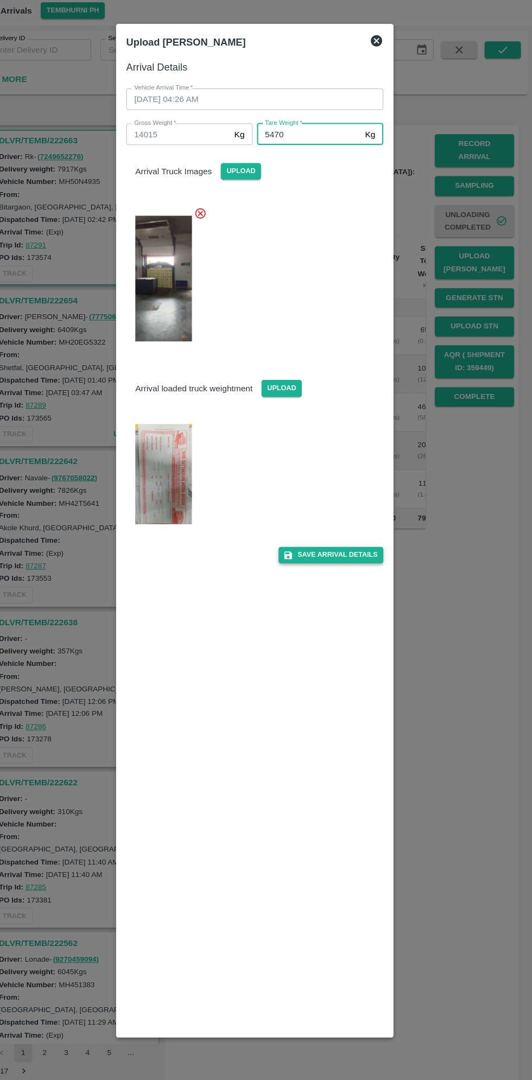
type input "5470"
click at [363, 565] on button "Save Arrival Details" at bounding box center [339, 564] width 100 height 16
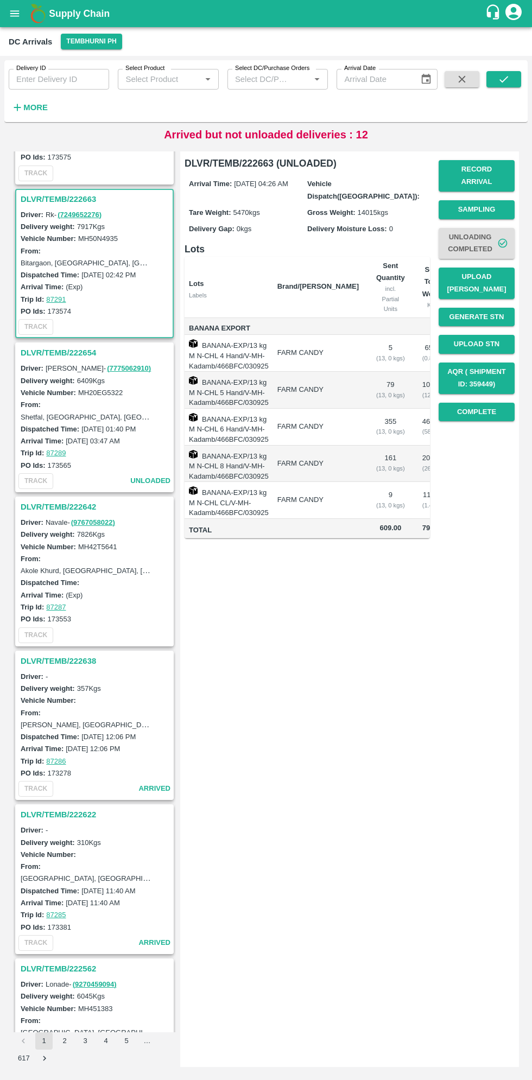
scroll to position [1174, 0]
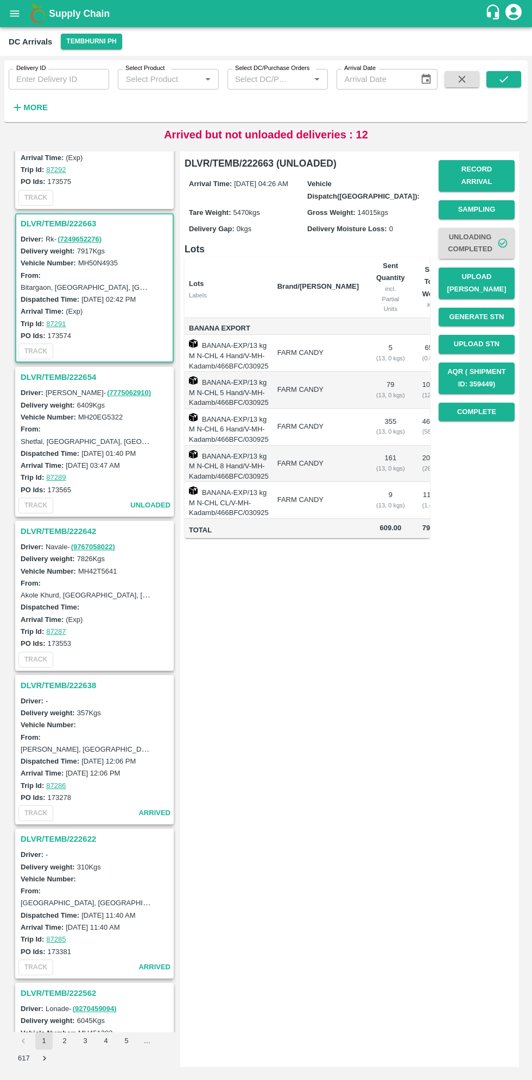
click at [48, 526] on h3 "DLVR/TEMB/222642" at bounding box center [96, 531] width 151 height 14
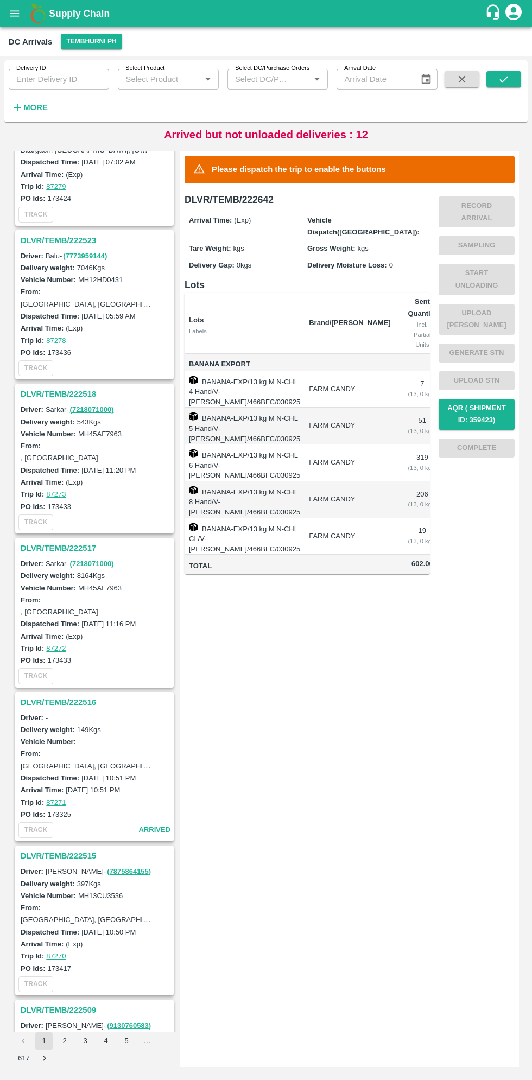
scroll to position [2544, 0]
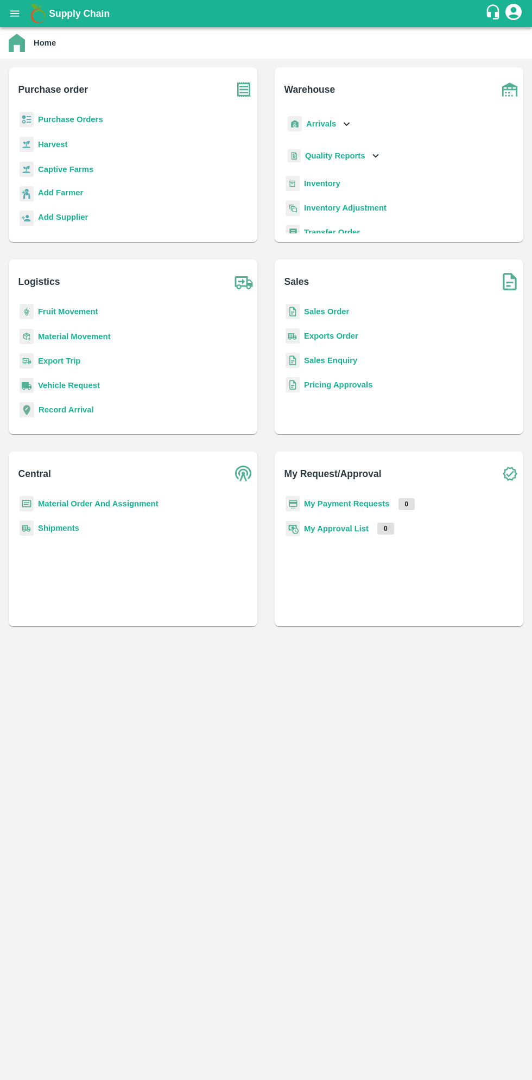
click at [15, 14] on icon "open drawer" at bounding box center [14, 13] width 9 height 6
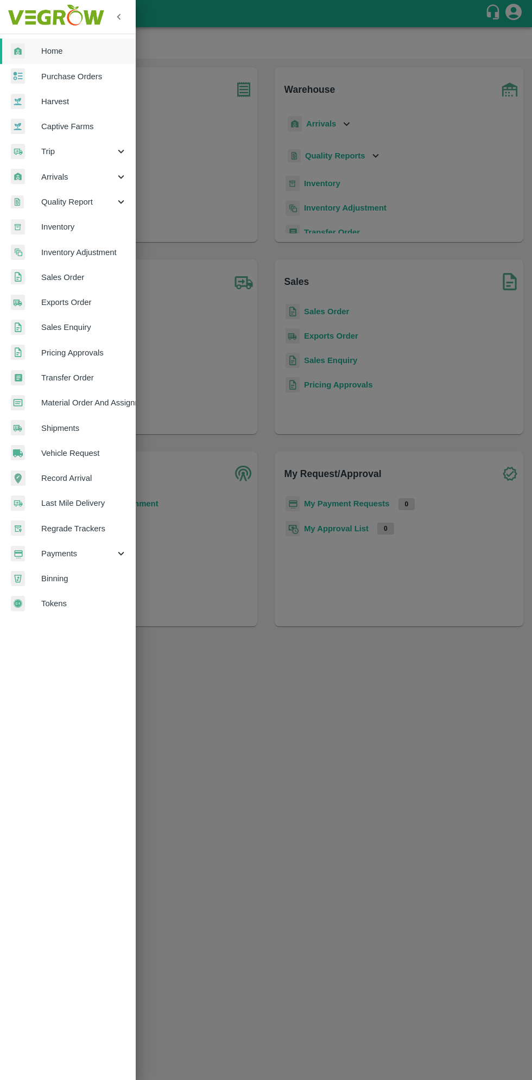
click at [55, 175] on span "Arrivals" at bounding box center [78, 177] width 74 height 12
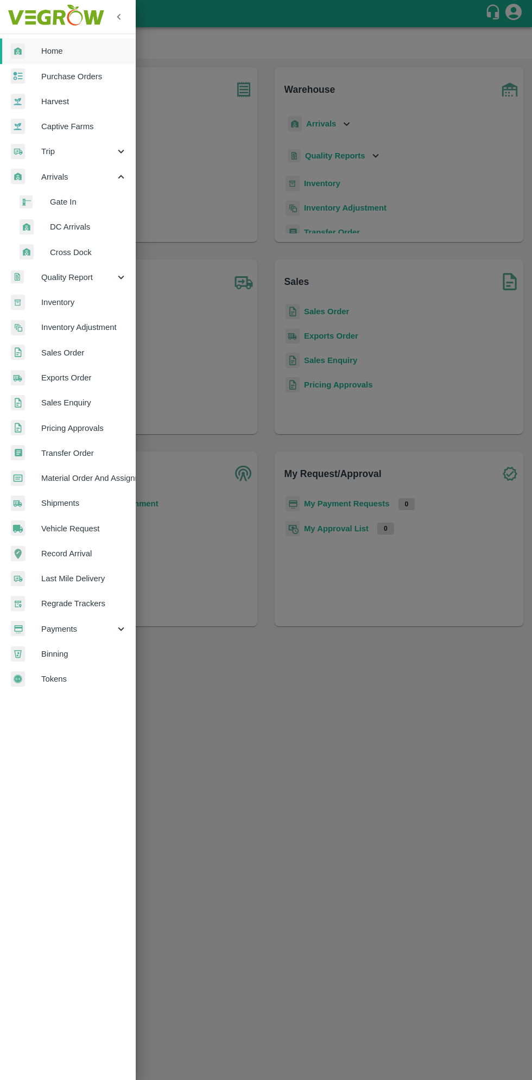
click at [61, 228] on span "DC Arrivals" at bounding box center [88, 227] width 77 height 12
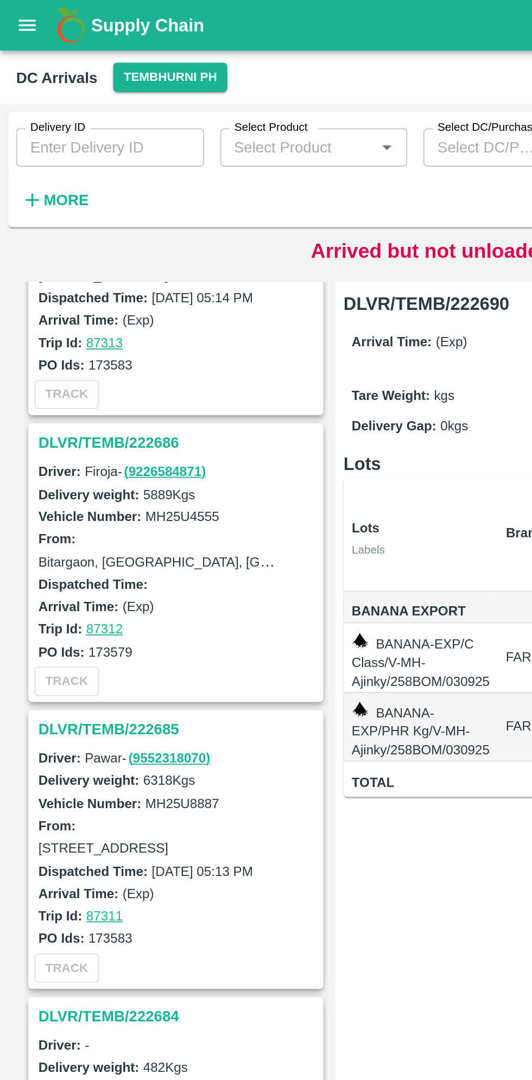
scroll to position [389, 0]
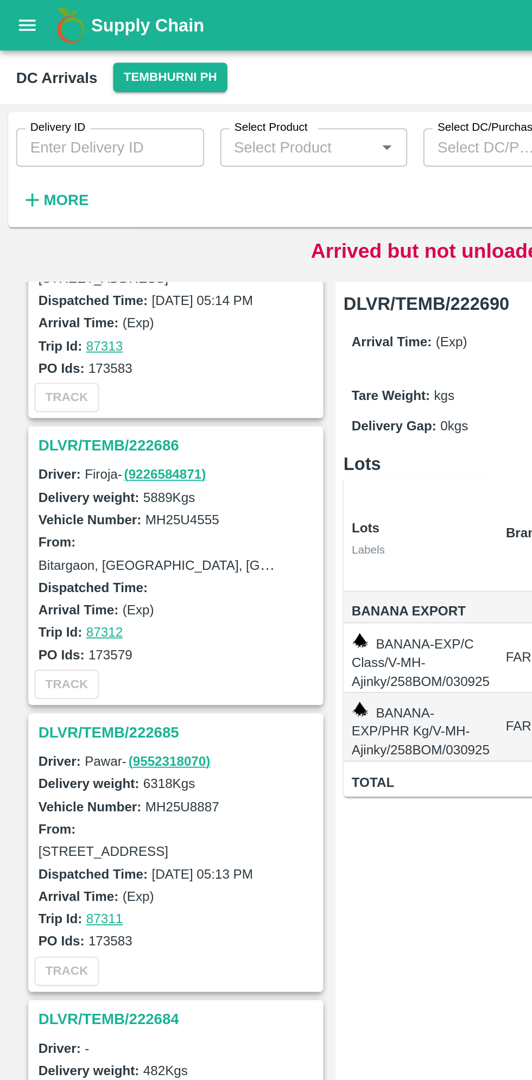
click at [71, 392] on h3 "DLVR/TEMB/222685" at bounding box center [96, 393] width 151 height 14
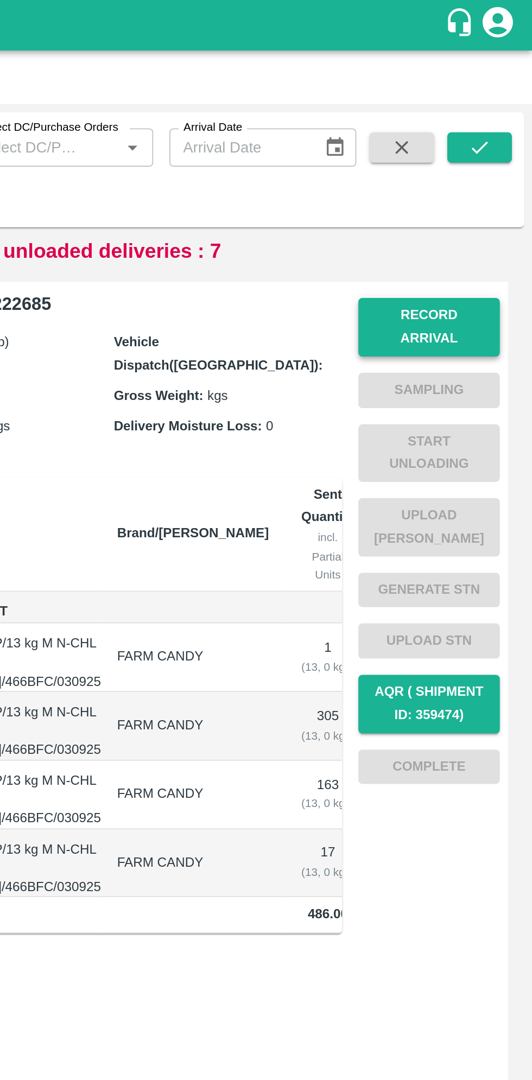
click at [466, 173] on button "Record Arrival" at bounding box center [477, 175] width 76 height 31
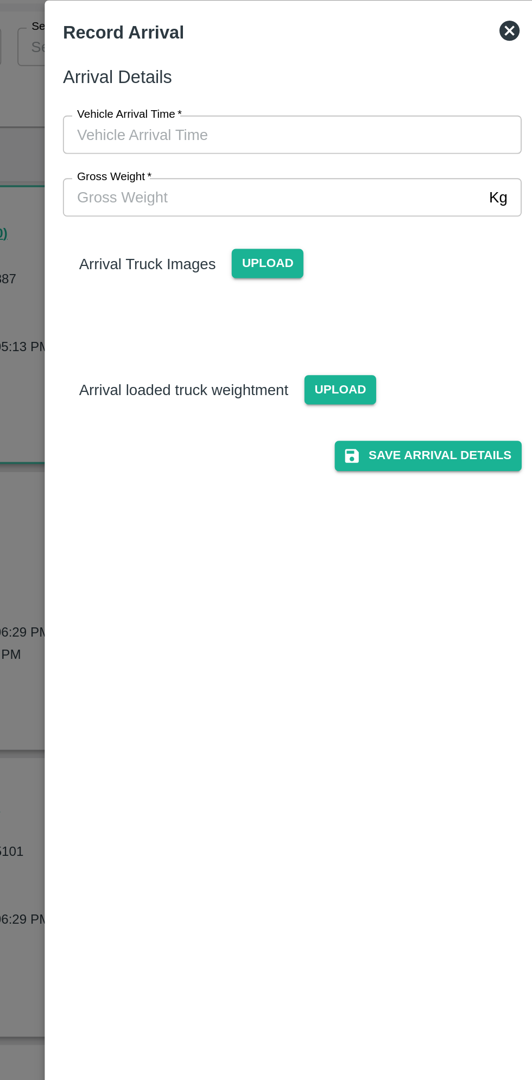
click at [175, 118] on label "Vehicle Arrival Time   *" at bounding box center [178, 115] width 56 height 9
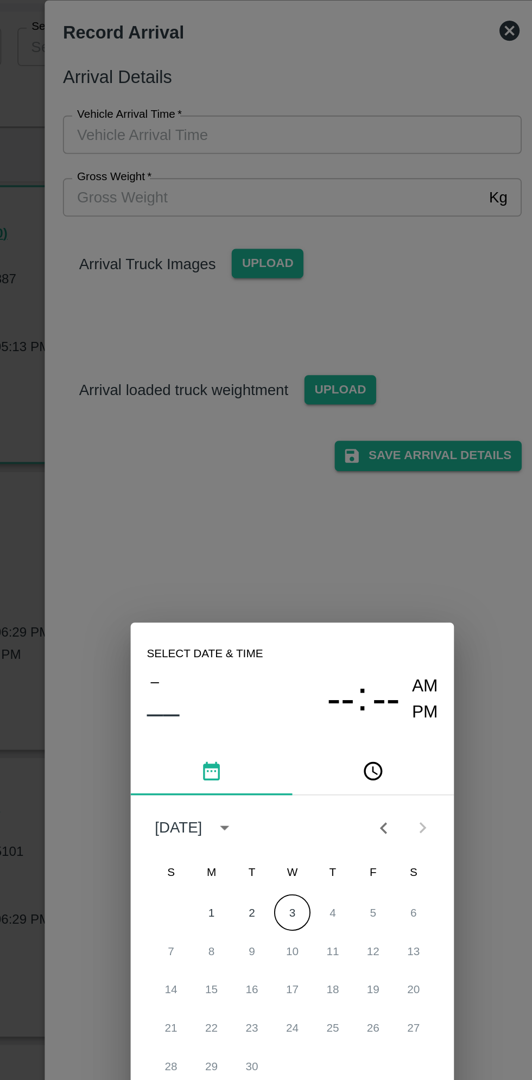
click at [313, 467] on icon "pick time" at bounding box center [309, 468] width 12 height 12
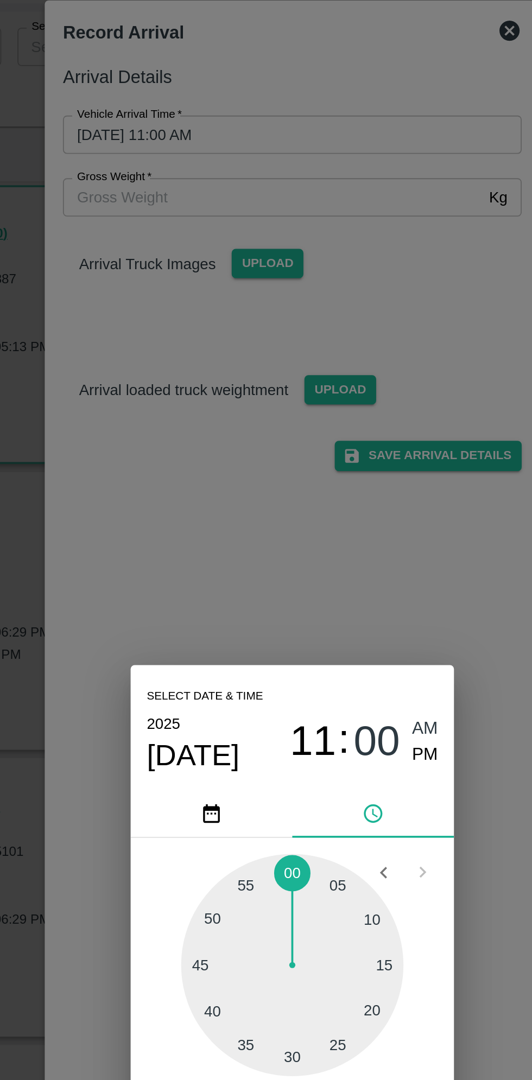
click at [317, 523] on icon "Open previous view" at bounding box center [315, 523] width 12 height 12
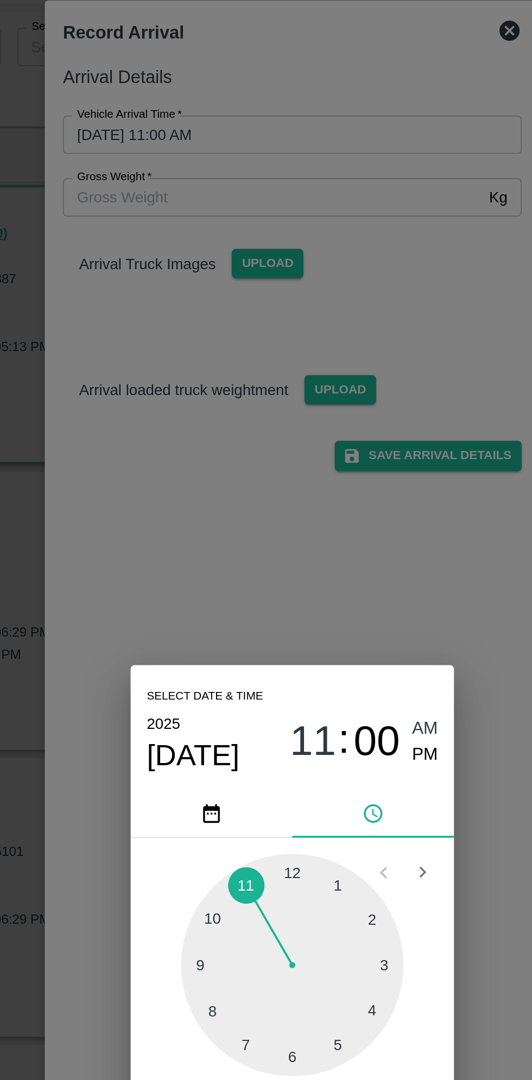
click at [313, 599] on div at bounding box center [265, 572] width 119 height 119
click at [317, 522] on icon "Open previous view" at bounding box center [315, 523] width 12 height 12
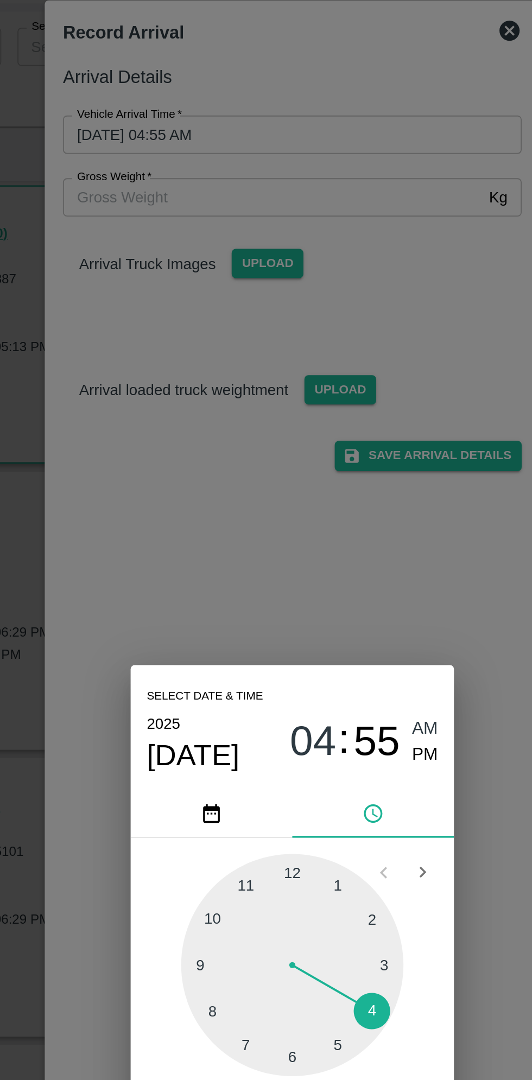
click at [312, 602] on div at bounding box center [265, 572] width 119 height 119
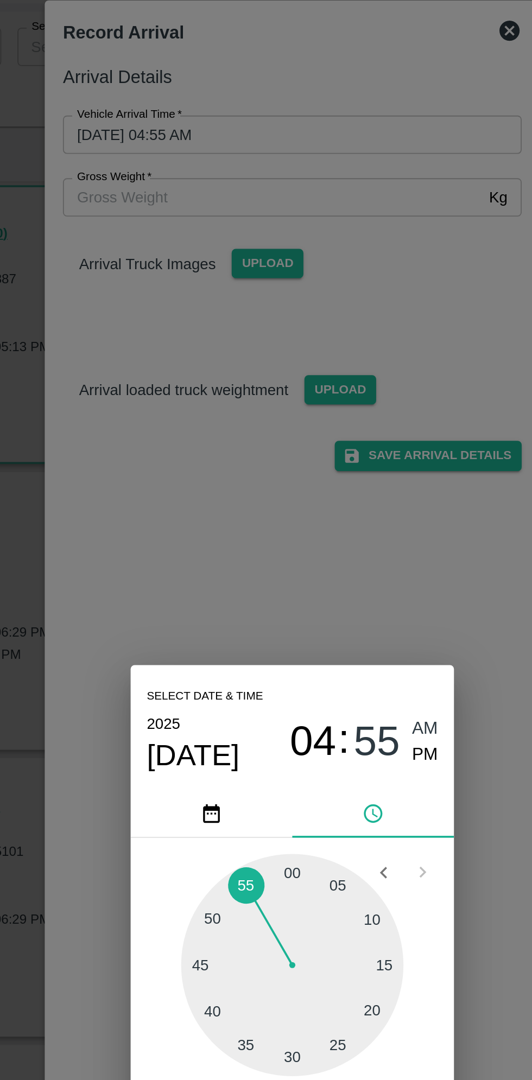
click at [308, 595] on div at bounding box center [265, 572] width 119 height 119
click at [268, 518] on div at bounding box center [265, 572] width 119 height 119
type input "[DATE] 04:00 AM"
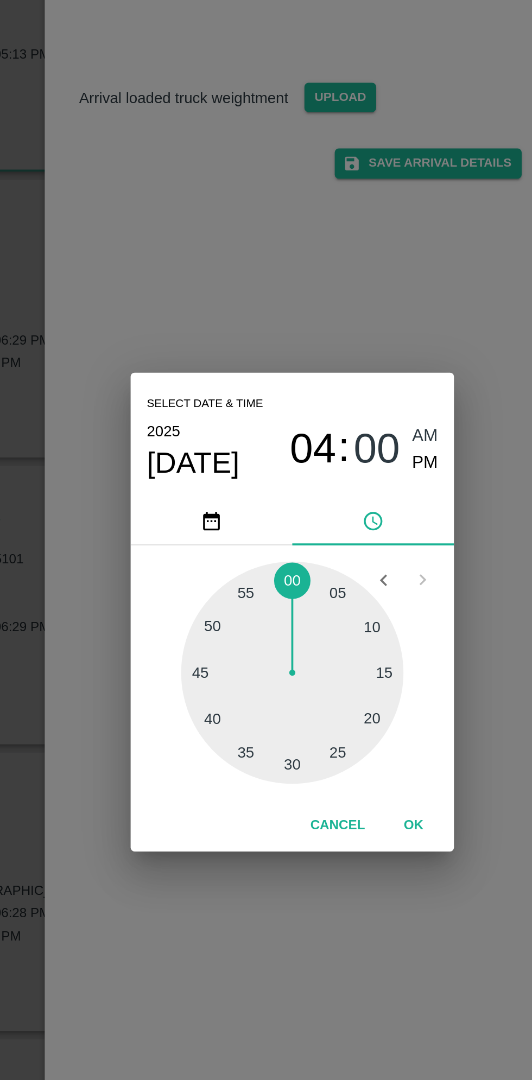
click at [334, 662] on button "OK" at bounding box center [331, 654] width 35 height 19
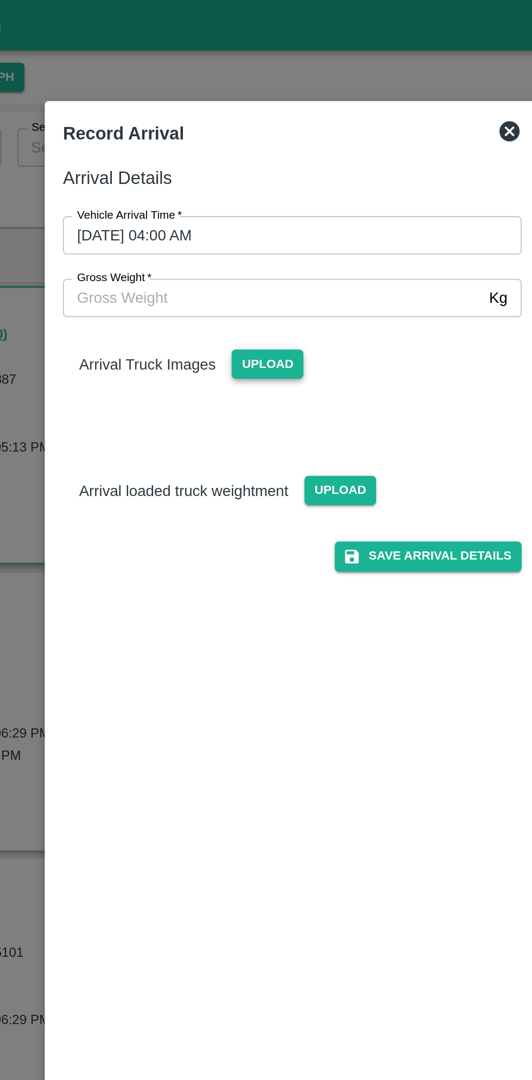
click at [244, 197] on span "Upload" at bounding box center [252, 196] width 39 height 16
click at [0, 0] on input "Upload" at bounding box center [0, 0] width 0 height 0
click at [175, 162] on input "Gross Weight   *" at bounding box center [255, 160] width 225 height 21
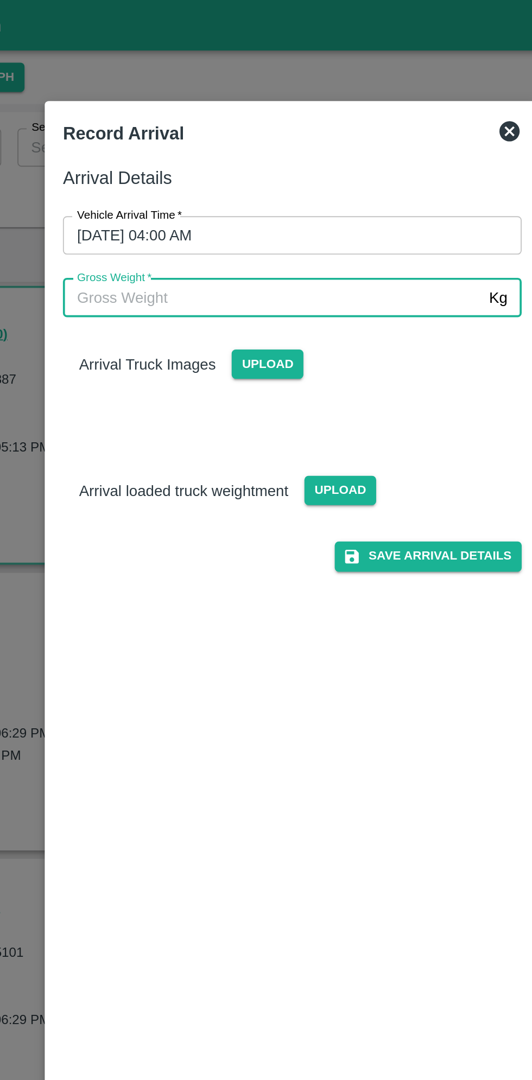
click at [177, 161] on input "Gross Weight   *" at bounding box center [255, 160] width 225 height 21
type input "12130"
click at [254, 196] on span "Upload" at bounding box center [252, 196] width 39 height 16
click at [0, 0] on input "Upload" at bounding box center [0, 0] width 0 height 0
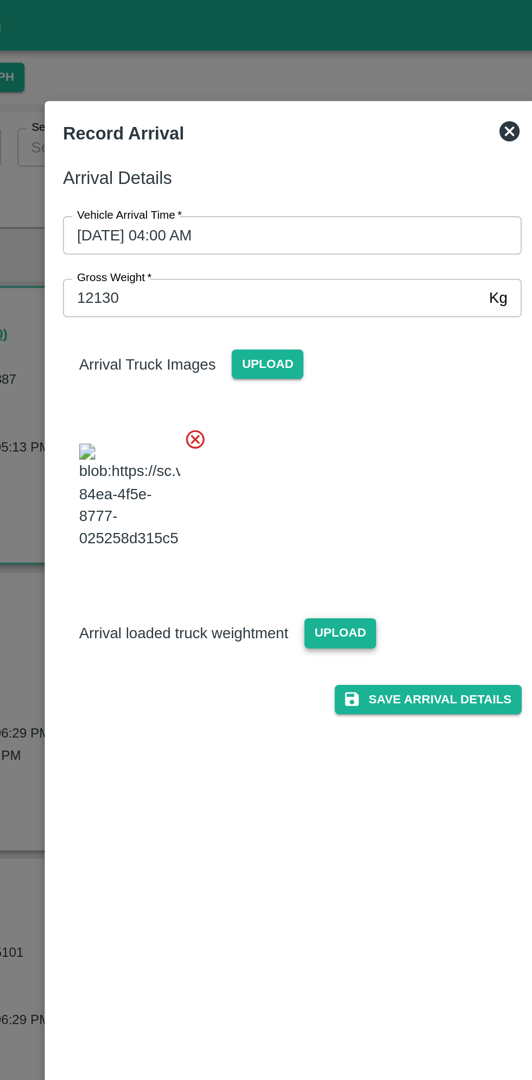
click at [291, 348] on span "Upload" at bounding box center [291, 340] width 39 height 16
click at [0, 0] on input "Upload" at bounding box center [0, 0] width 0 height 0
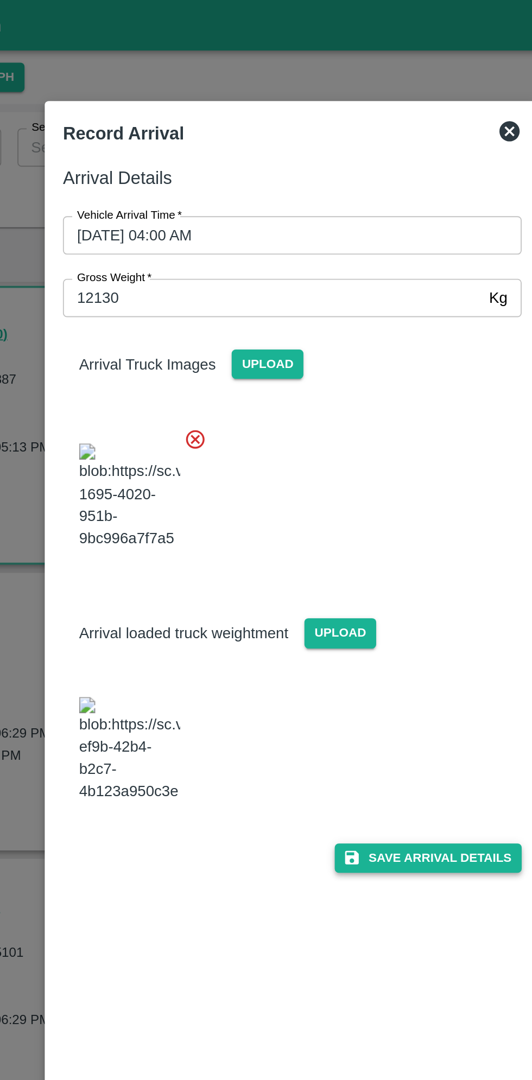
click at [347, 469] on button "Save Arrival Details" at bounding box center [339, 461] width 100 height 16
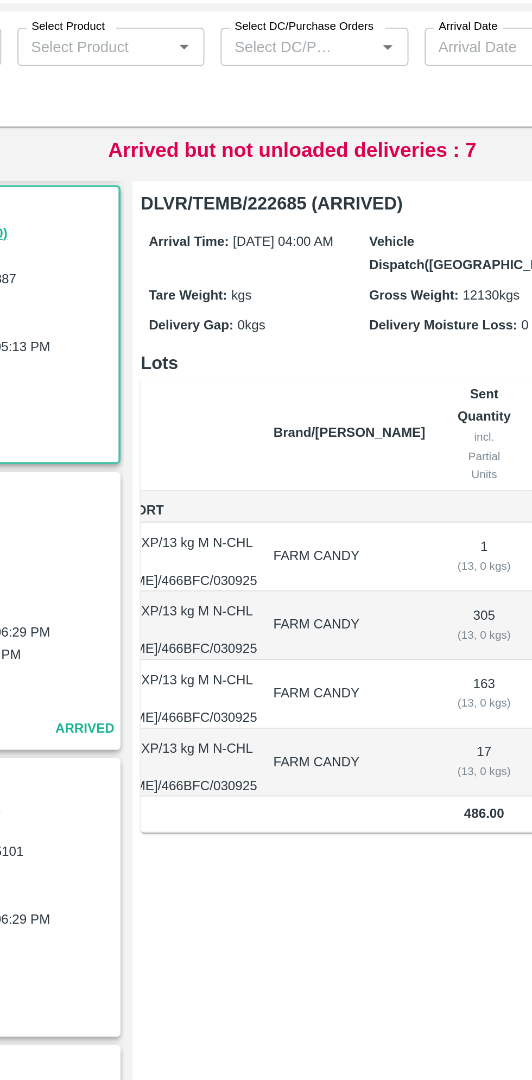
scroll to position [0, 54]
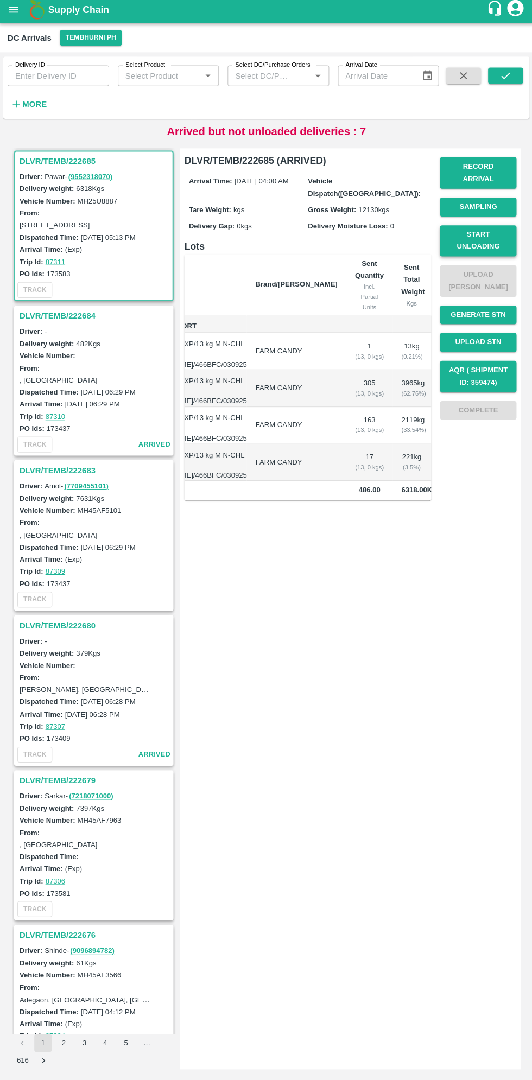
click at [467, 236] on button "Start Unloading" at bounding box center [477, 243] width 76 height 31
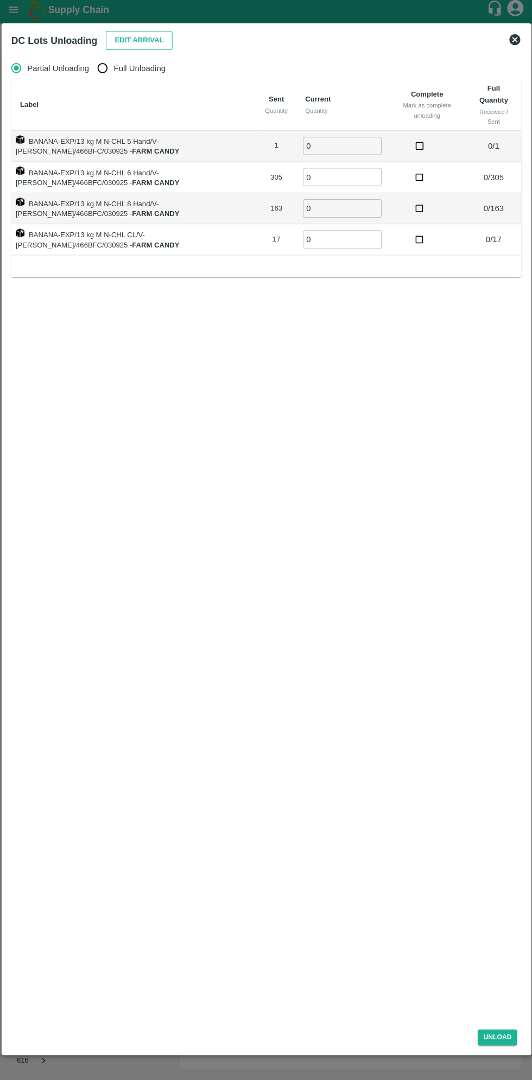
click at [133, 37] on button "Edit Arrival" at bounding box center [139, 44] width 66 height 19
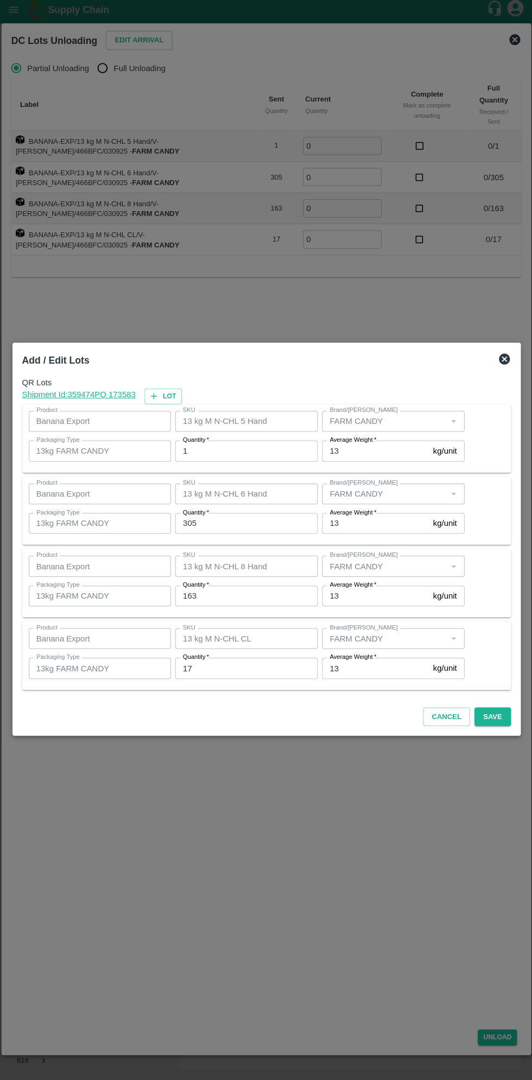
click at [225, 454] on input "1" at bounding box center [246, 452] width 142 height 21
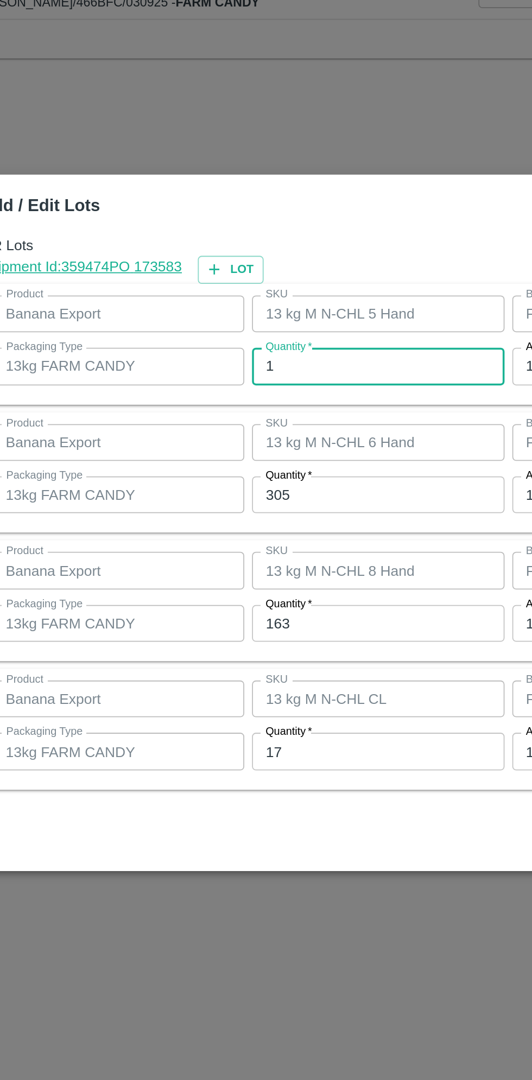
click at [247, 526] on input "305" at bounding box center [246, 524] width 142 height 21
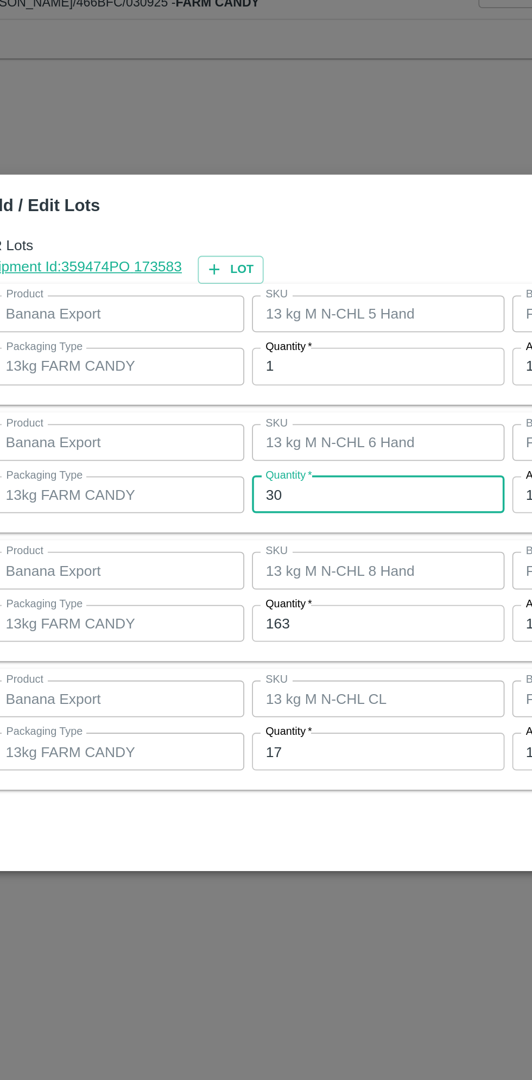
type input "3"
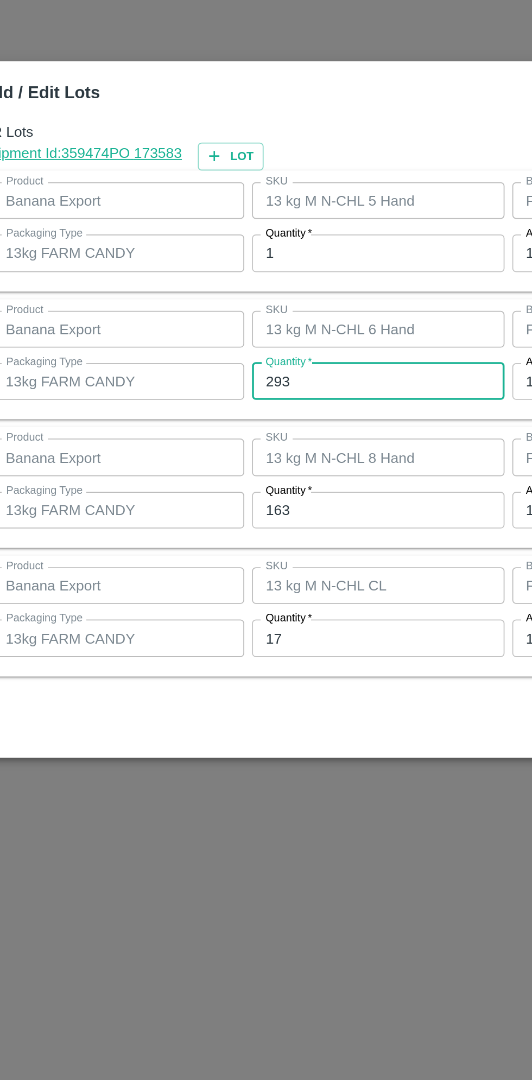
type input "293"
click at [212, 595] on input "163" at bounding box center [246, 596] width 142 height 21
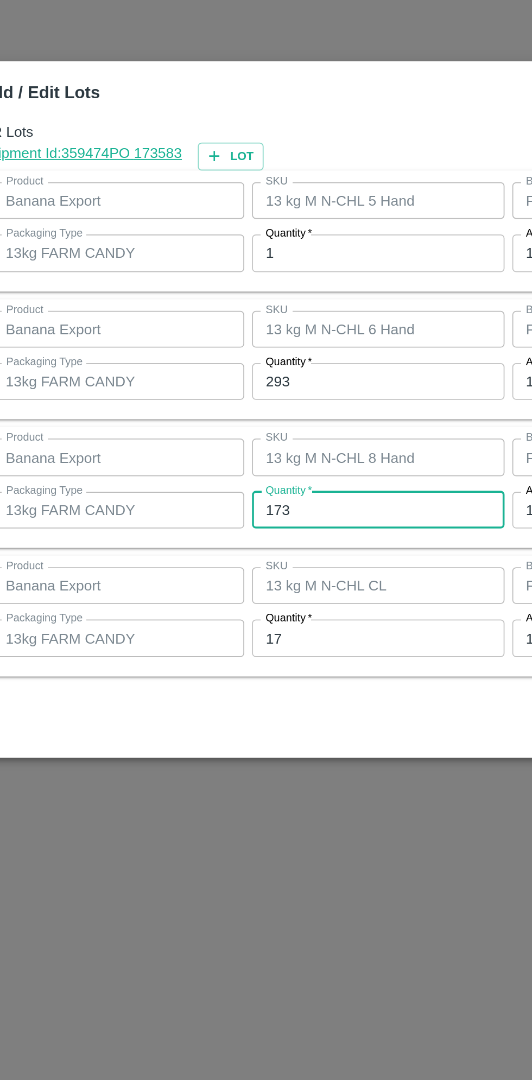
type input "173"
click at [212, 665] on input "17" at bounding box center [246, 668] width 142 height 21
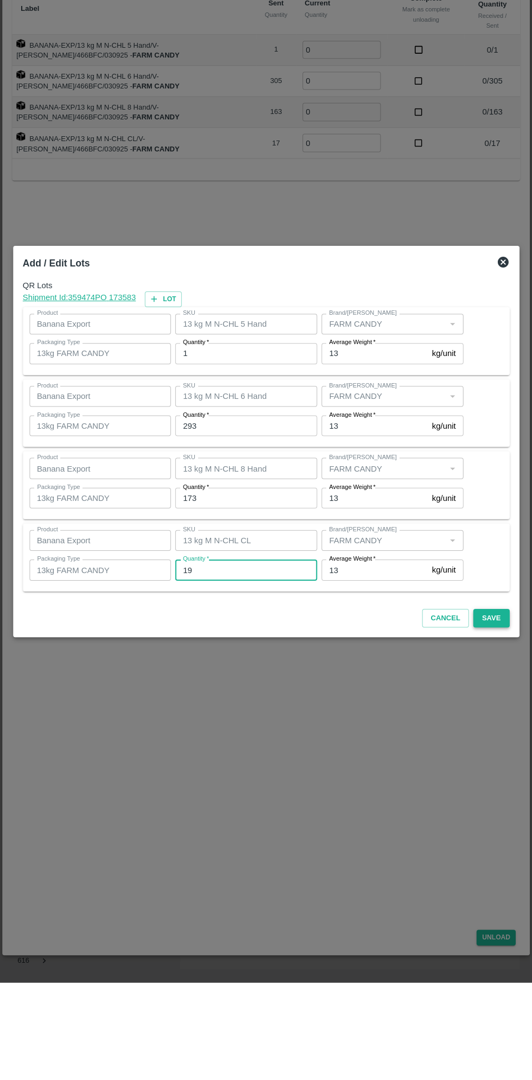
type input "19"
click at [493, 718] on button "Save" at bounding box center [491, 716] width 36 height 19
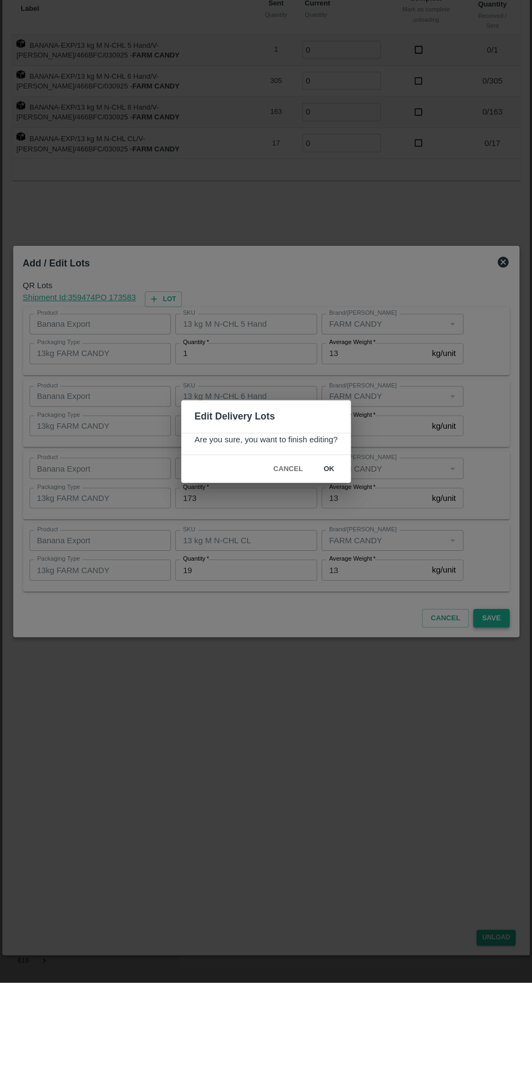
scroll to position [0, 0]
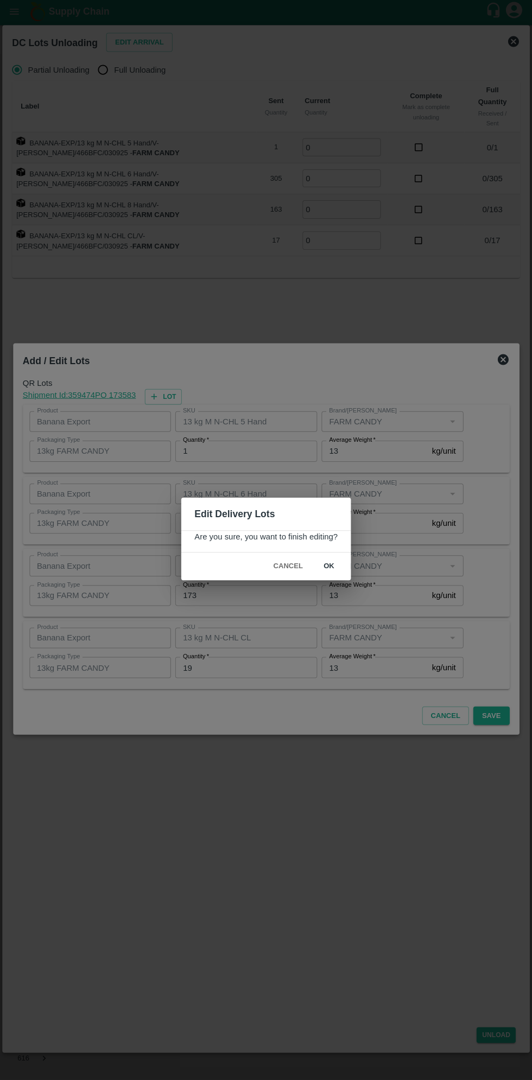
click at [328, 567] on button "ok" at bounding box center [329, 567] width 35 height 19
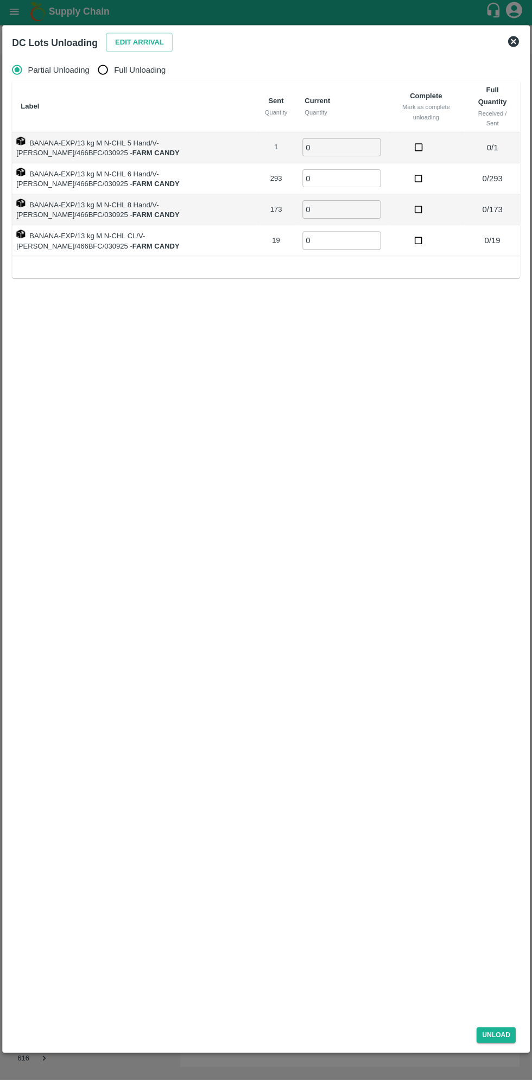
click at [109, 72] on input "Full Unloading" at bounding box center [103, 72] width 22 height 22
radio input "true"
click at [298, 149] on input "0" at bounding box center [303, 149] width 78 height 18
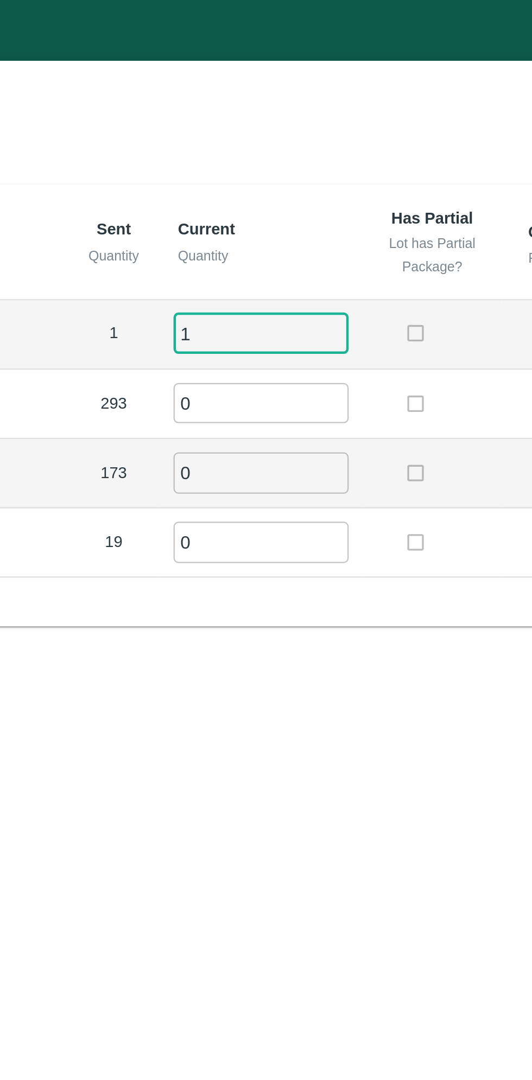
type input "1"
click at [288, 180] on input "0" at bounding box center [303, 180] width 78 height 18
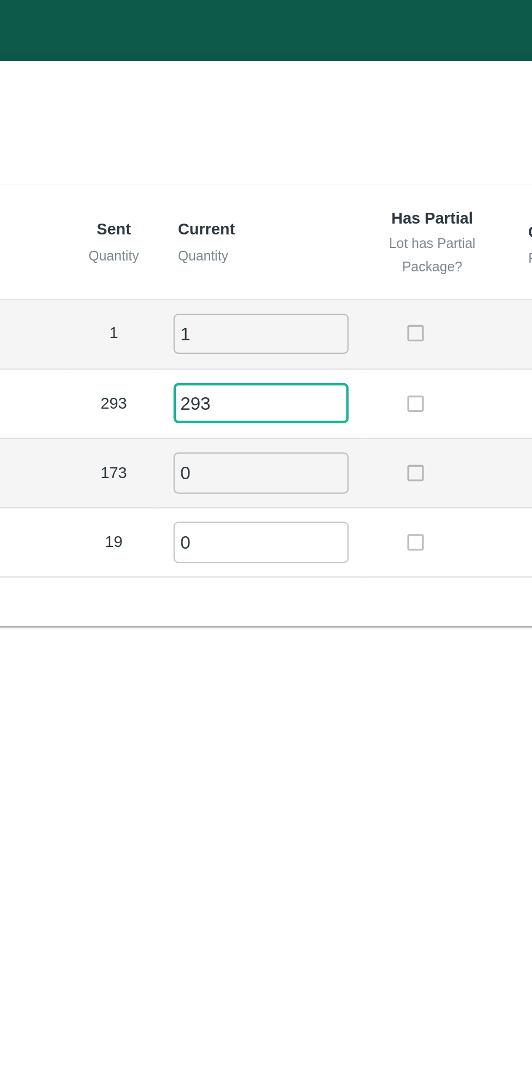
type input "293"
click at [283, 208] on input "0" at bounding box center [303, 211] width 78 height 18
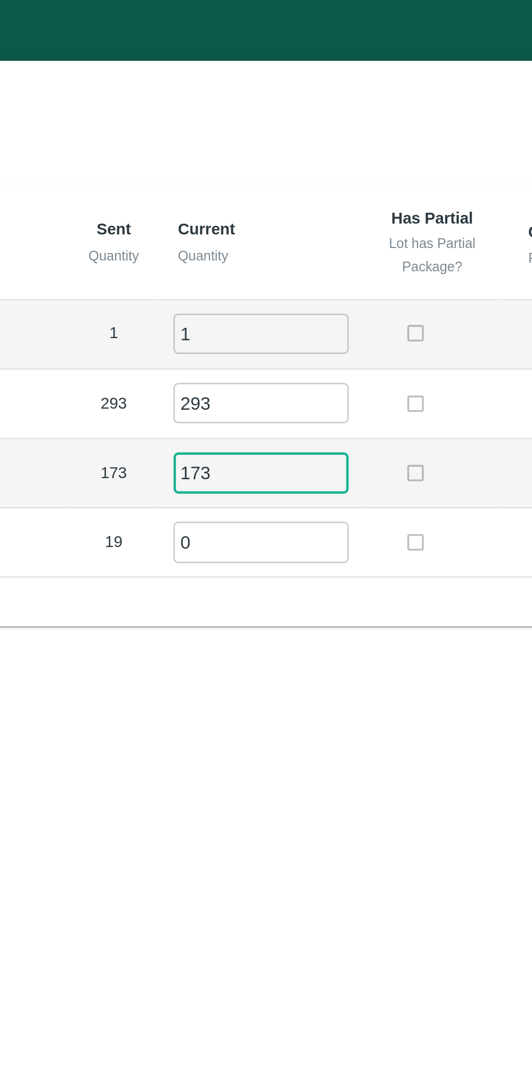
type input "173"
click at [279, 237] on input "0" at bounding box center [303, 242] width 78 height 18
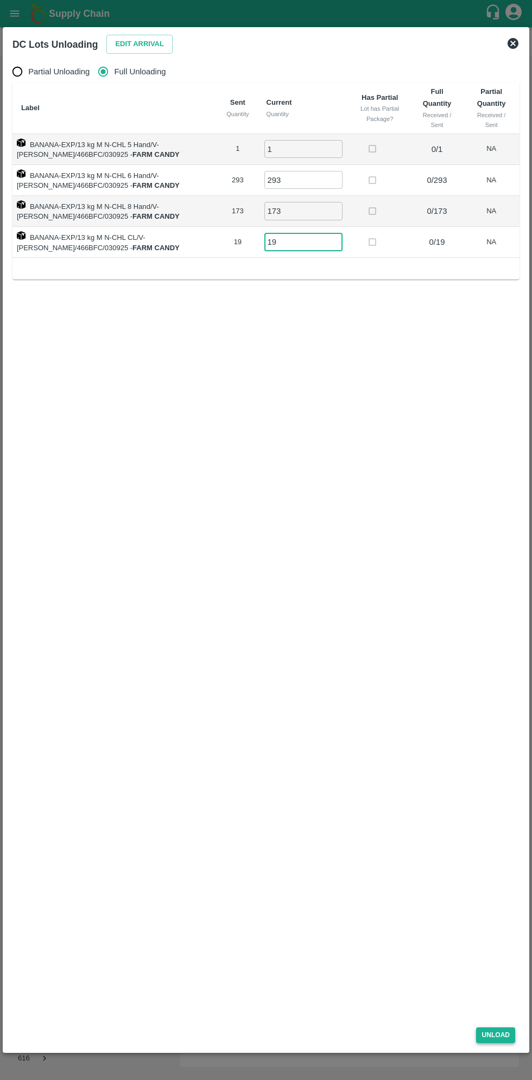
type input "19"
click at [504, 1043] on button "Unload" at bounding box center [495, 1035] width 39 height 16
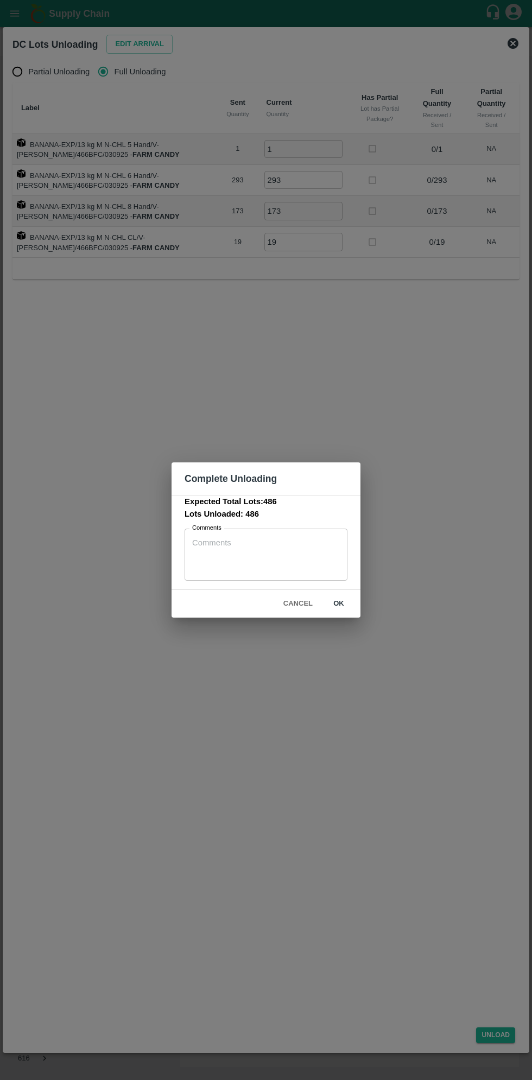
click at [339, 604] on button "ok" at bounding box center [338, 603] width 35 height 19
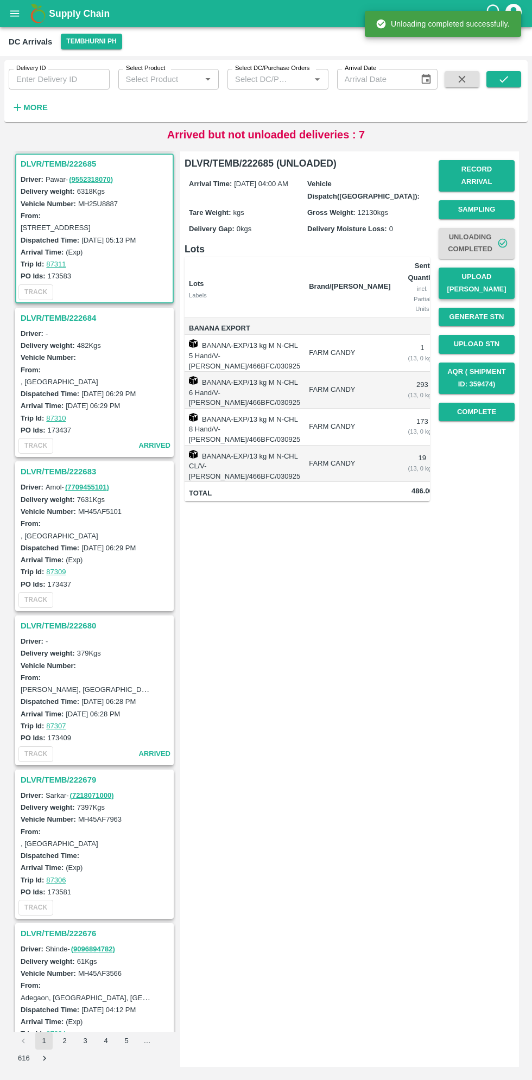
click at [511, 269] on button "Upload [PERSON_NAME]" at bounding box center [477, 283] width 76 height 31
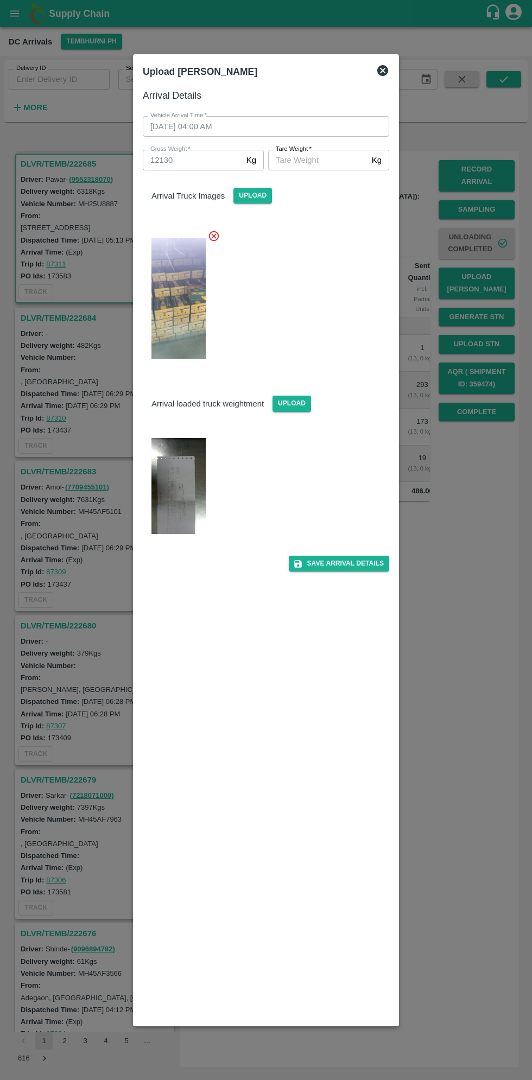
click at [316, 162] on input "[PERSON_NAME]   *" at bounding box center [317, 160] width 99 height 21
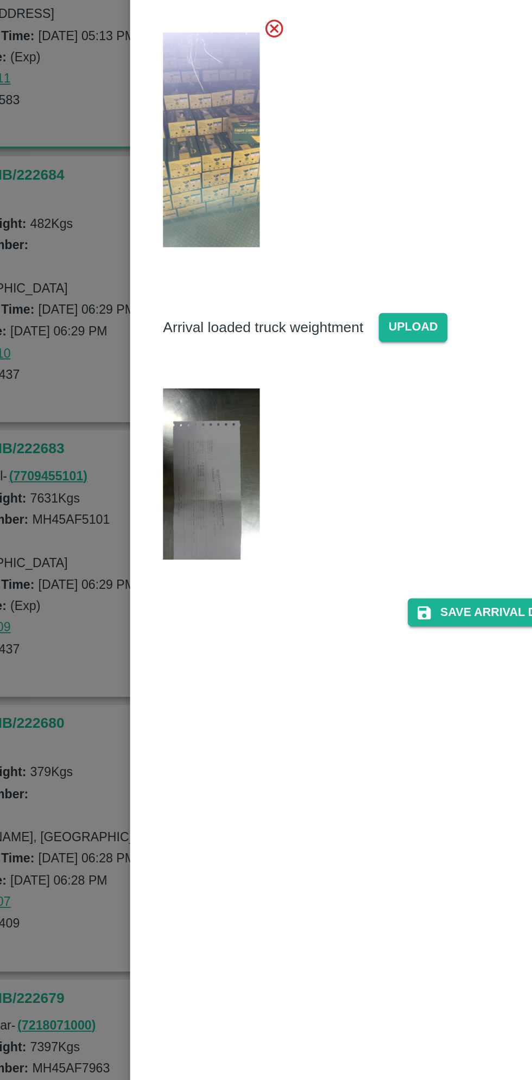
click at [173, 491] on img at bounding box center [178, 486] width 54 height 97
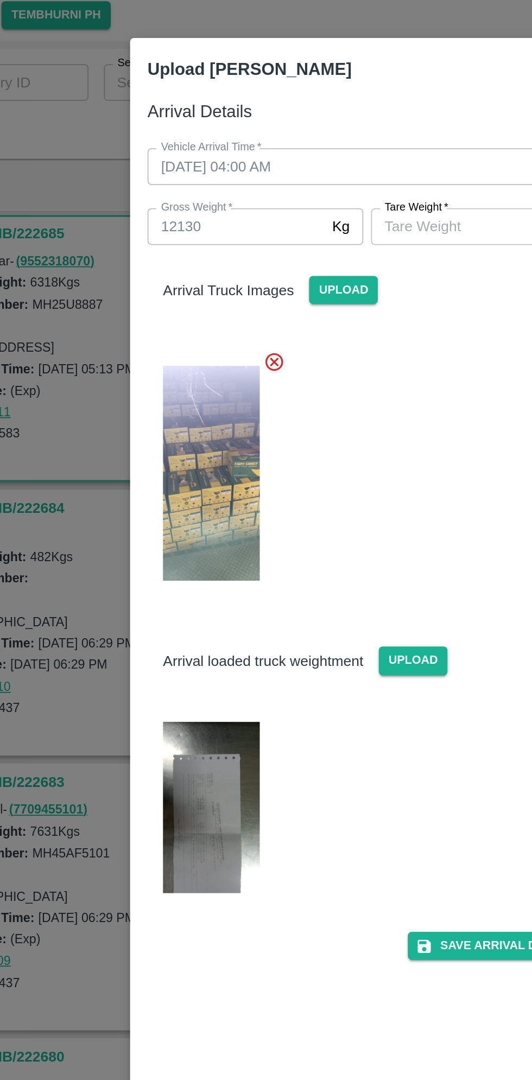
click at [302, 164] on input "[PERSON_NAME]   *" at bounding box center [317, 160] width 99 height 21
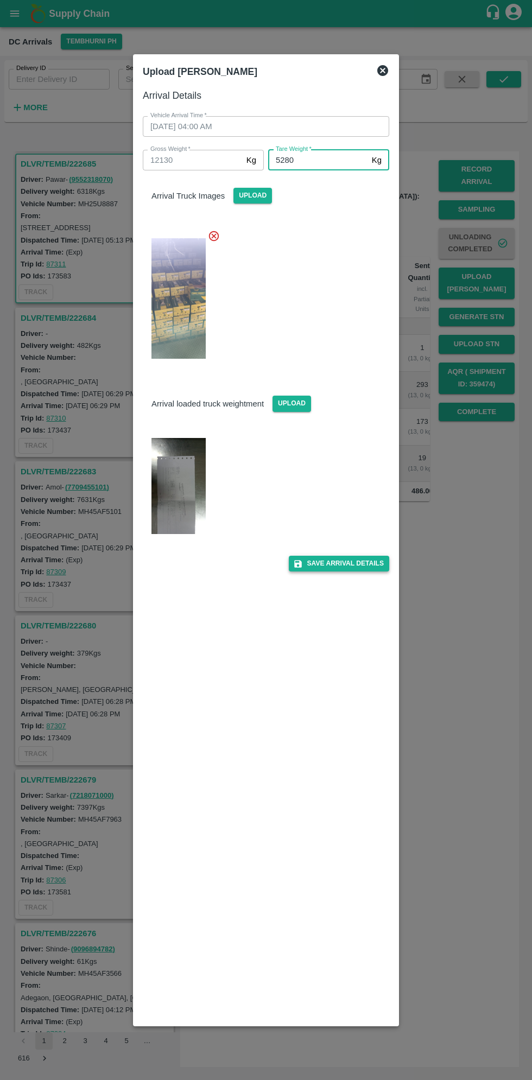
type input "5280"
click at [347, 567] on button "Save Arrival Details" at bounding box center [339, 564] width 100 height 16
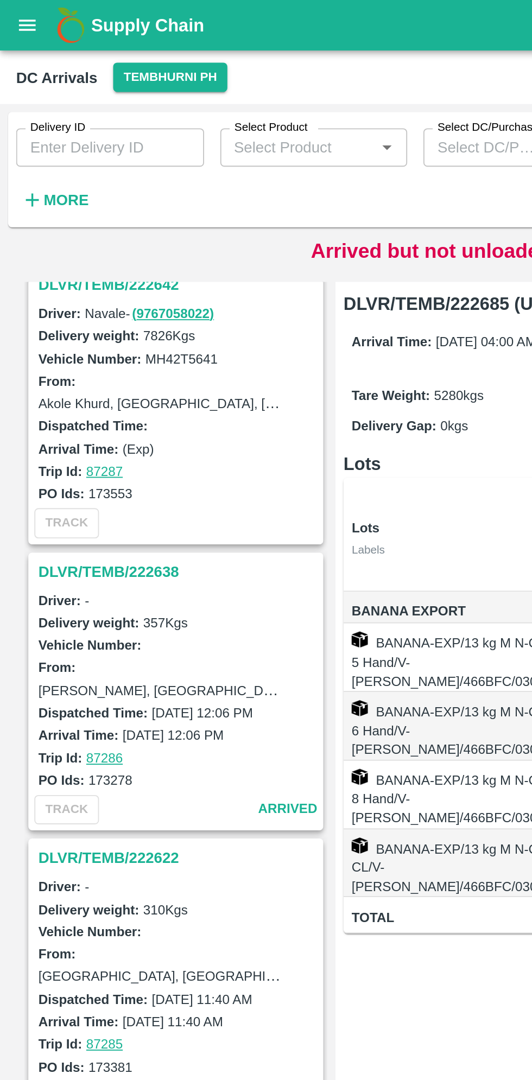
scroll to position [2960, 0]
